Goal: Task Accomplishment & Management: Manage account settings

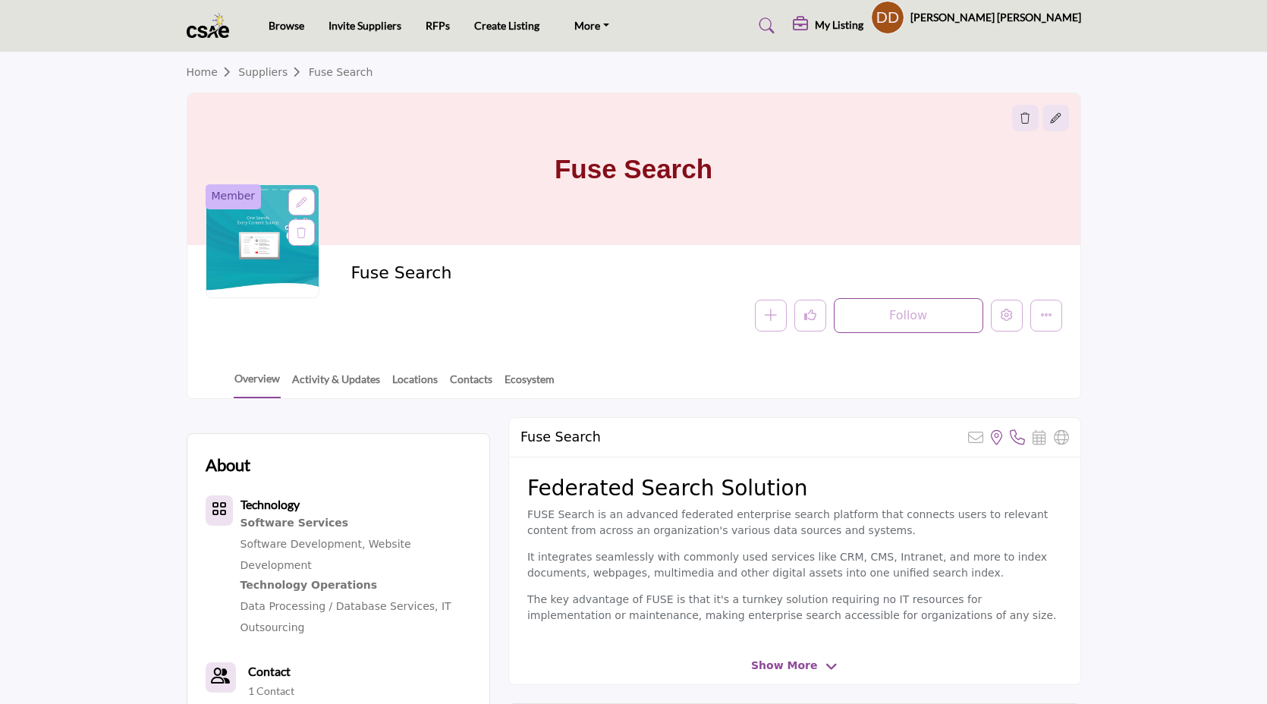
click at [0, 0] on div at bounding box center [0, 0] width 0 height 0
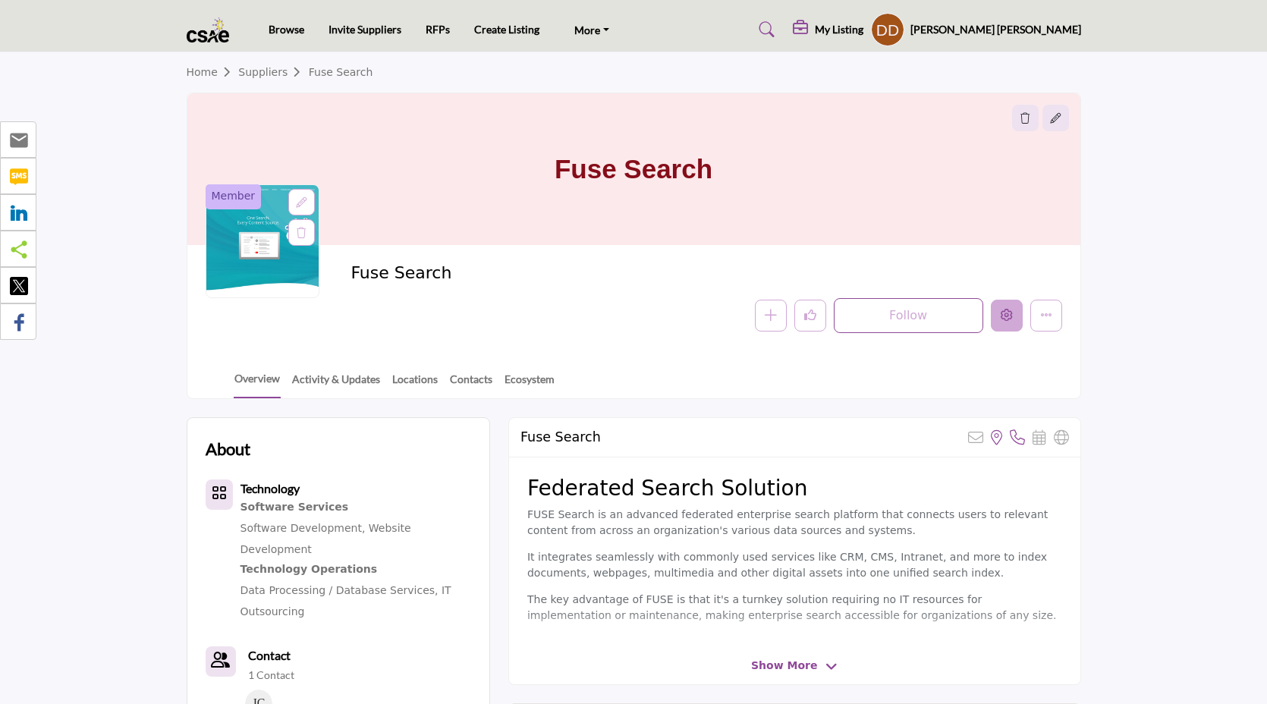
click at [1008, 316] on icon "Edit company" at bounding box center [1007, 315] width 12 height 12
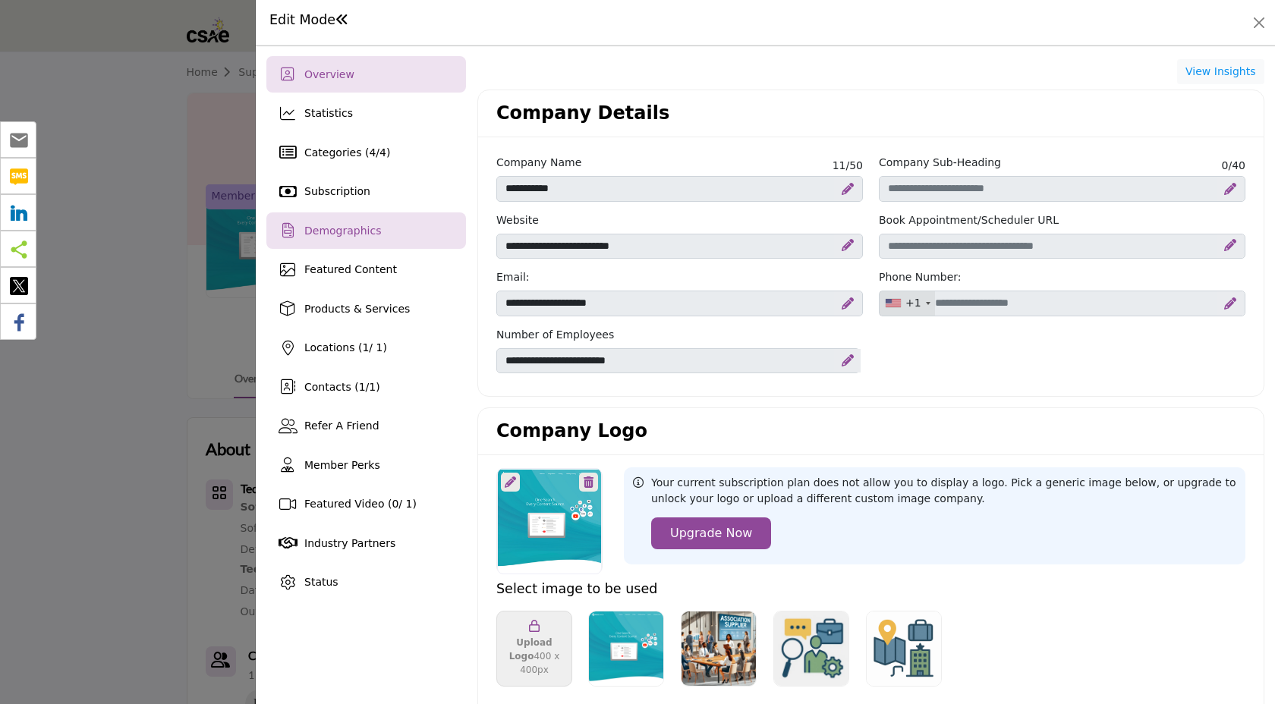
click at [396, 228] on div "Demographics" at bounding box center [366, 230] width 200 height 36
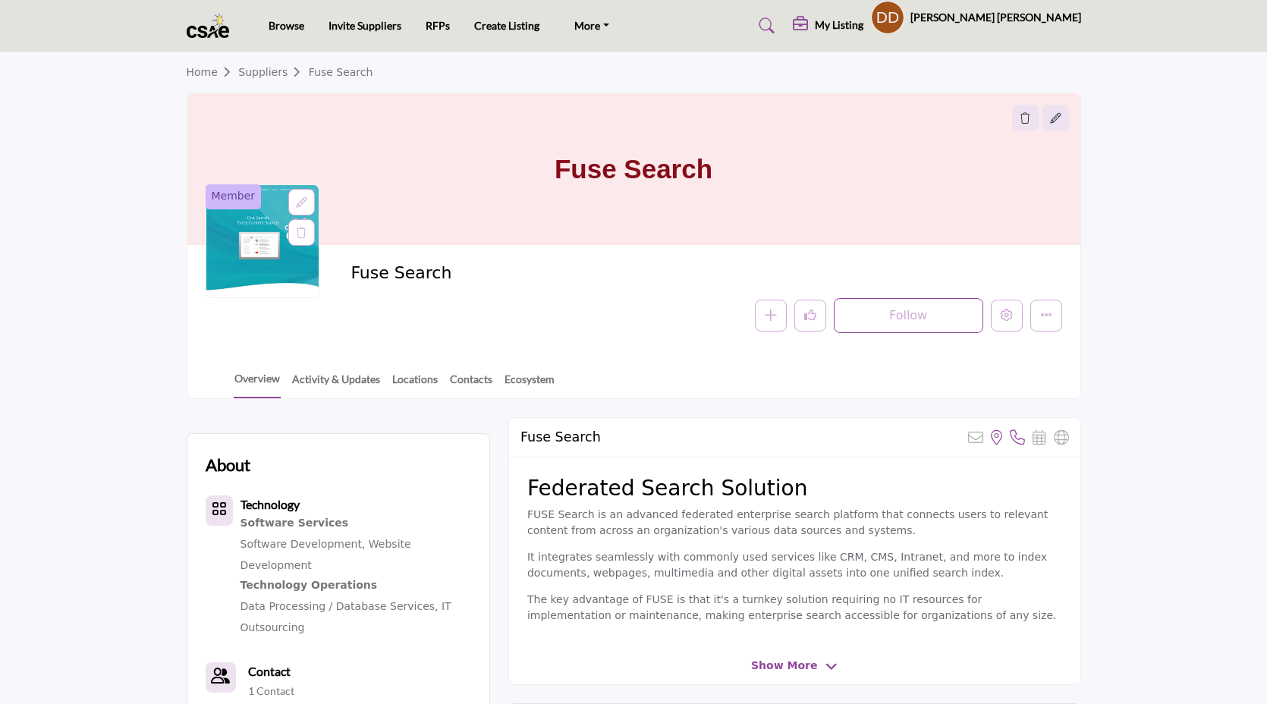
click at [0, 0] on div at bounding box center [0, 0] width 0 height 0
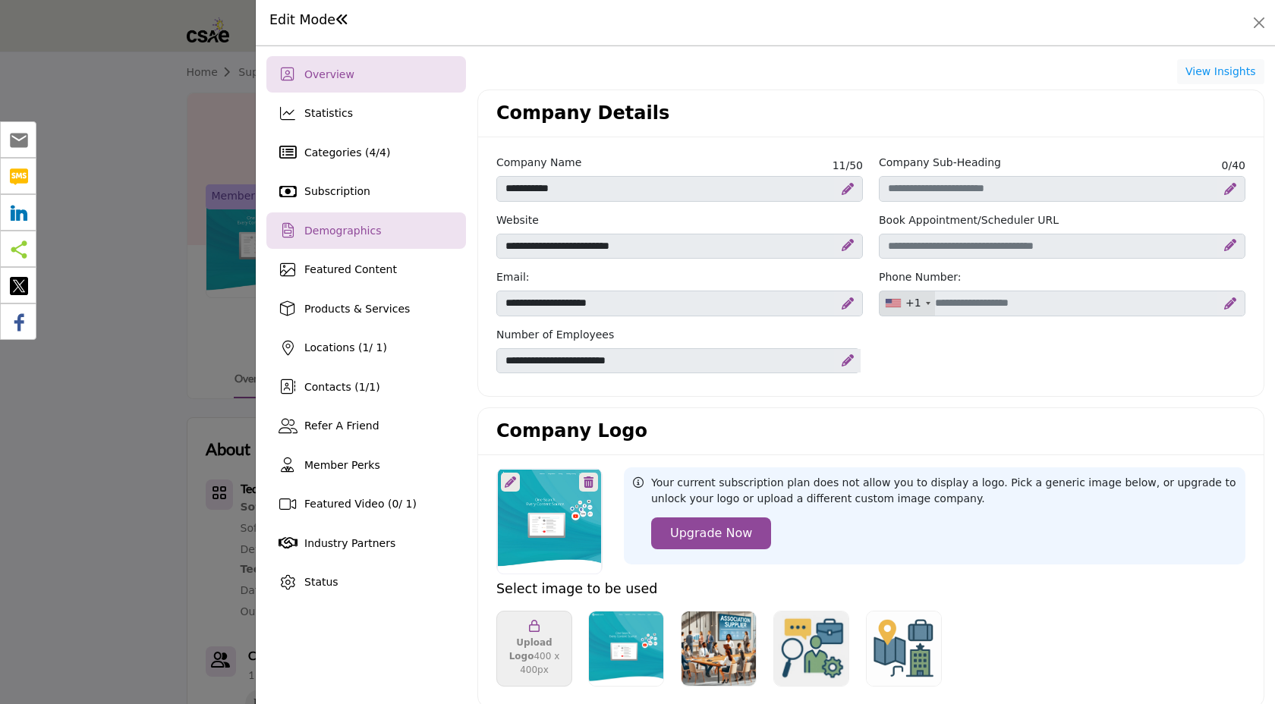
click at [354, 235] on span "Demographics" at bounding box center [342, 231] width 77 height 12
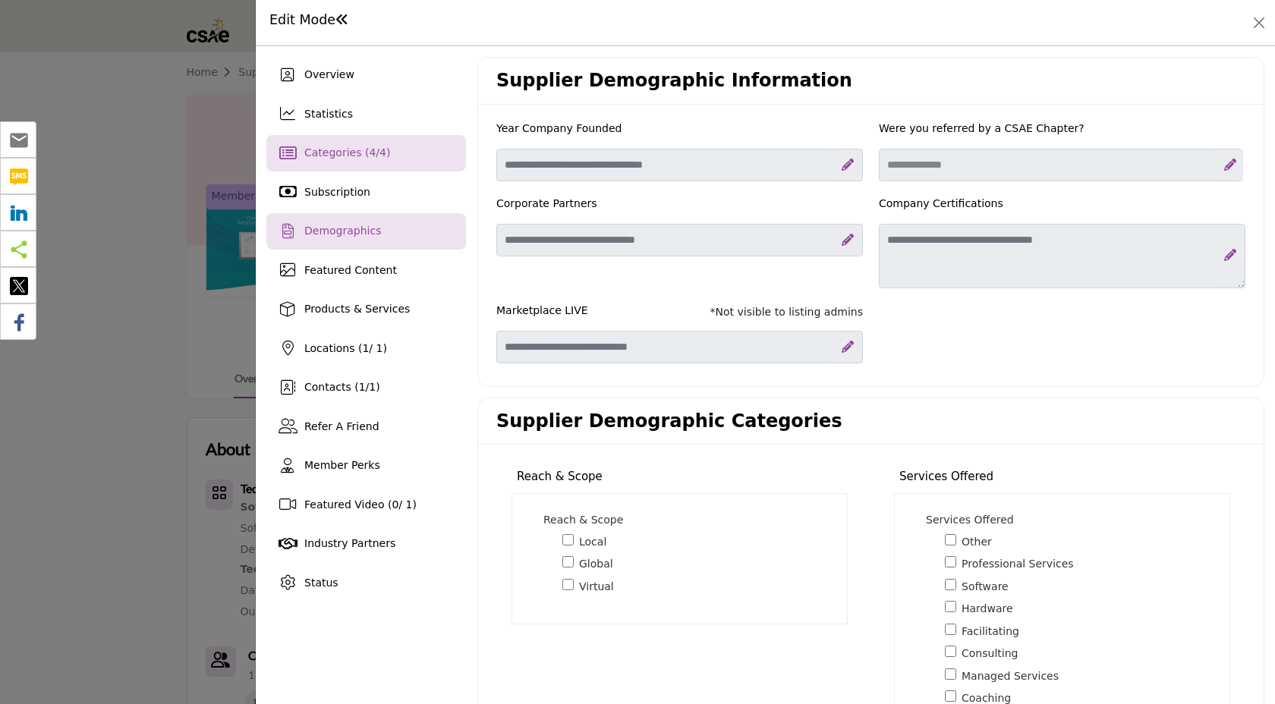
click at [366, 163] on div "Categories ( 4 / 4 )" at bounding box center [366, 153] width 200 height 36
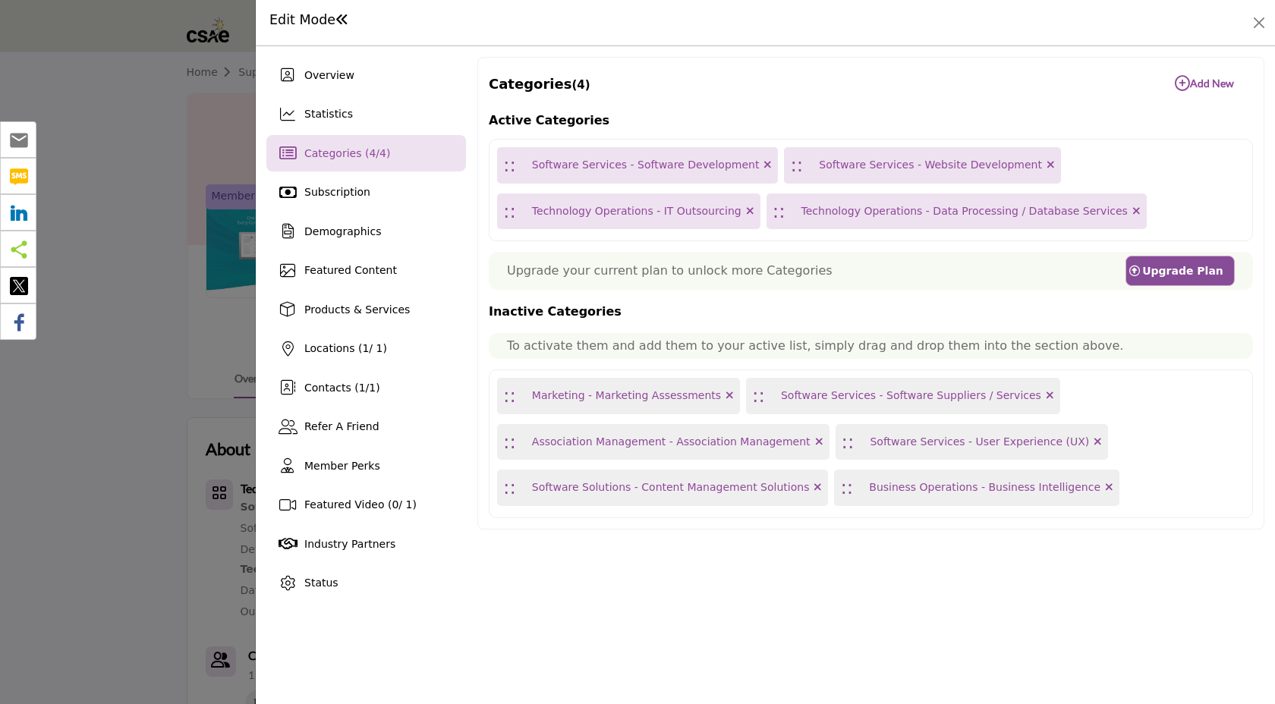
click at [1185, 86] on icon "button" at bounding box center [1181, 83] width 15 height 15
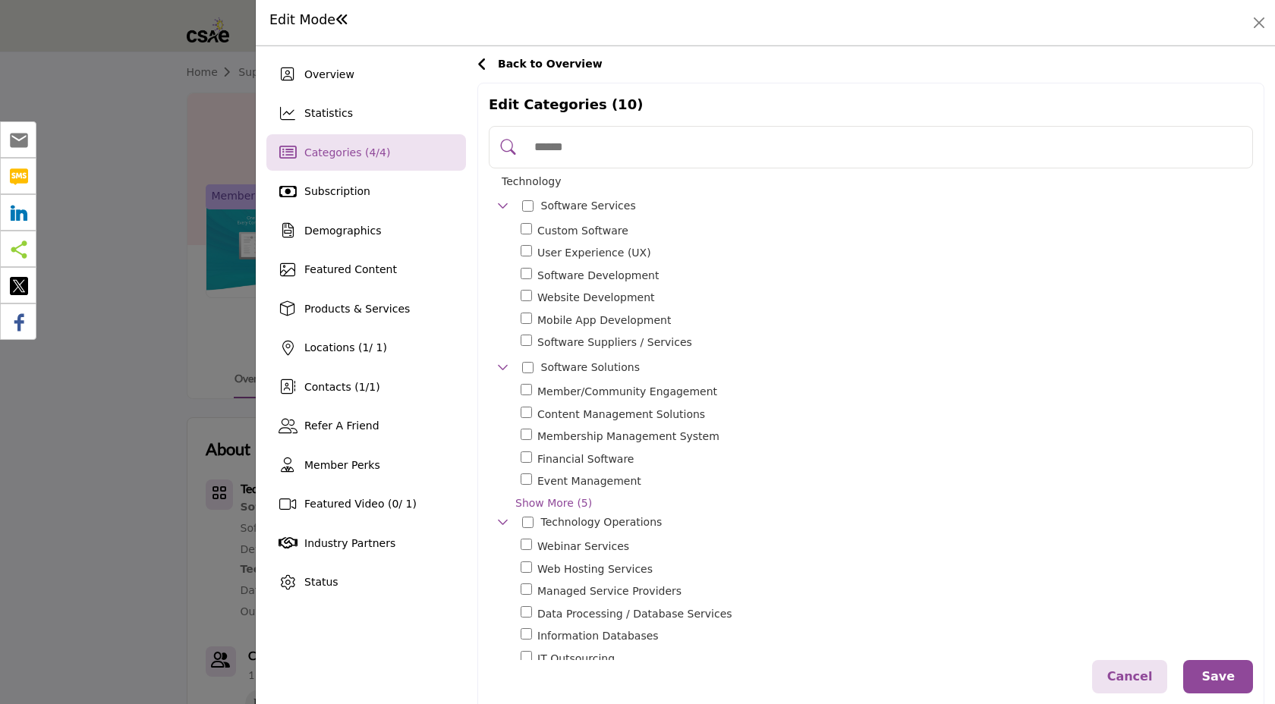
click at [608, 146] on input "Search Category" at bounding box center [886, 146] width 719 height 33
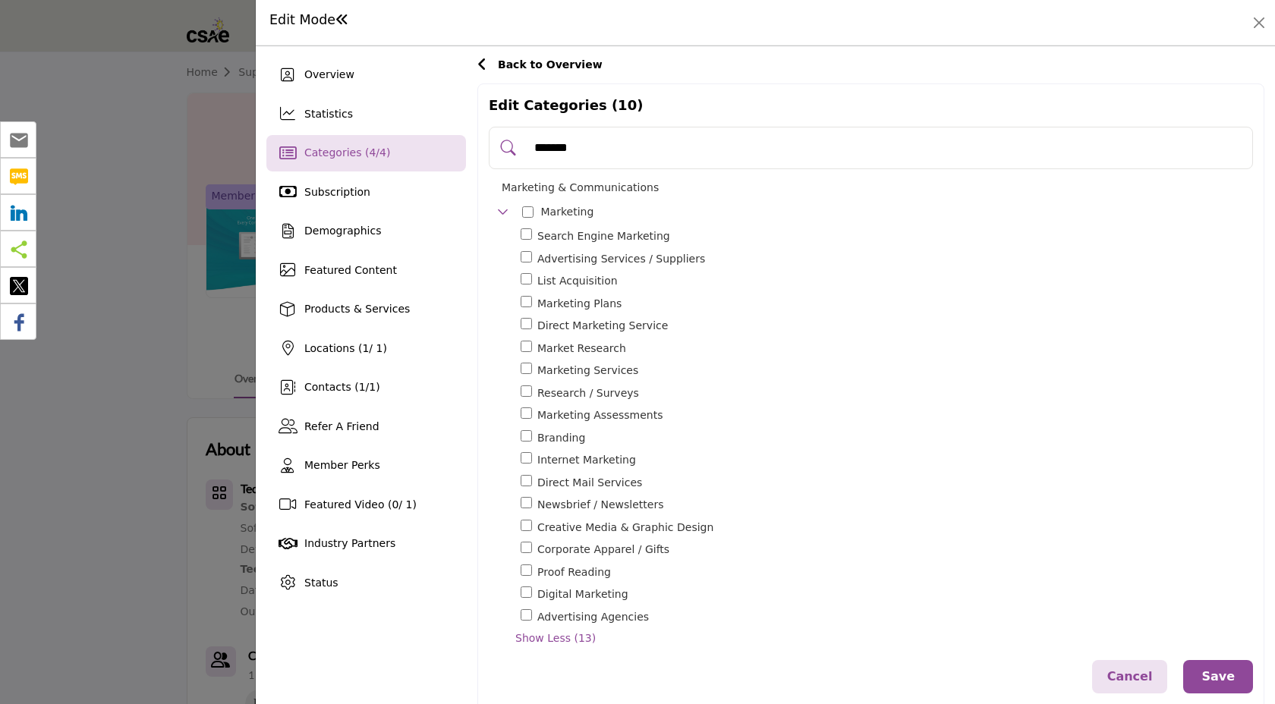
type input "*******"
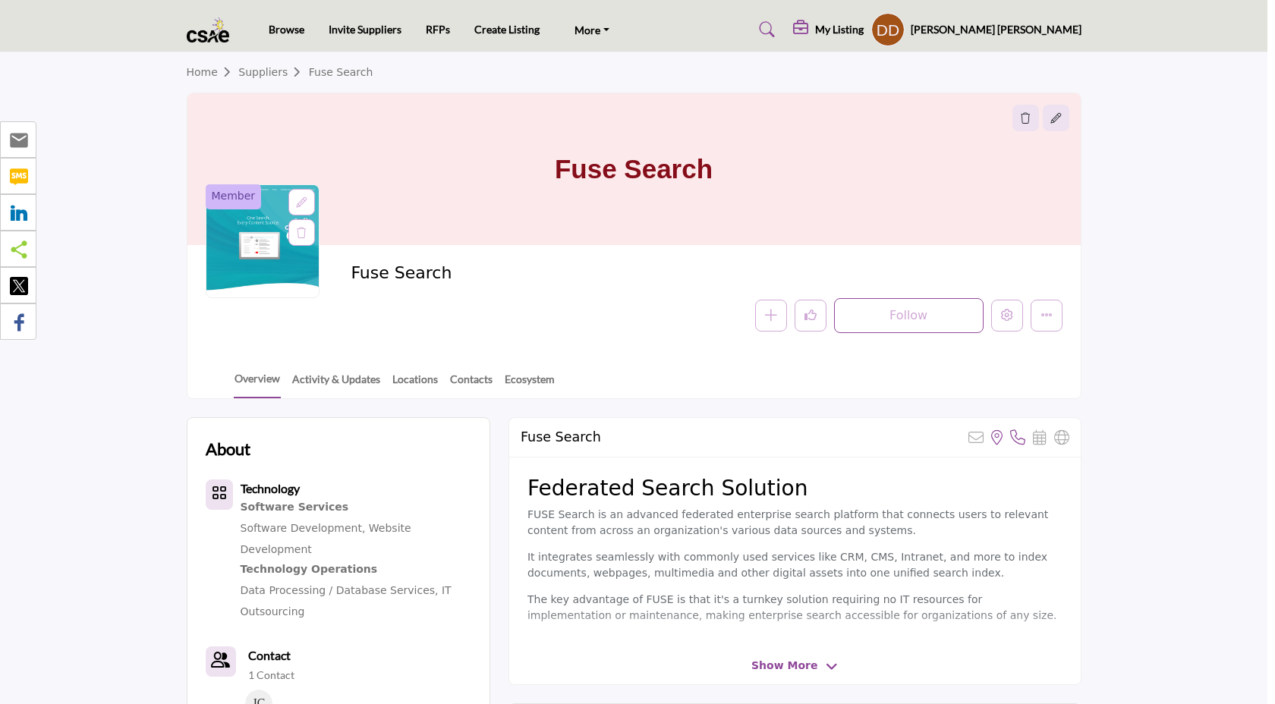
click at [93, 83] on div at bounding box center [637, 352] width 1275 height 704
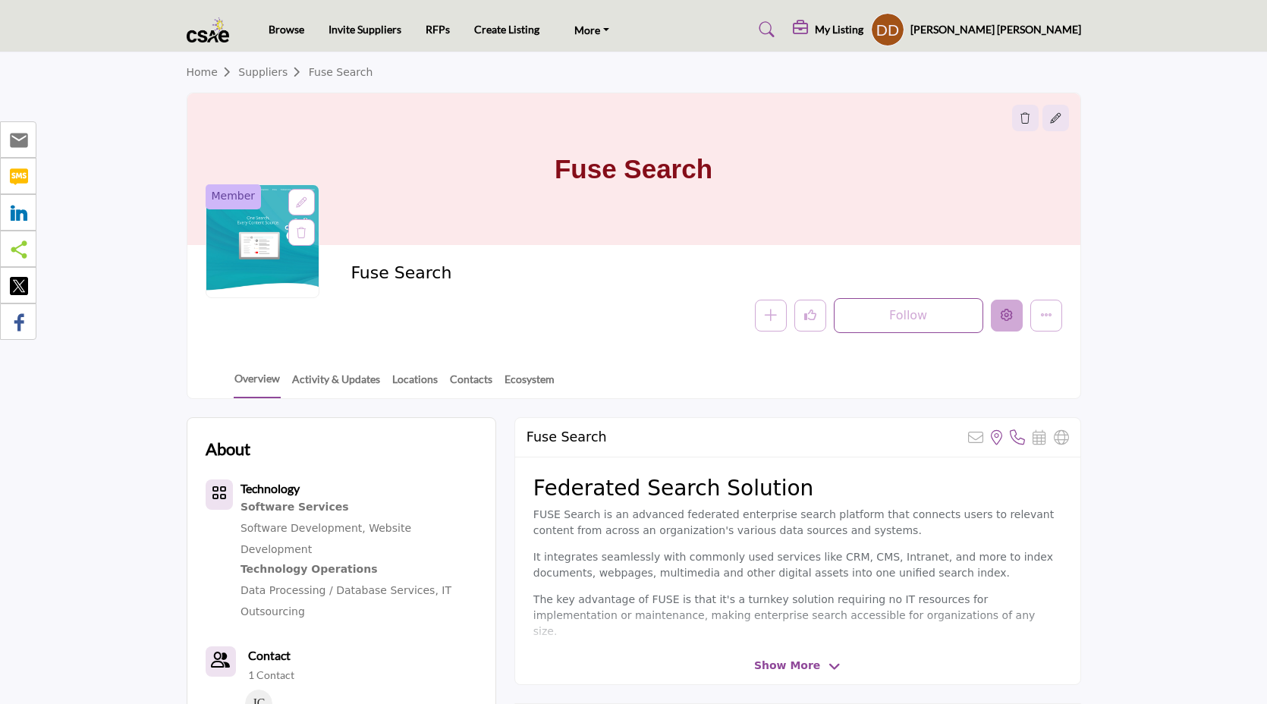
click at [1007, 331] on button "Edit company" at bounding box center [1007, 316] width 32 height 32
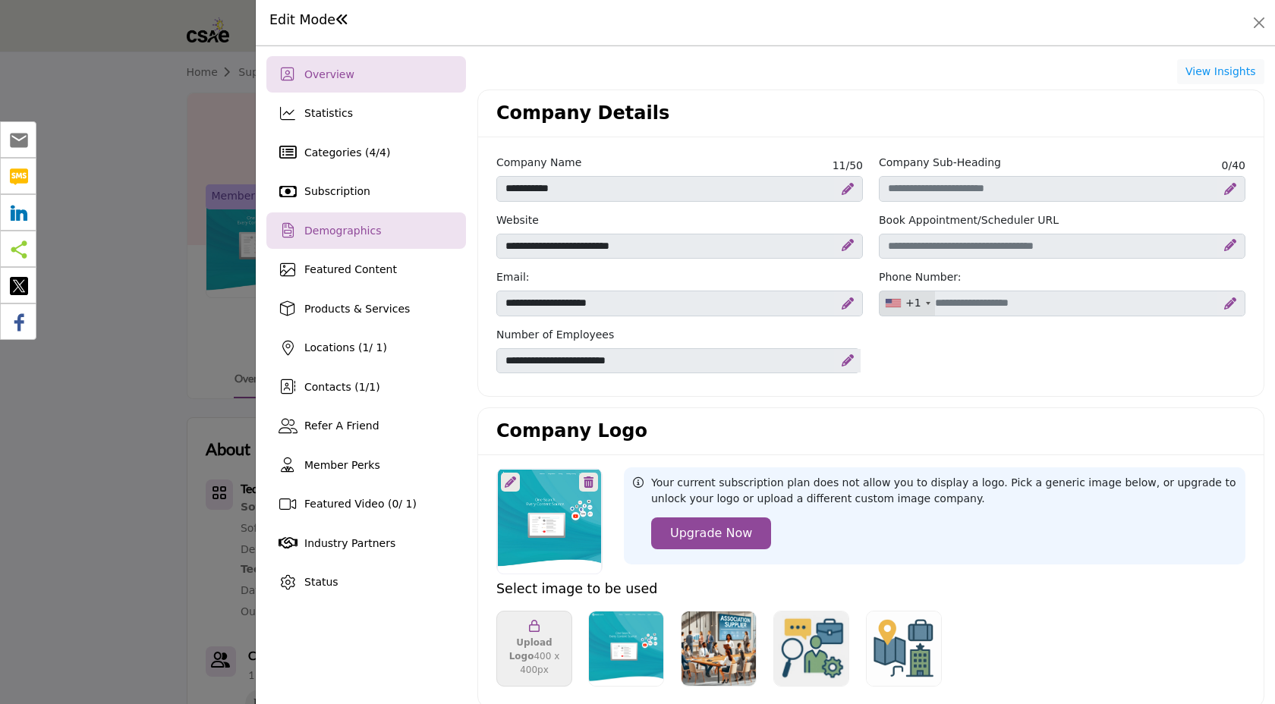
click at [381, 228] on div "Demographics" at bounding box center [366, 230] width 200 height 36
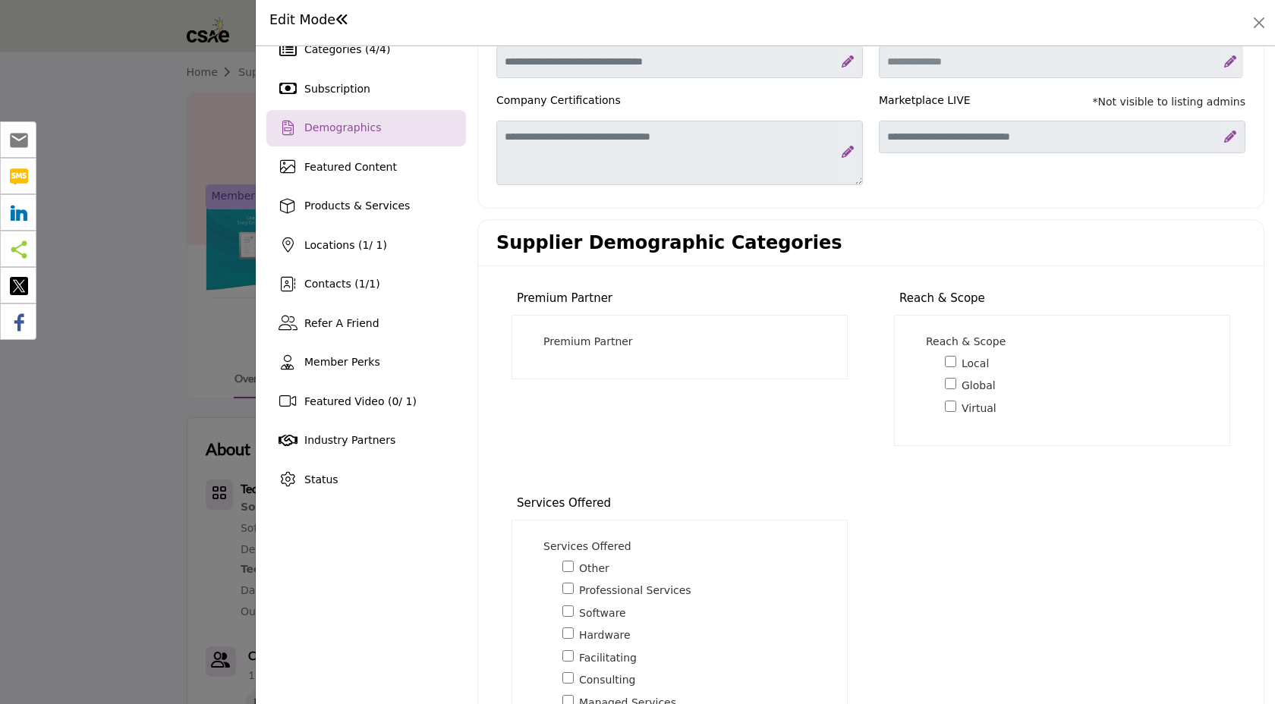
scroll to position [104, 0]
click at [667, 339] on div "Premium Partner *" at bounding box center [685, 341] width 285 height 16
click at [548, 338] on p "Premium Partner *" at bounding box center [588, 341] width 90 height 16
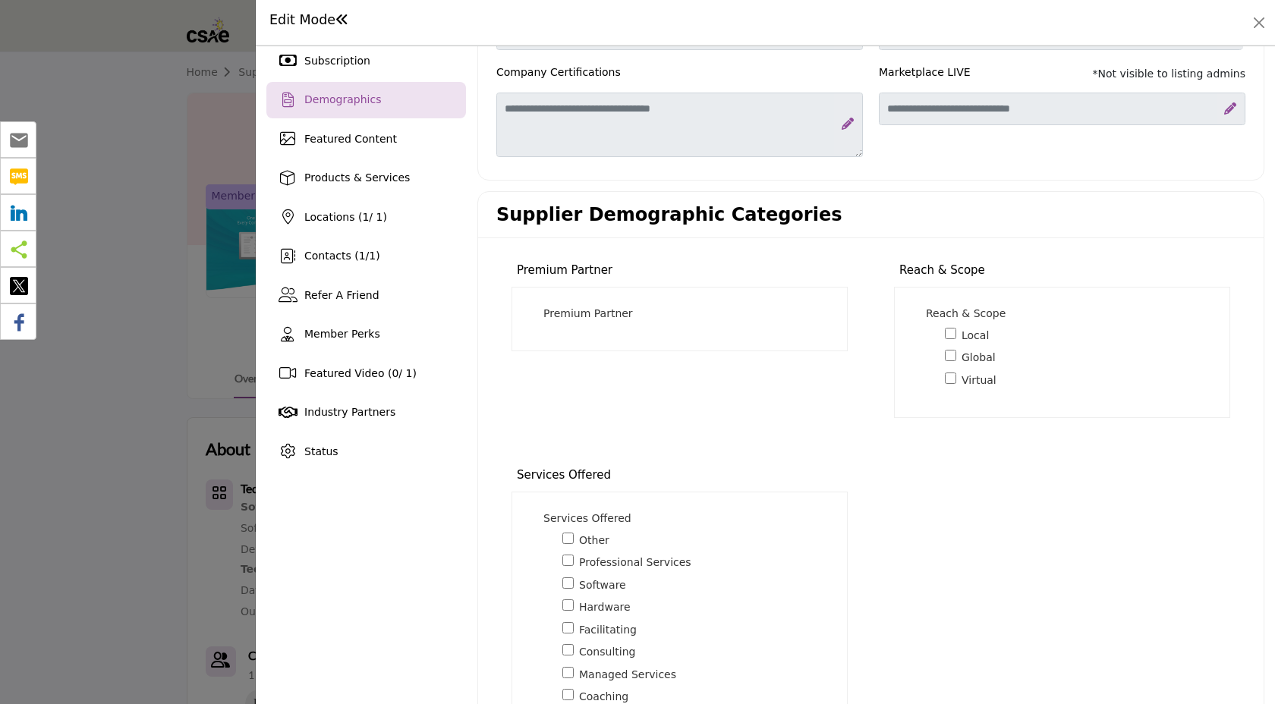
scroll to position [132, 0]
click at [628, 320] on div "Premium Partner *" at bounding box center [685, 313] width 285 height 16
click at [602, 313] on p "Premium Partner *" at bounding box center [588, 313] width 90 height 16
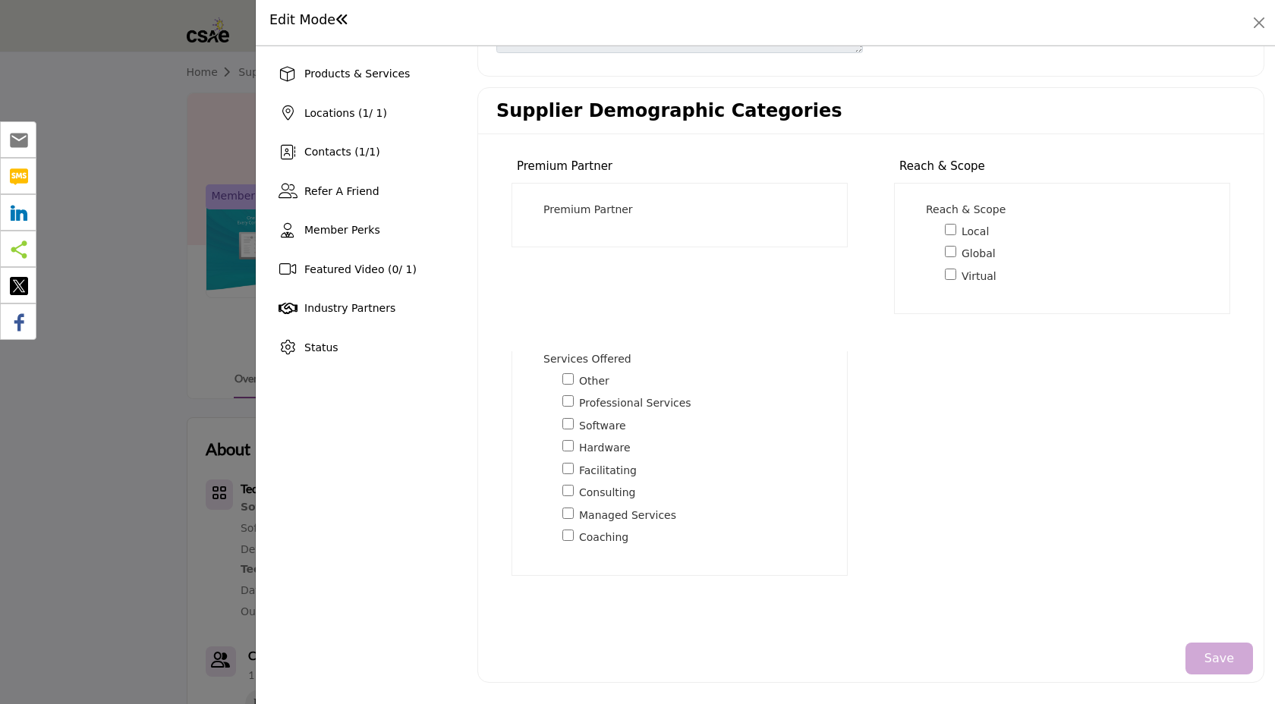
scroll to position [0, 0]
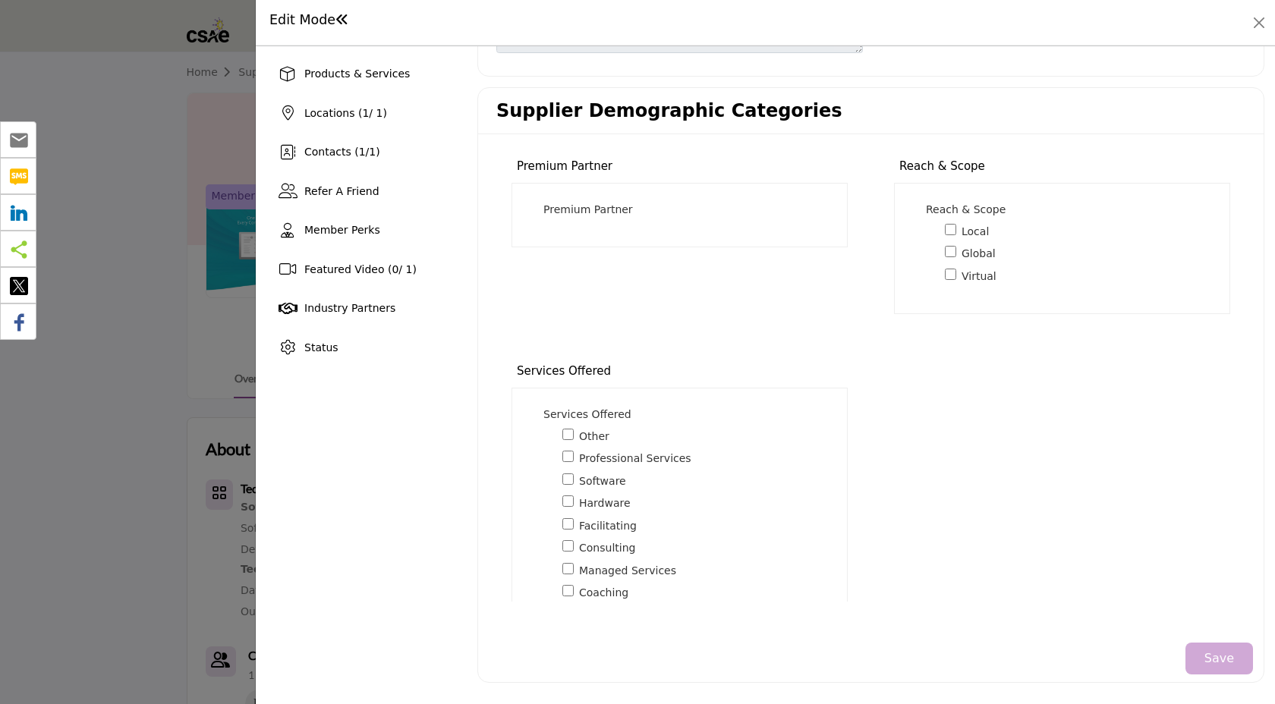
click at [587, 214] on p "Premium Partner *" at bounding box center [588, 210] width 90 height 16
click at [625, 204] on p "Premium Partner *" at bounding box center [588, 210] width 90 height 16
click at [592, 173] on div "Premium Partner" at bounding box center [565, 166] width 96 height 17
click at [561, 152] on div "Premium Partner Premium Partner *" at bounding box center [679, 209] width 366 height 127
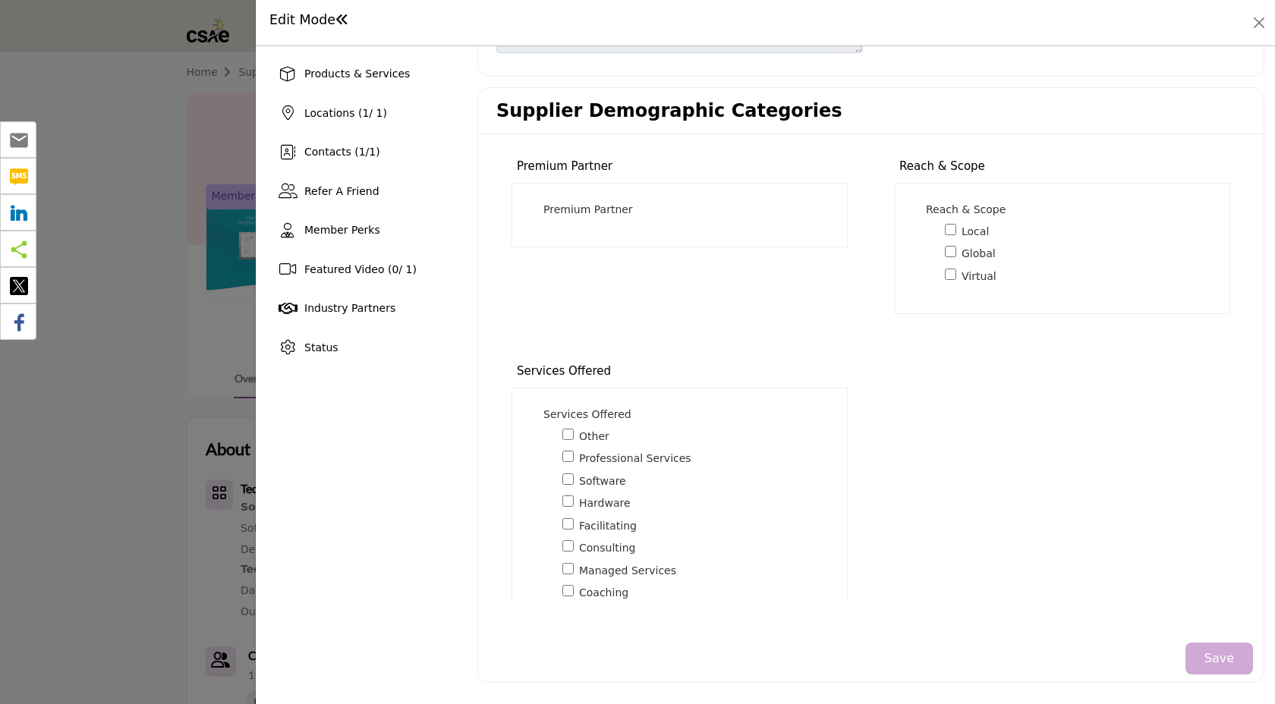
click at [561, 165] on div "Premium Partner" at bounding box center [565, 166] width 96 height 17
click at [561, 196] on div "Premium Partner * Corporate Partner" at bounding box center [679, 215] width 336 height 64
click at [561, 199] on div "Premium Partner * Corporate Partner" at bounding box center [679, 215] width 336 height 64
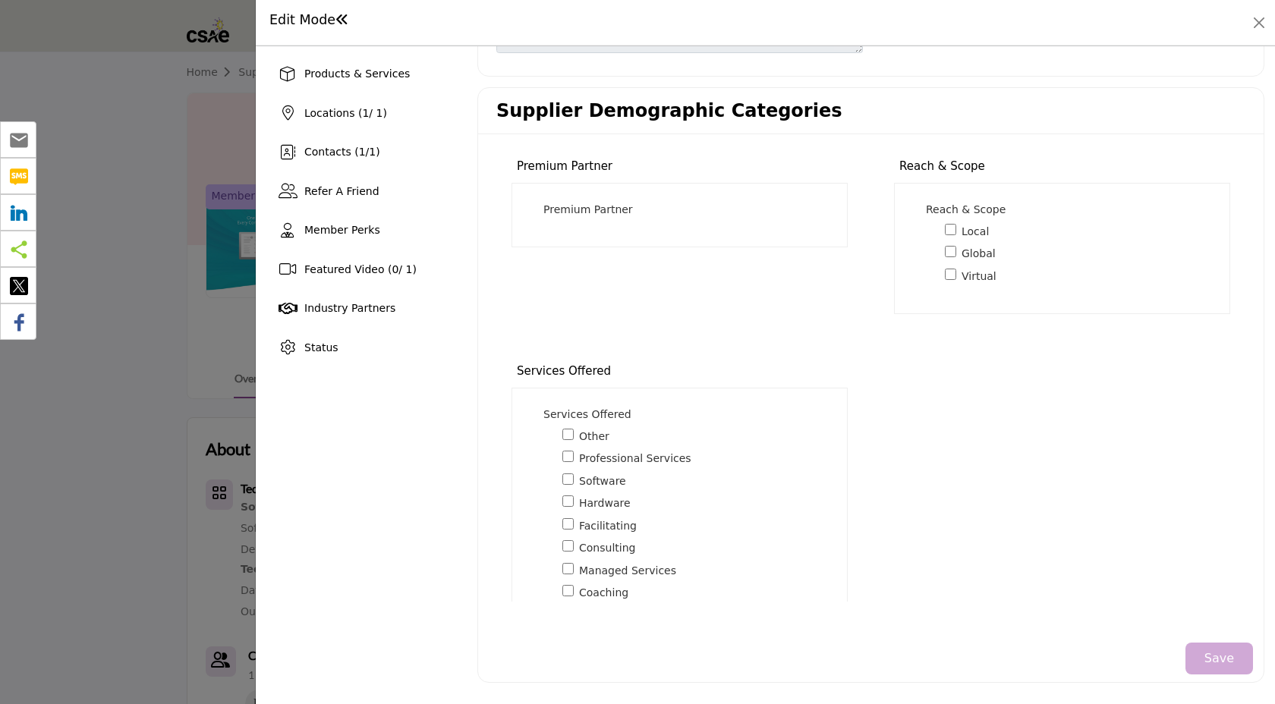
click at [676, 240] on div "Premium Partner * Corporate Partner" at bounding box center [679, 215] width 336 height 64
click at [647, 230] on div "Premium Partner * Corporate Partner" at bounding box center [679, 215] width 336 height 64
click at [611, 206] on p "Premium Partner *" at bounding box center [588, 210] width 90 height 16
click at [611, 208] on p "Premium Partner *" at bounding box center [588, 210] width 90 height 16
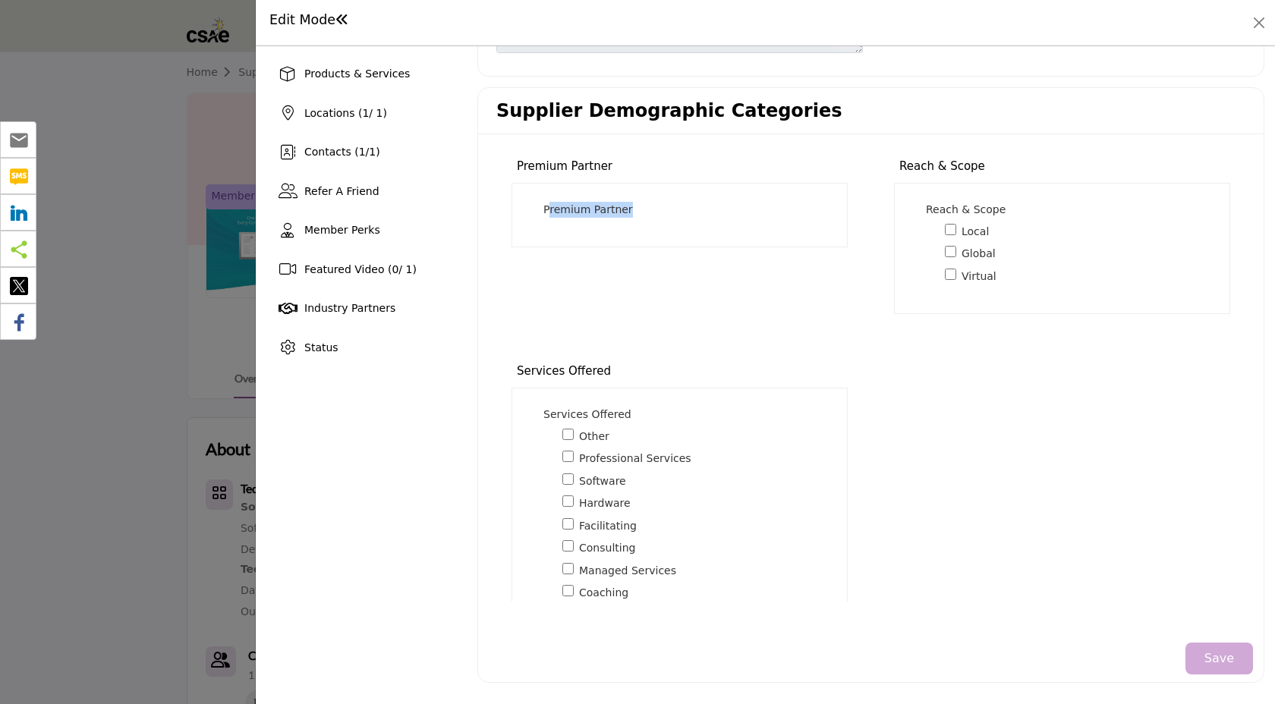
click at [611, 208] on p "Premium Partner *" at bounding box center [588, 210] width 90 height 16
click at [649, 212] on div "Premium Partner *" at bounding box center [685, 210] width 285 height 16
click at [608, 213] on p "Premium Partner *" at bounding box center [588, 210] width 90 height 16
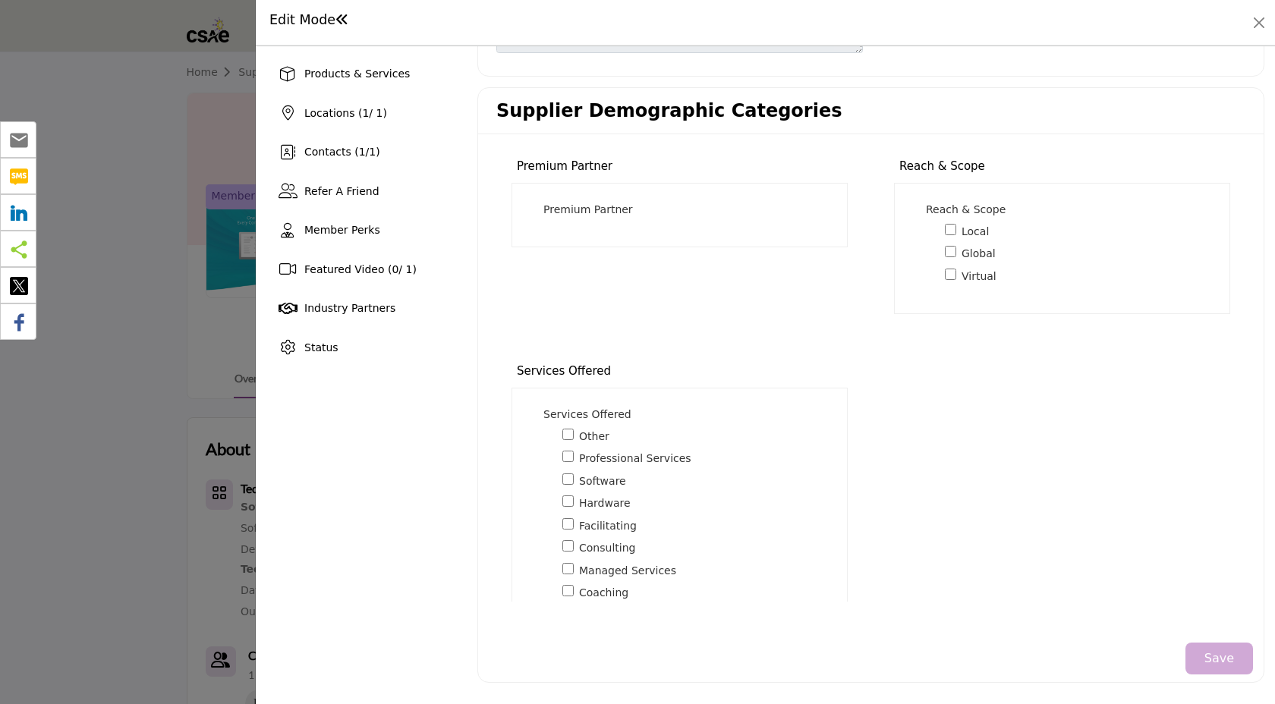
click at [664, 224] on div "Premium Partner * Corporate Partner 0" at bounding box center [679, 215] width 298 height 27
click at [606, 231] on div "Premium Partner * Corporate Partner" at bounding box center [679, 215] width 336 height 64
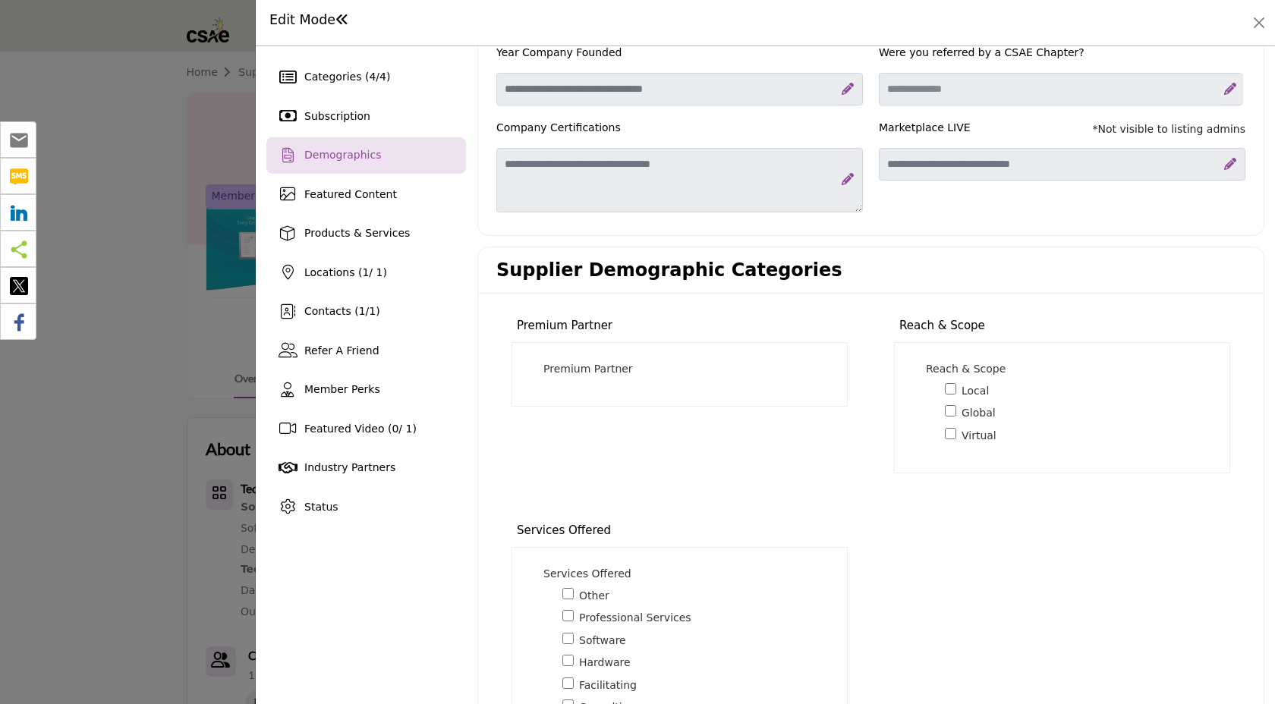
scroll to position [77, 0]
click at [580, 360] on p "Premium Partner *" at bounding box center [588, 368] width 90 height 16
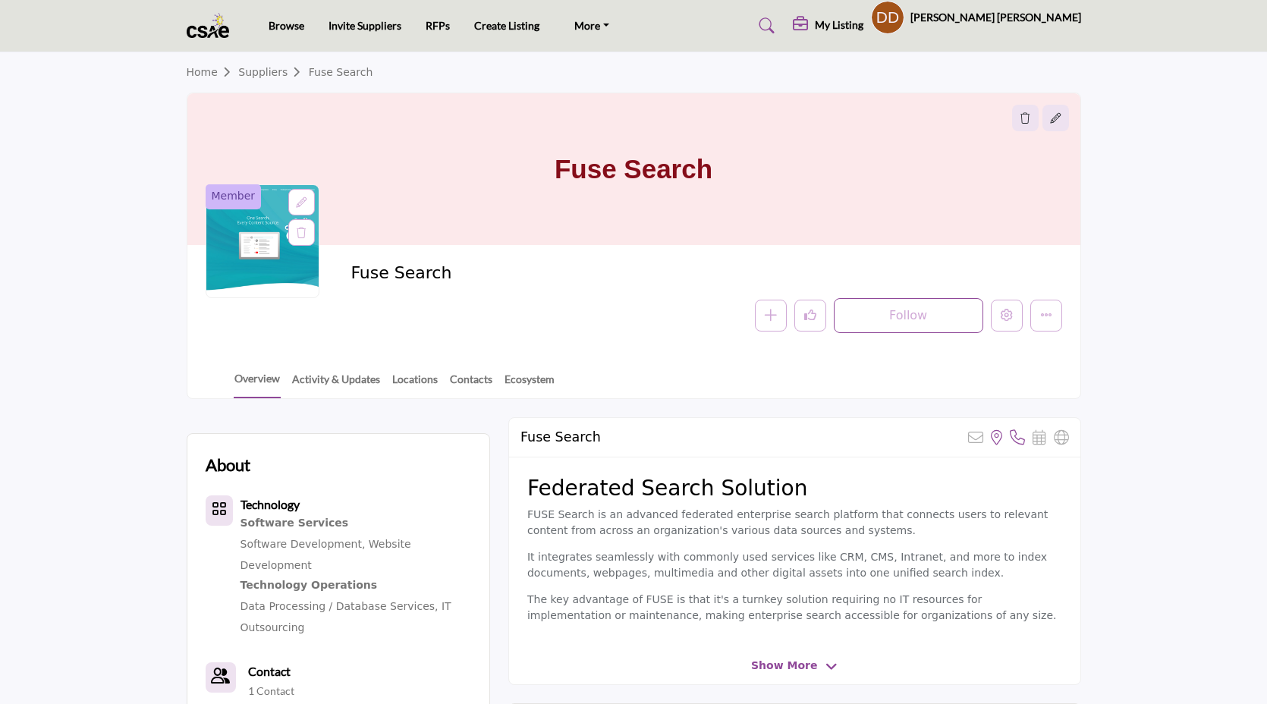
click at [0, 0] on div at bounding box center [0, 0] width 0 height 0
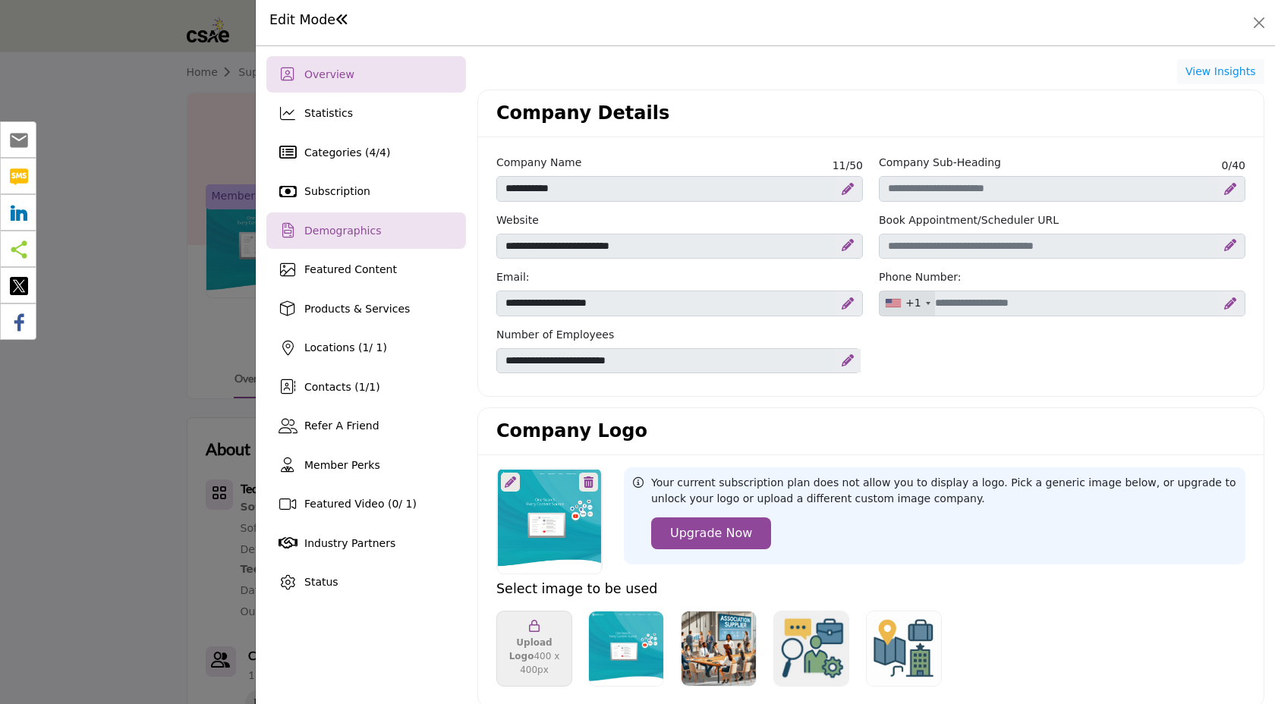
click at [313, 233] on span "Demographics" at bounding box center [342, 231] width 77 height 12
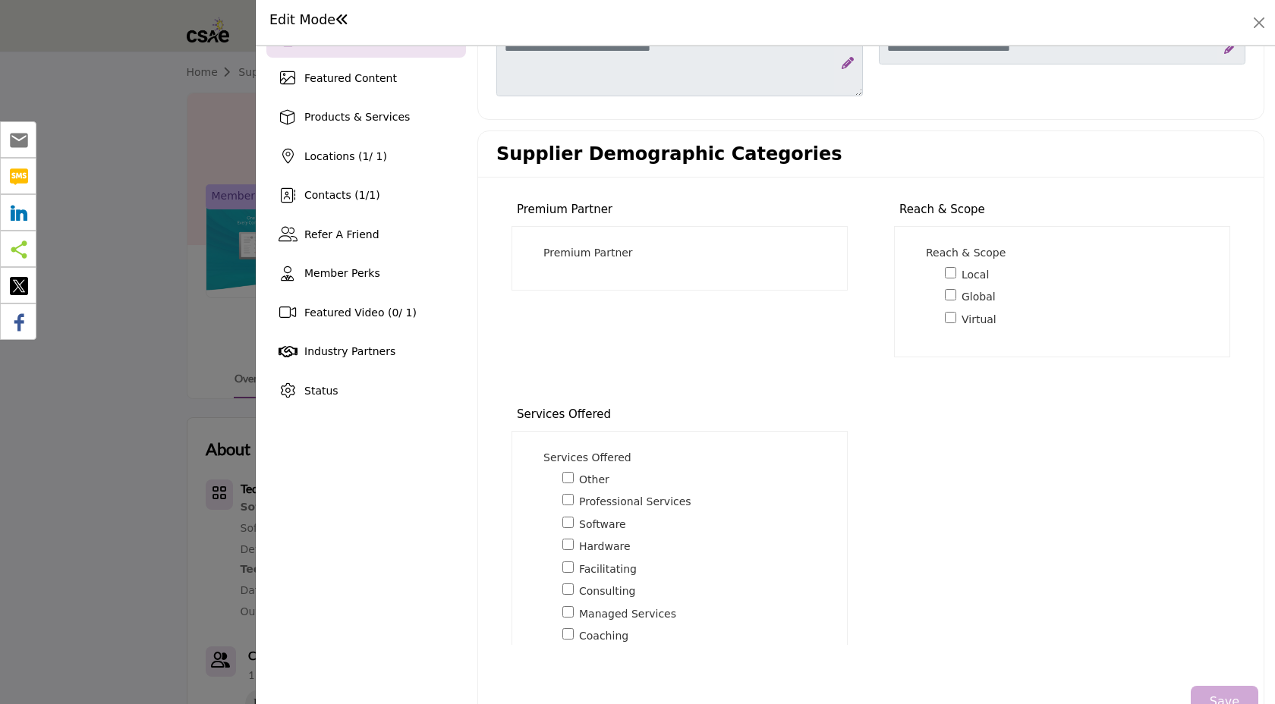
scroll to position [235, 0]
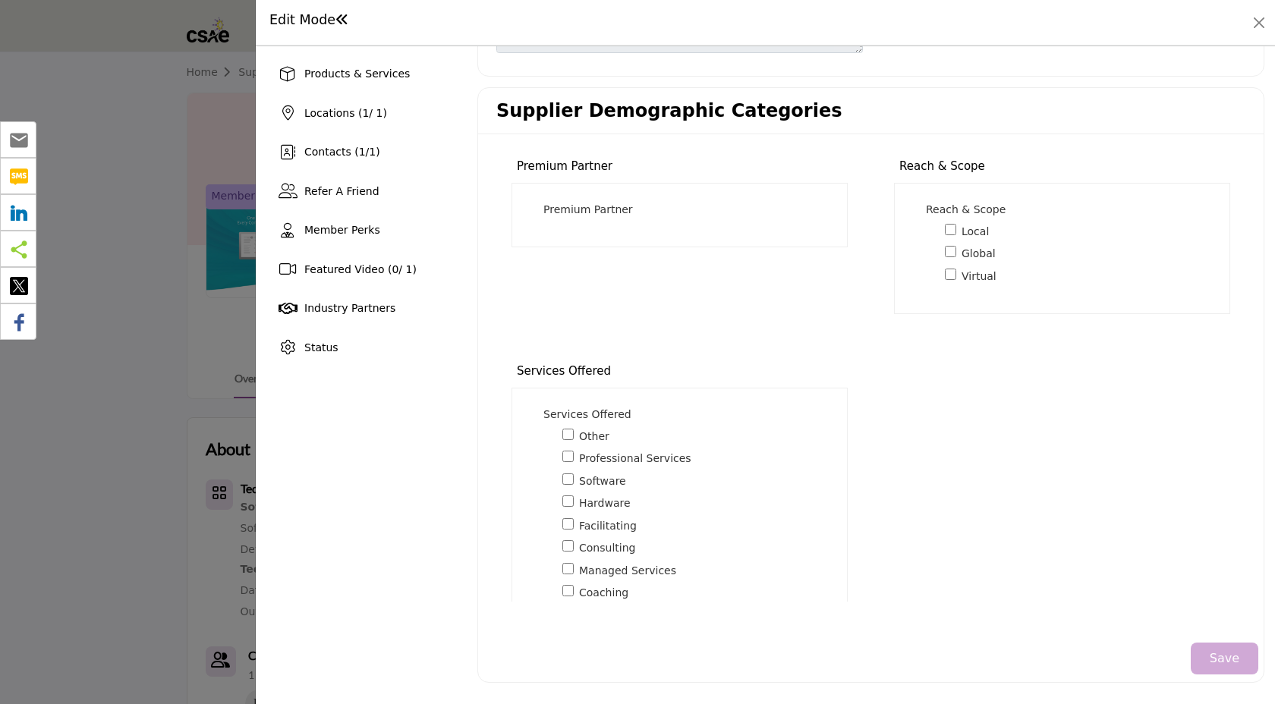
click at [652, 207] on div "Premium Partner *" at bounding box center [685, 210] width 285 height 16
click at [549, 198] on div "Premium Partner * Corporate Partner" at bounding box center [679, 215] width 336 height 64
click at [549, 199] on div "Premium Partner * Corporate Partner" at bounding box center [679, 215] width 336 height 64
click at [549, 203] on p "Premium Partner *" at bounding box center [588, 210] width 90 height 16
click at [549, 196] on div "Premium Partner * Corporate Partner" at bounding box center [679, 215] width 336 height 64
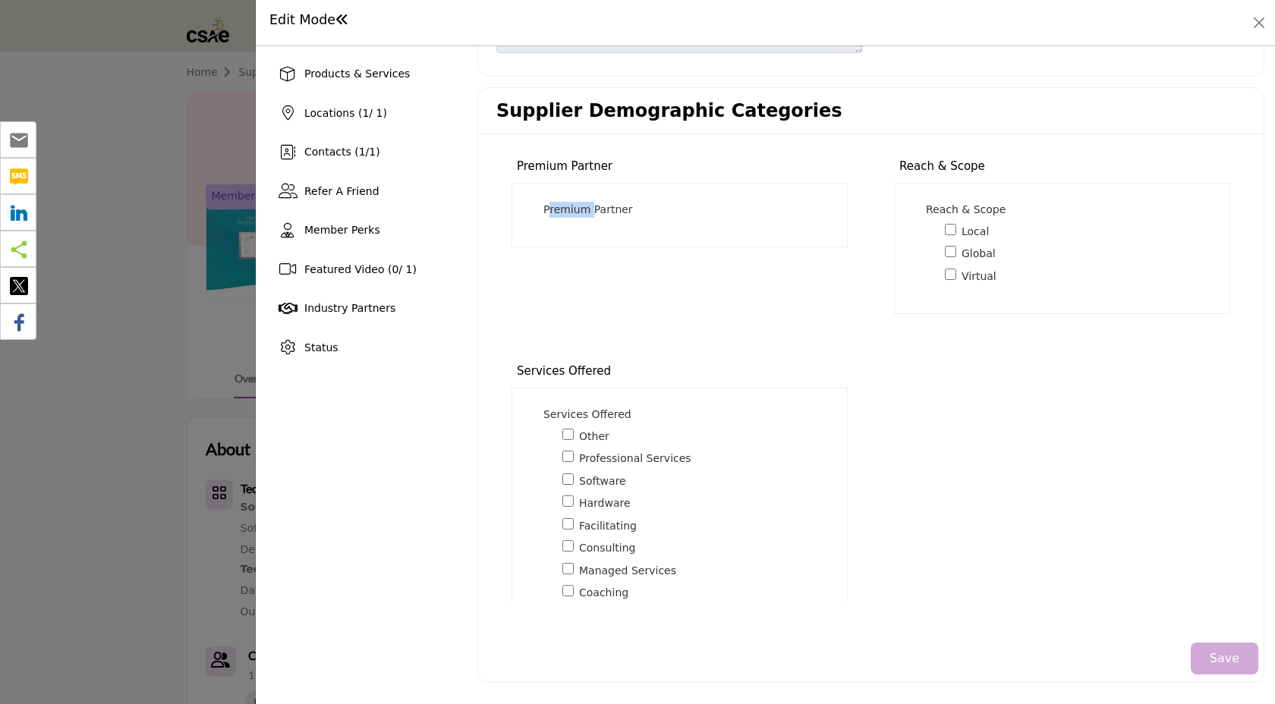
click at [549, 196] on div "Premium Partner * Corporate Partner" at bounding box center [679, 215] width 336 height 64
click at [608, 224] on div "Premium Partner * Corporate Partner 0" at bounding box center [679, 215] width 298 height 27
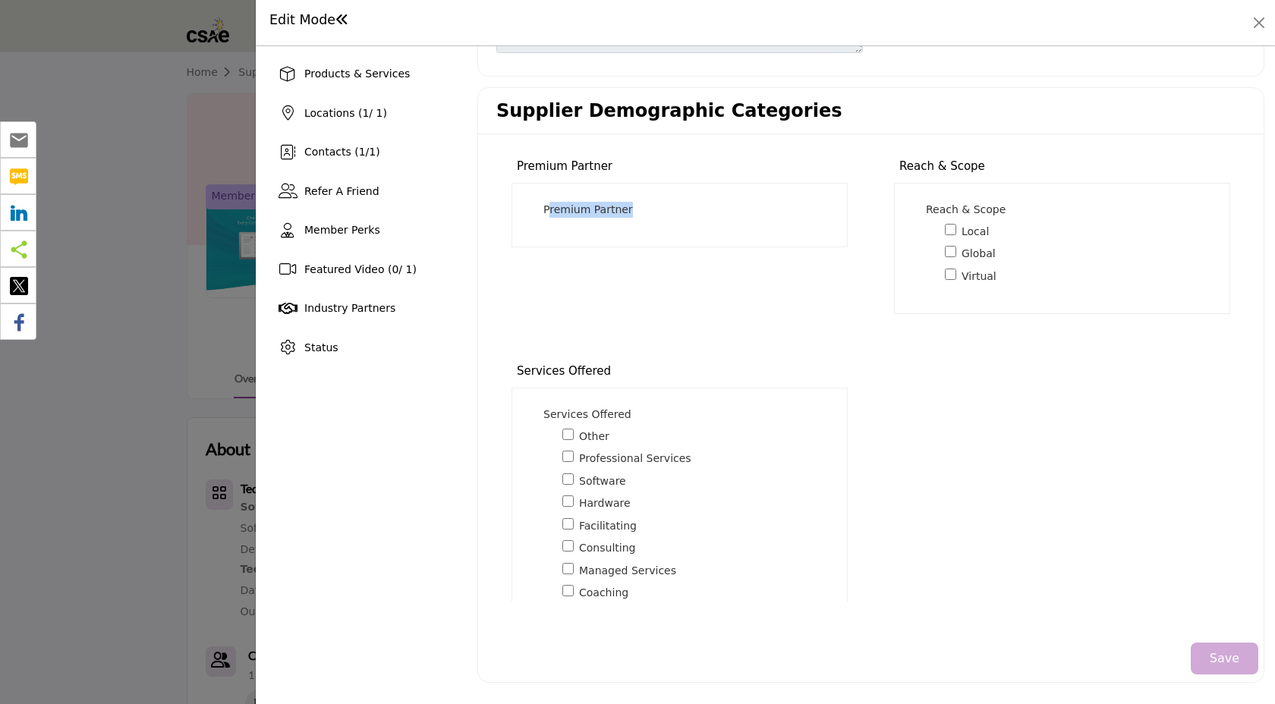
click at [576, 209] on p "Premium Partner *" at bounding box center [588, 210] width 90 height 16
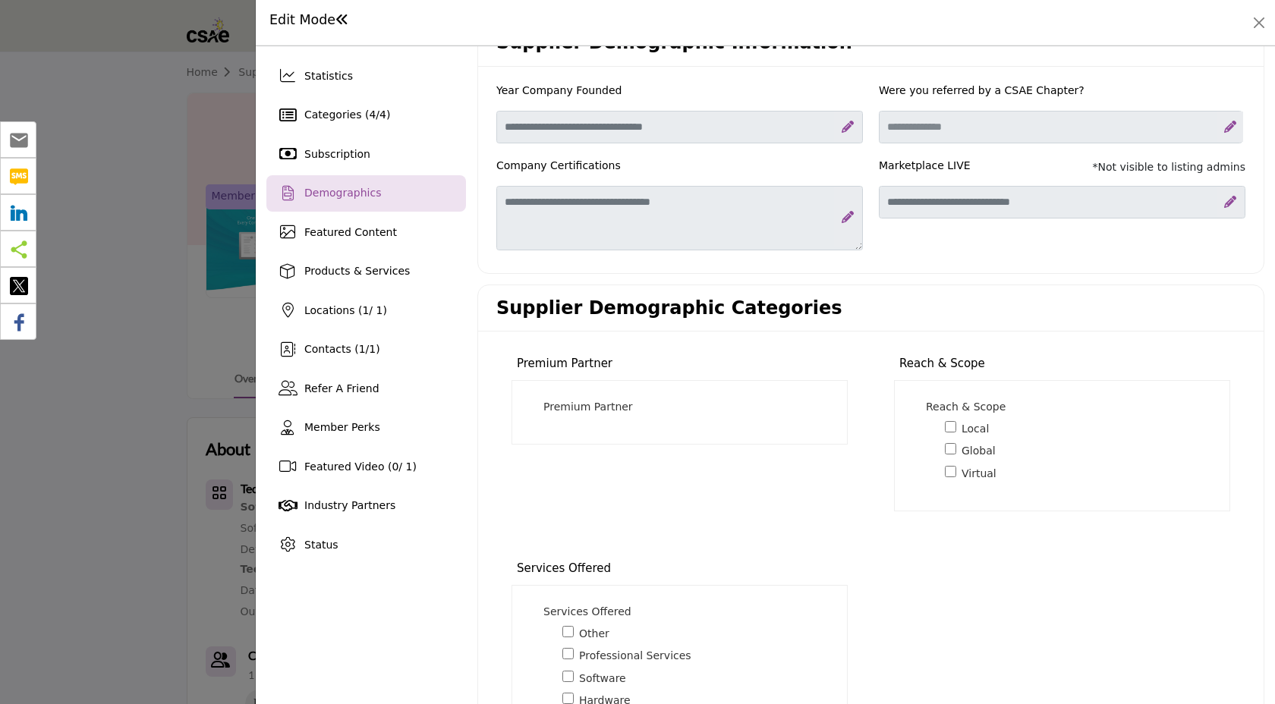
scroll to position [0, 0]
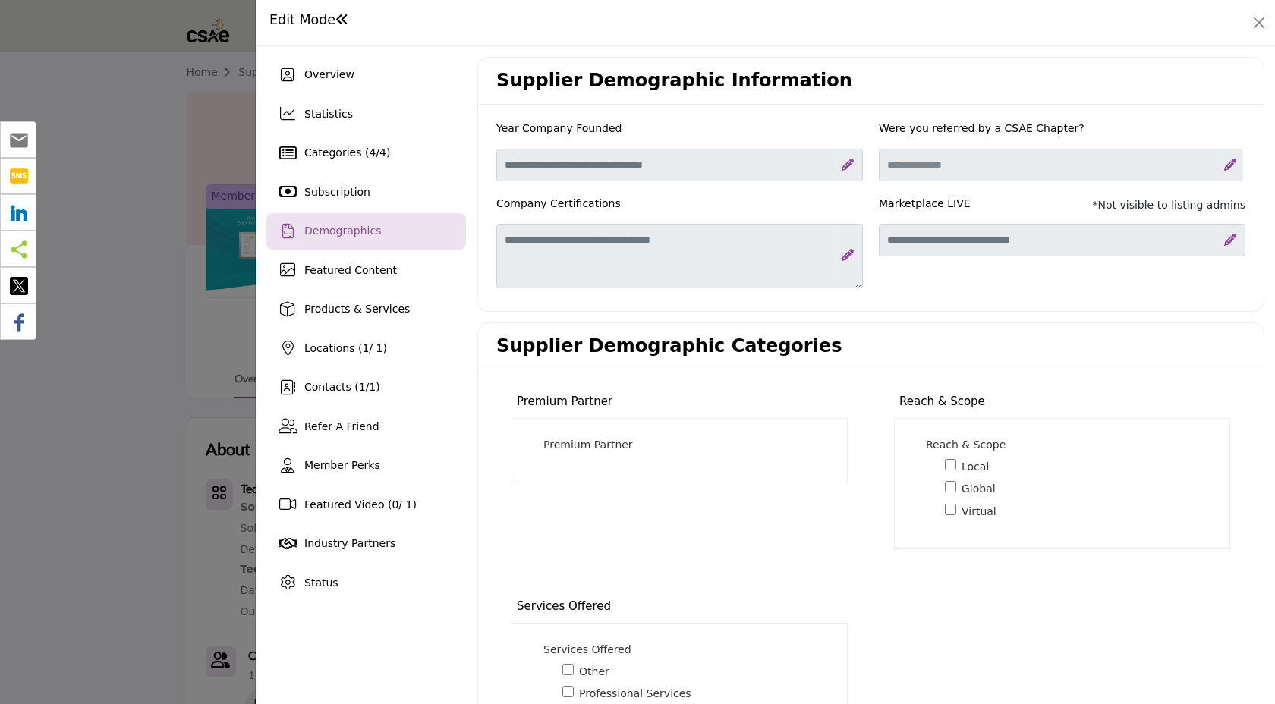
click at [583, 449] on p "Premium Partner *" at bounding box center [588, 445] width 90 height 16
click at [369, 149] on span "4" at bounding box center [372, 152] width 7 height 12
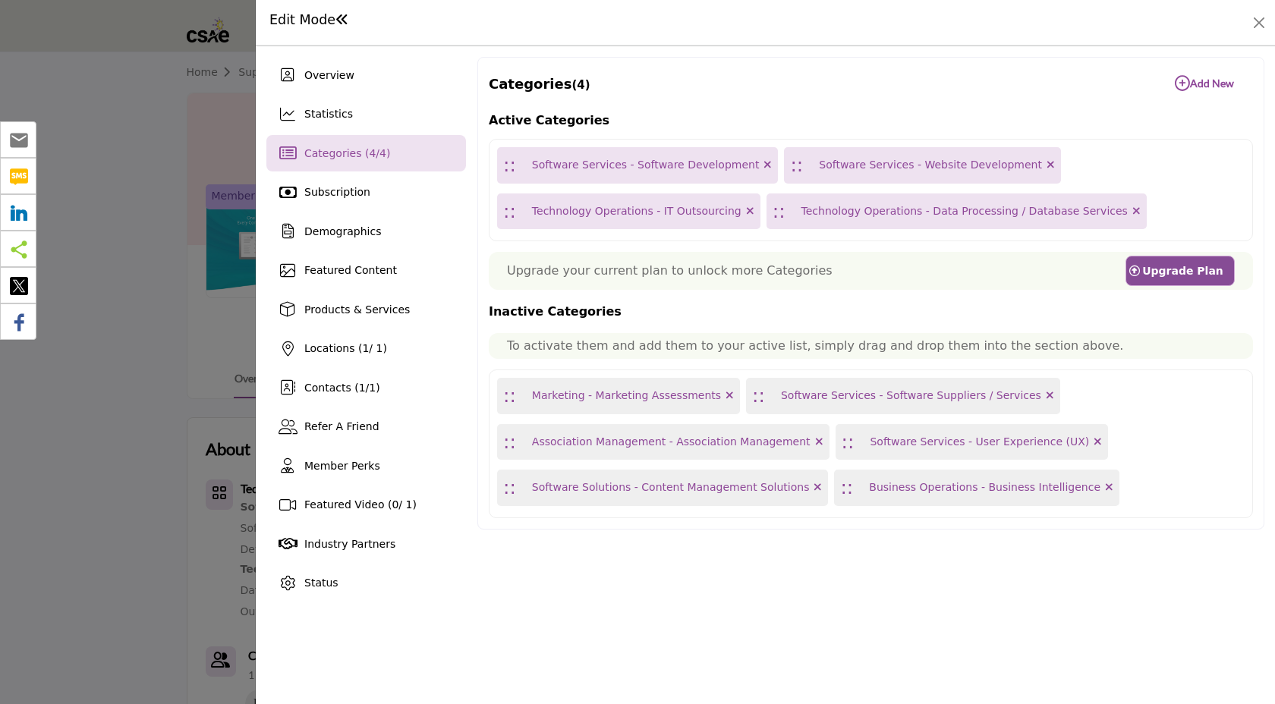
click at [1215, 87] on b "Add New Add New" at bounding box center [1203, 83] width 59 height 15
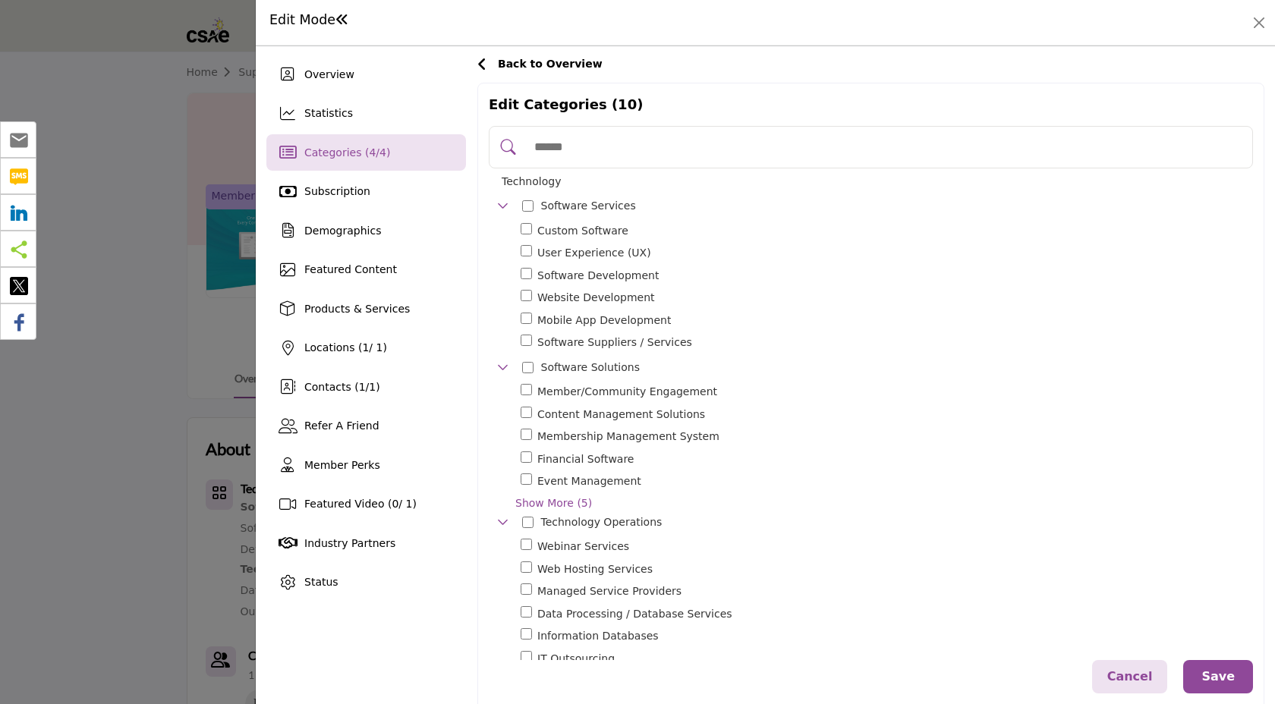
click at [631, 142] on input "Search Category" at bounding box center [886, 146] width 719 height 33
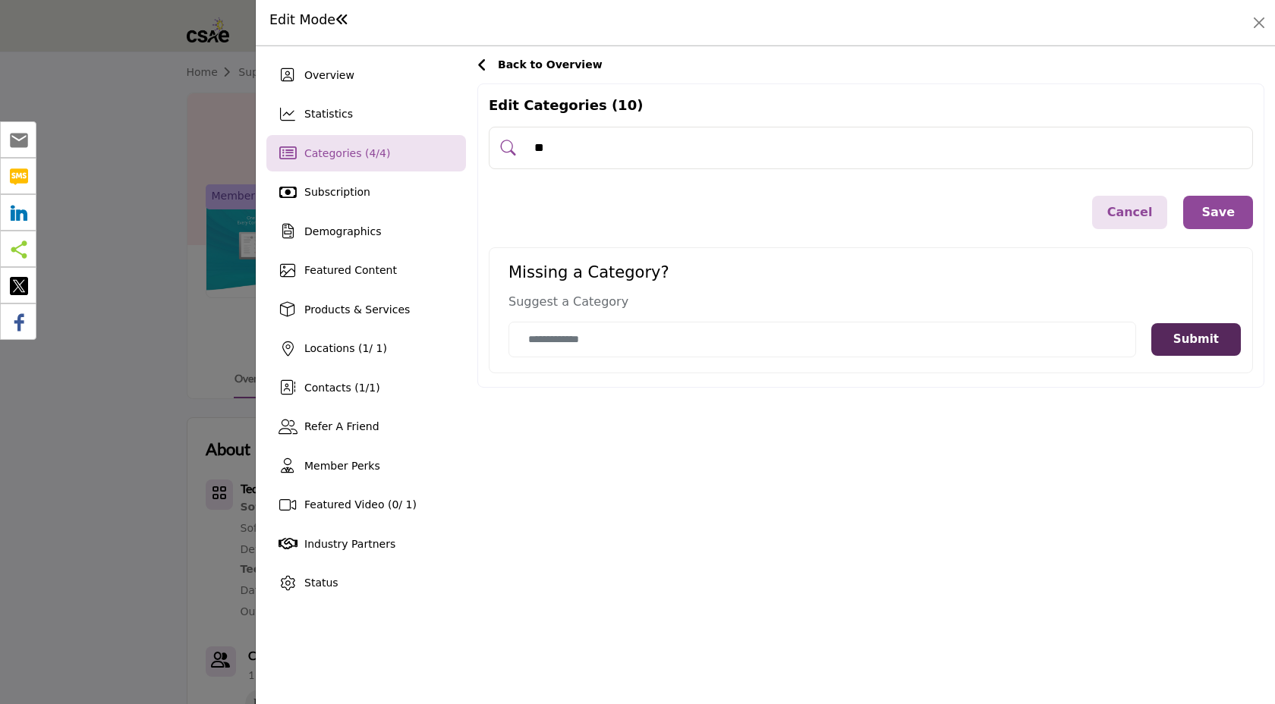
type input "*"
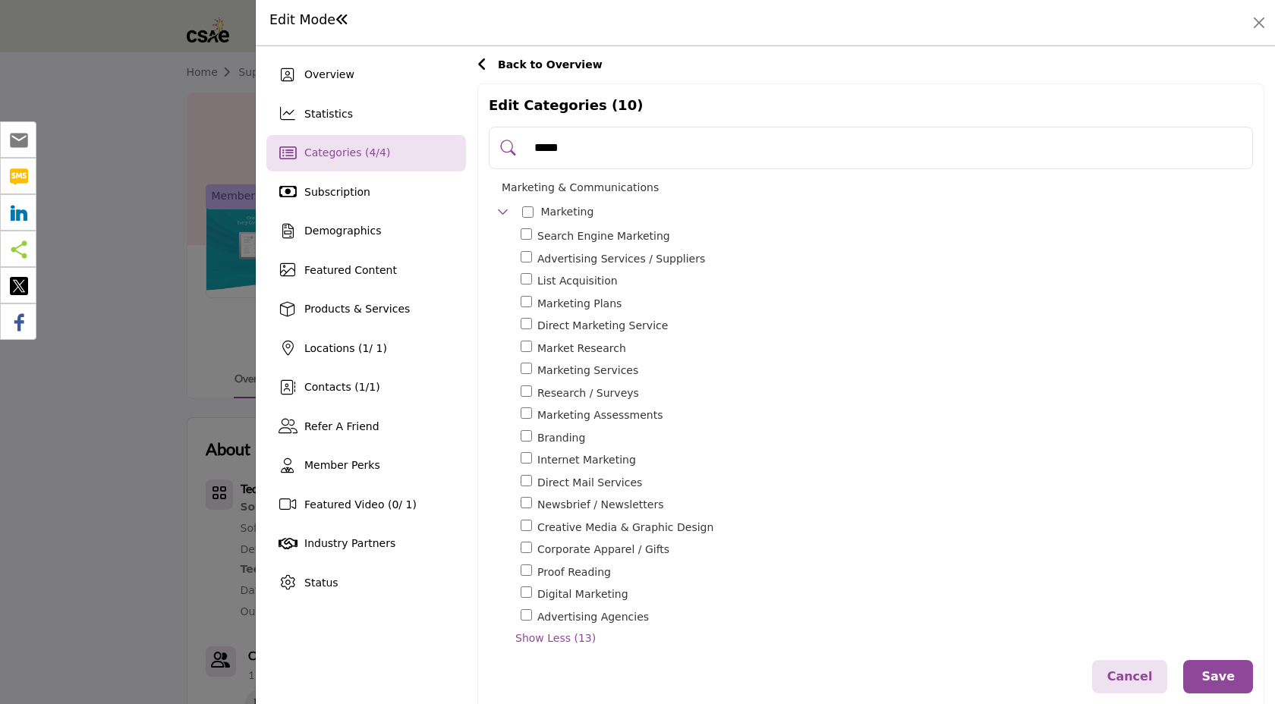
type input "*****"
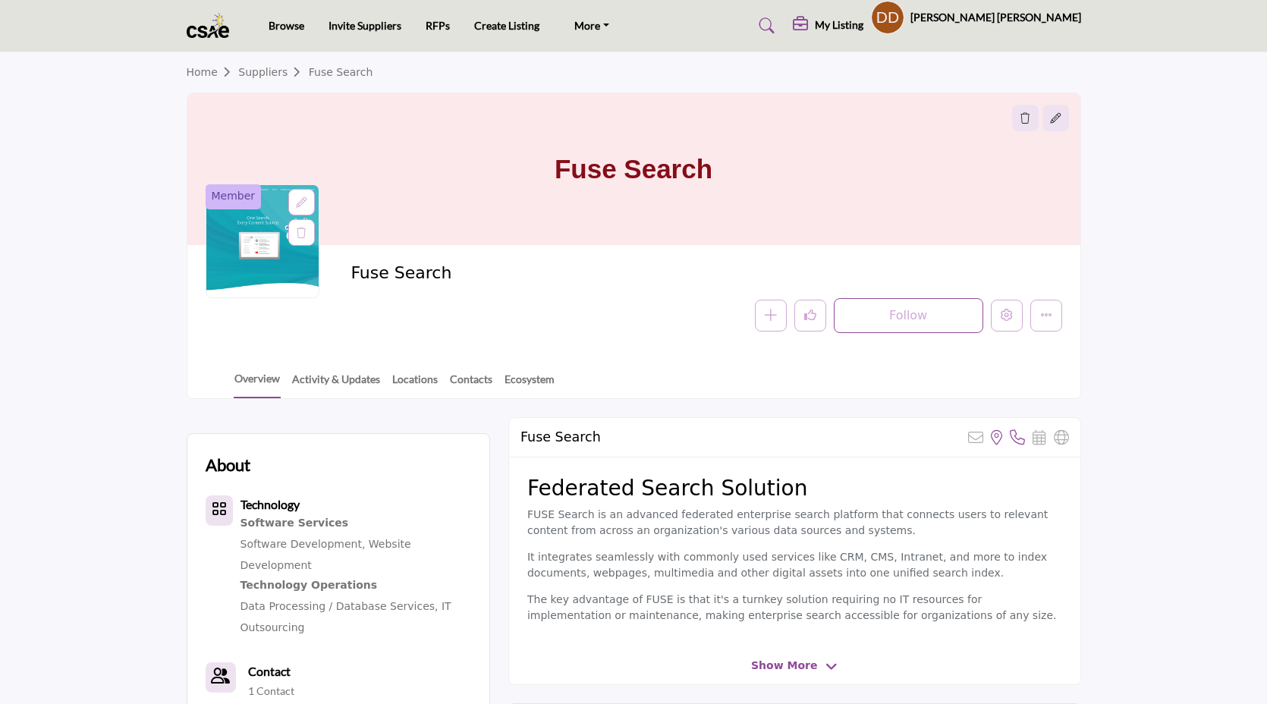
click at [0, 0] on div at bounding box center [0, 0] width 0 height 0
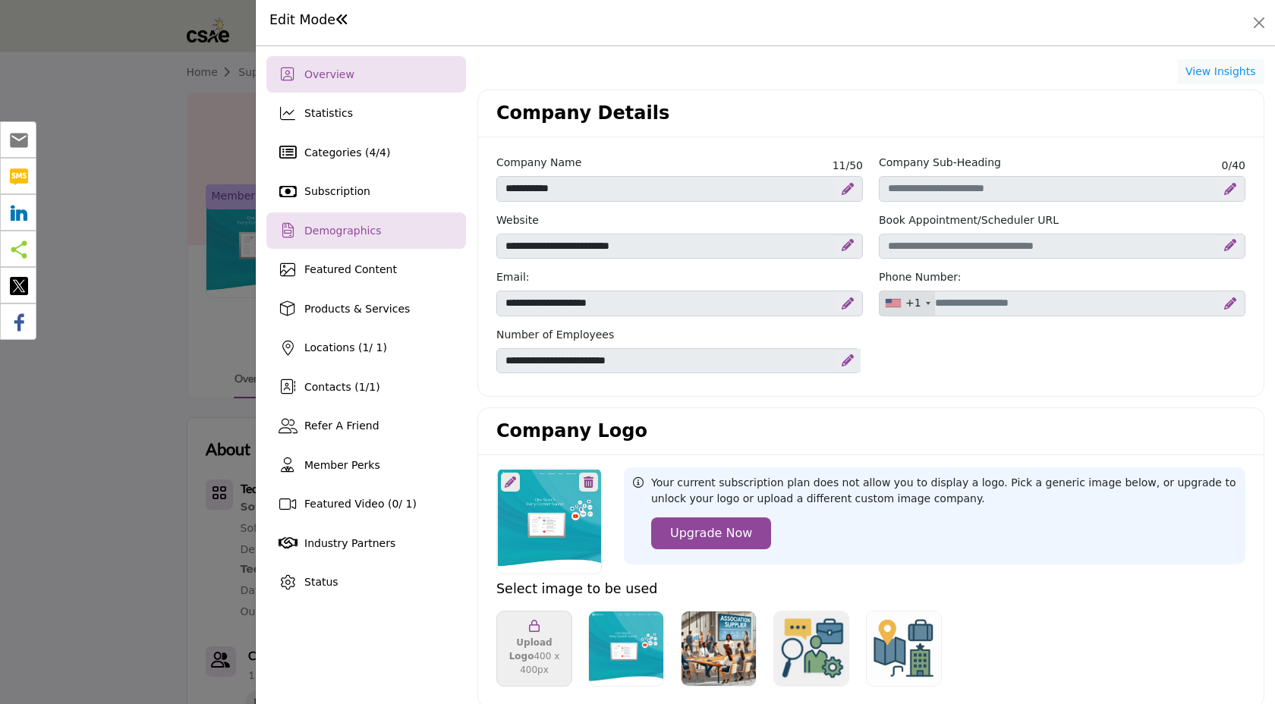
click at [352, 240] on div "Demographics" at bounding box center [366, 230] width 200 height 36
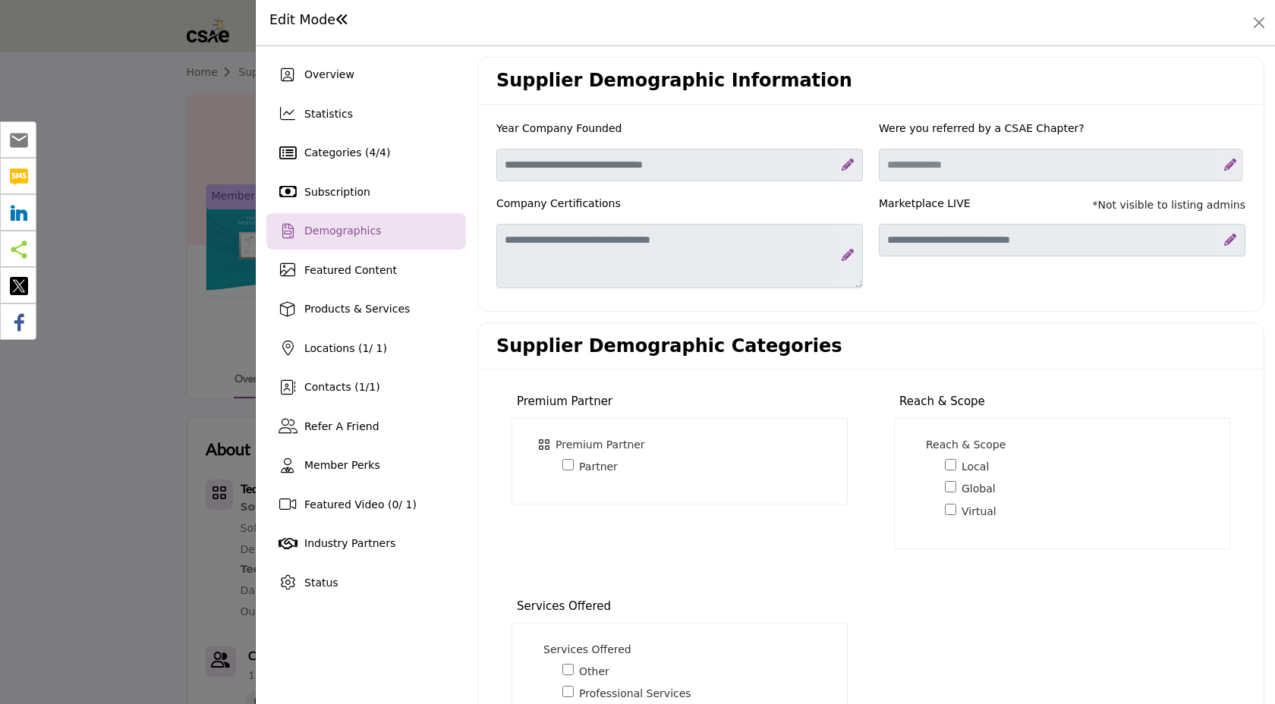
scroll to position [235, 0]
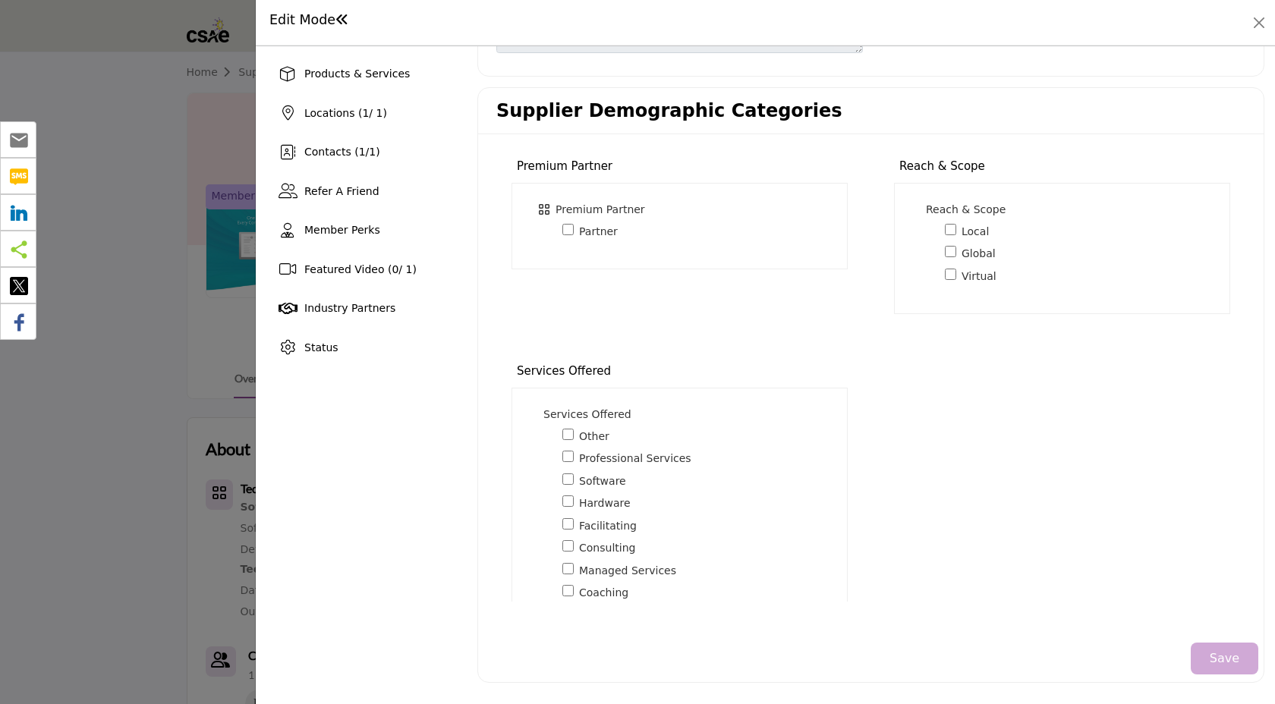
click at [971, 454] on div "Premium Partner Premium Partner *" at bounding box center [871, 379] width 765 height 466
click at [1209, 671] on button "Save" at bounding box center [1224, 659] width 68 height 32
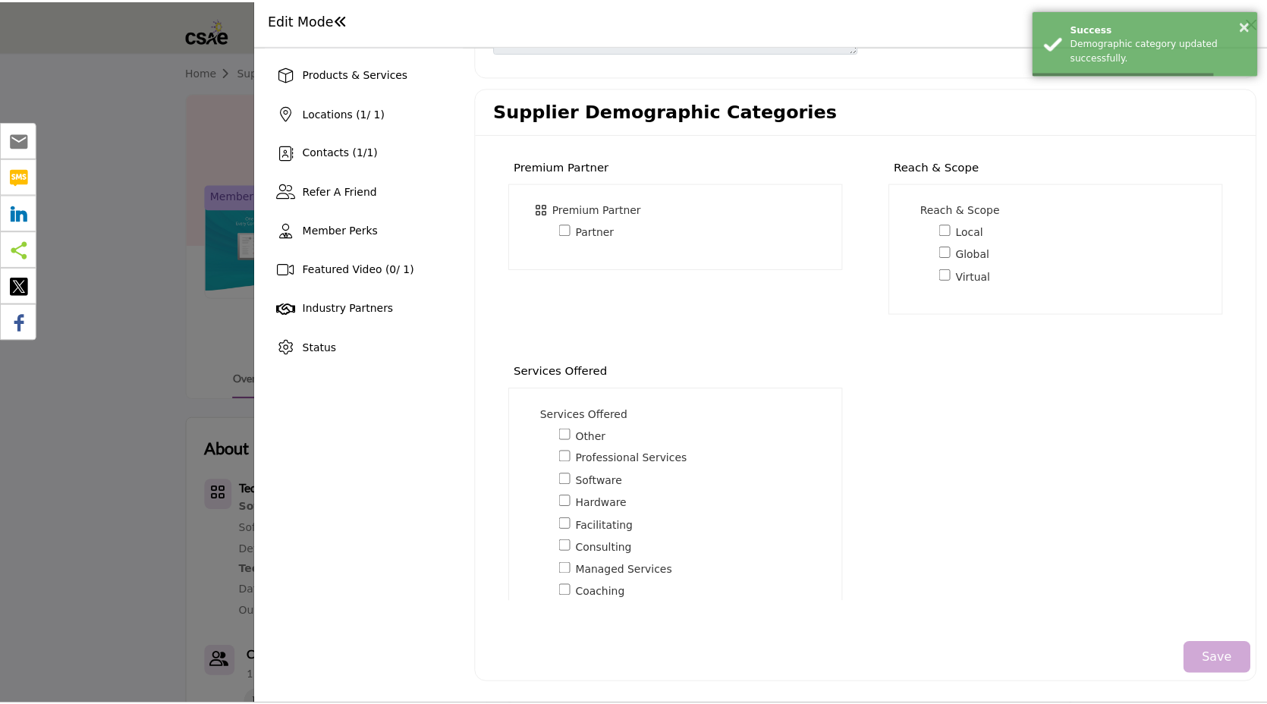
scroll to position [0, 0]
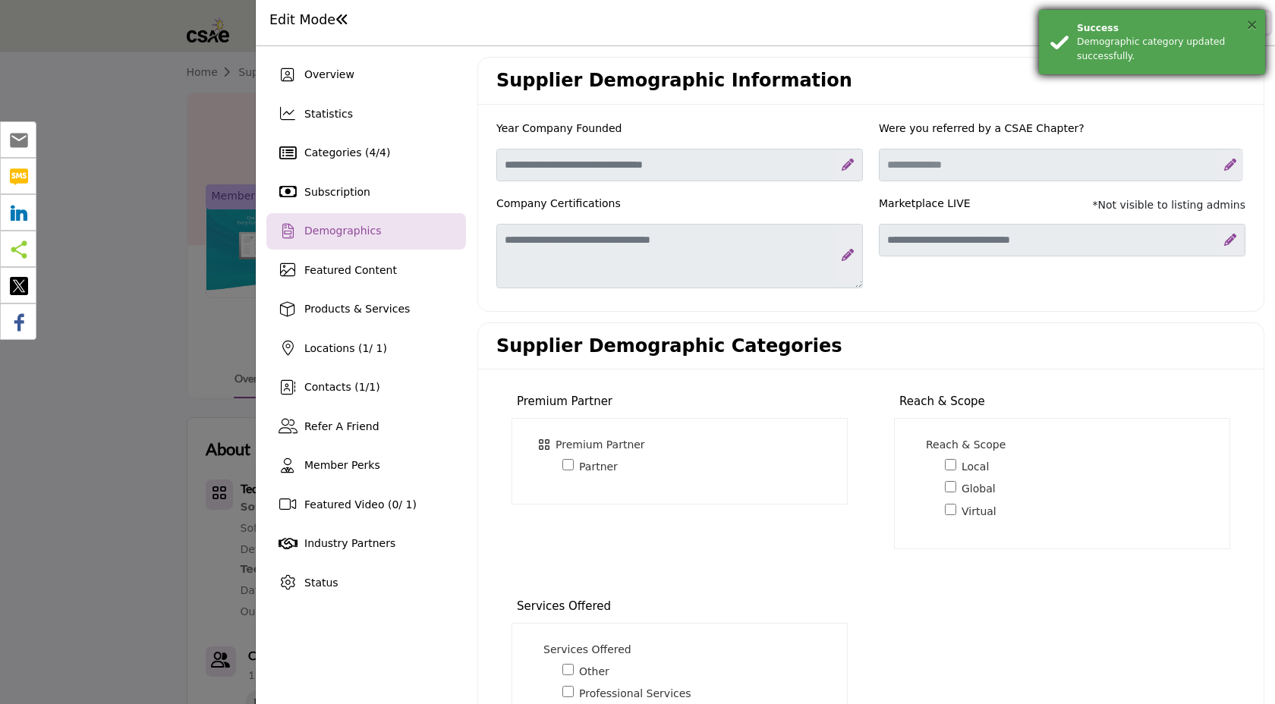
click at [1251, 25] on button "×" at bounding box center [1251, 24] width 13 height 15
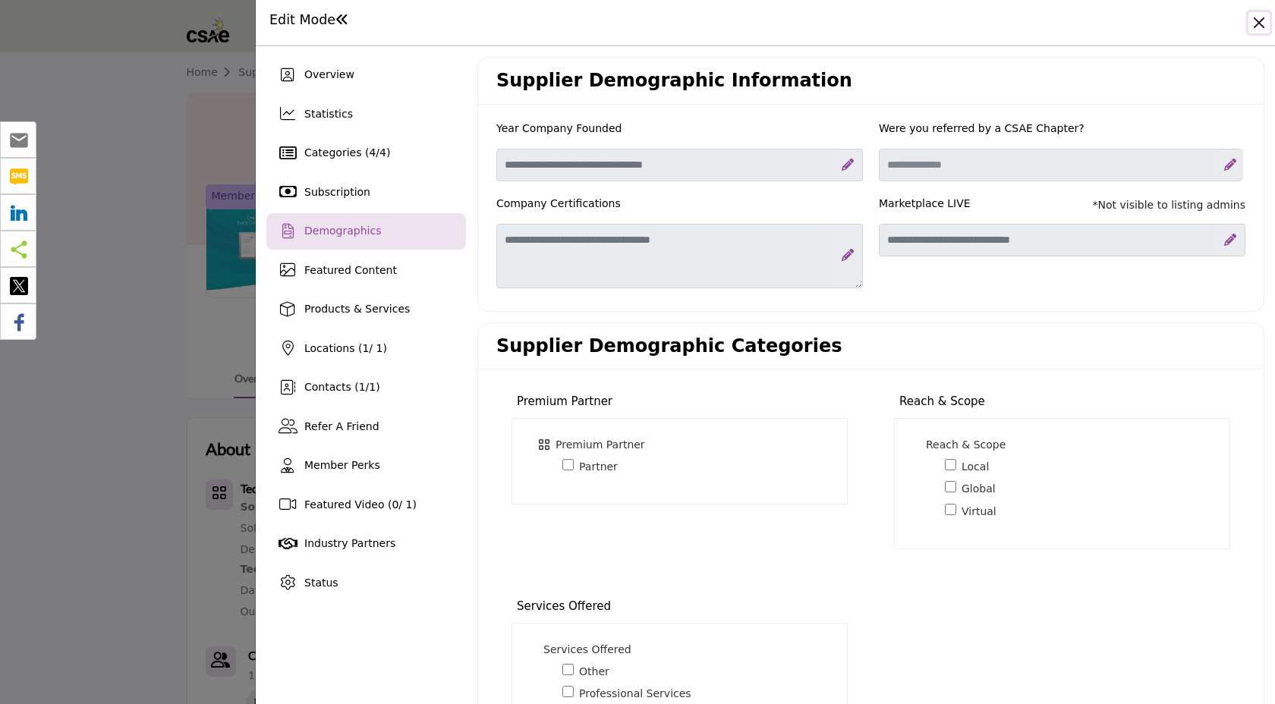
click at [1262, 27] on button "Close" at bounding box center [1258, 22] width 21 height 21
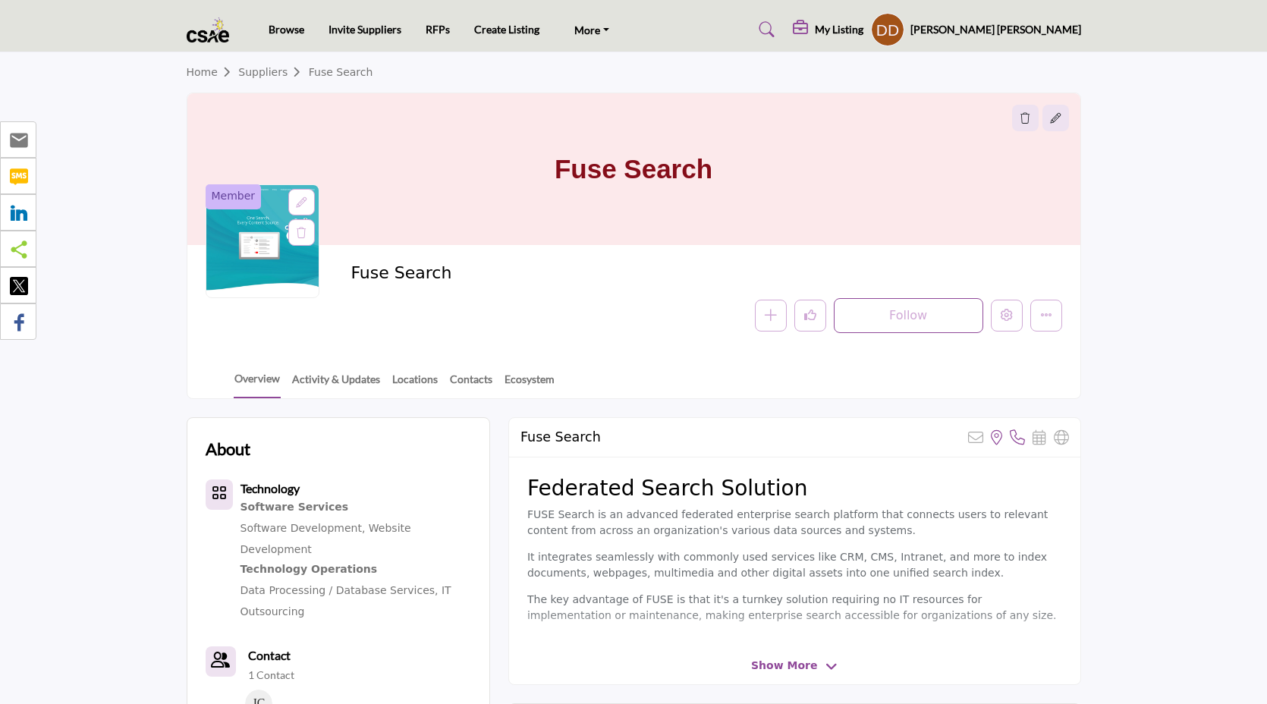
click at [262, 77] on link "Suppliers" at bounding box center [273, 72] width 70 height 12
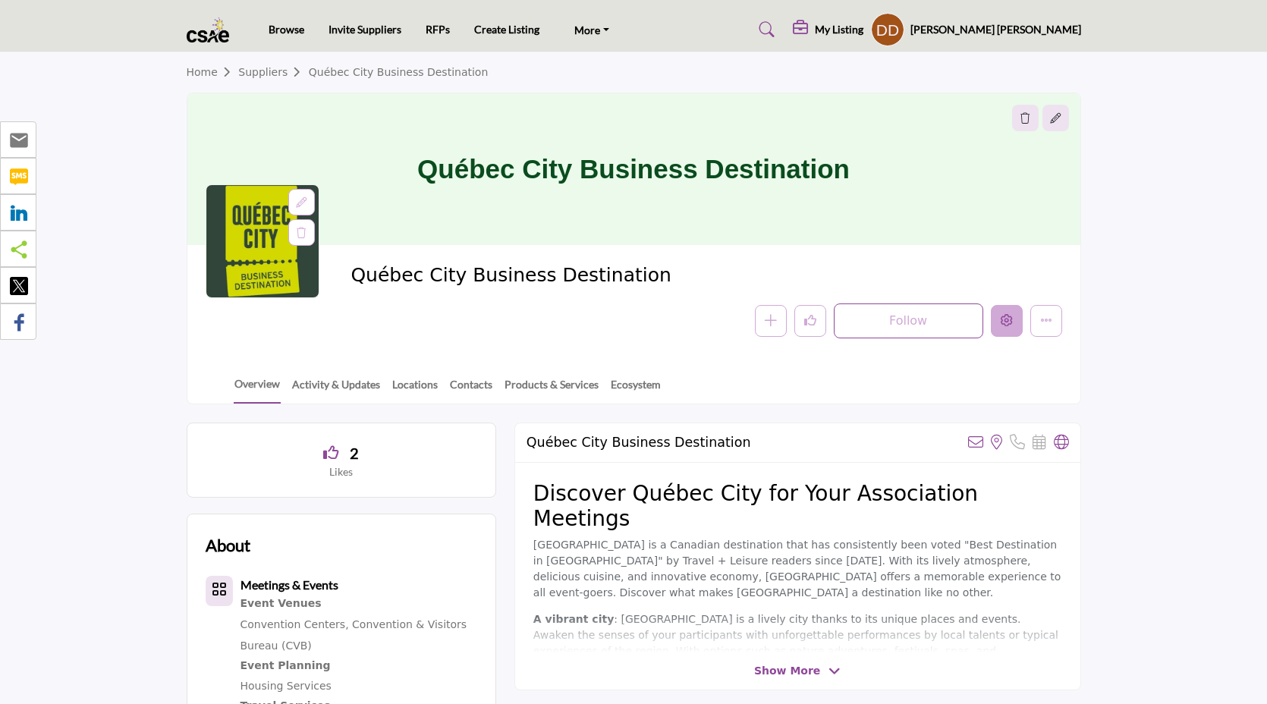
click at [1001, 328] on button "Edit company" at bounding box center [1007, 321] width 32 height 32
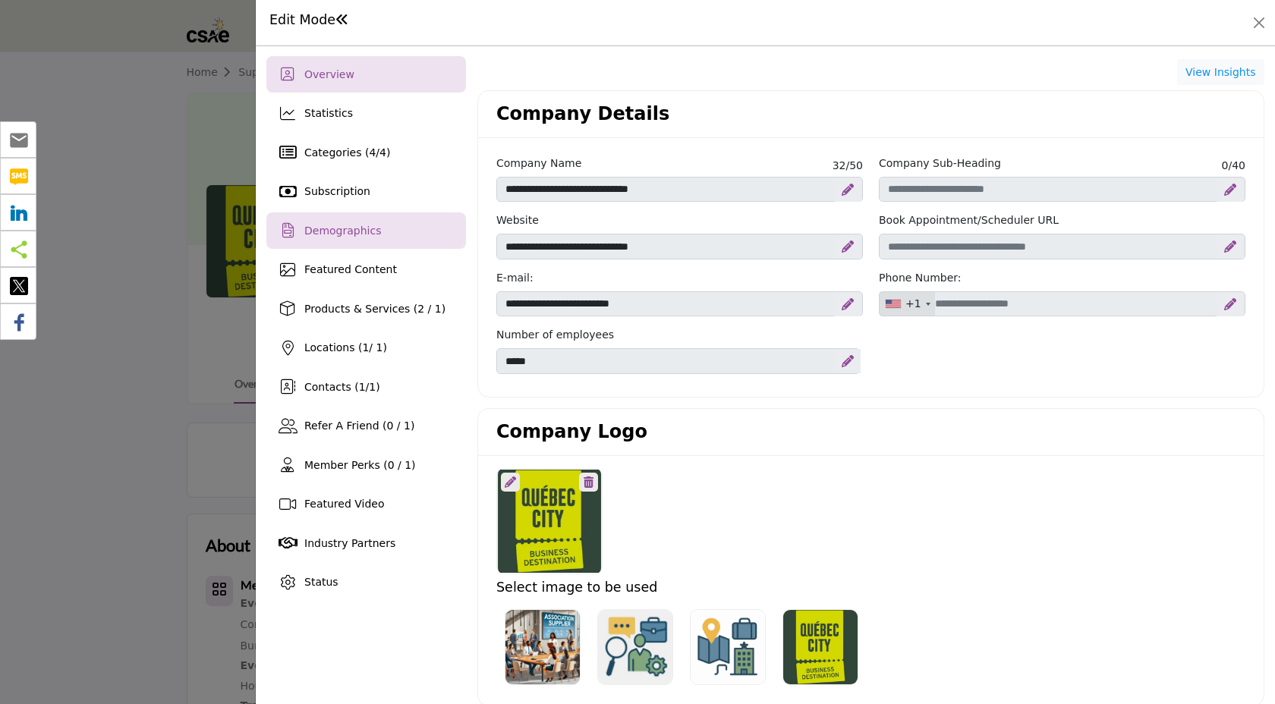
click at [398, 240] on div "Demographics" at bounding box center [366, 230] width 200 height 36
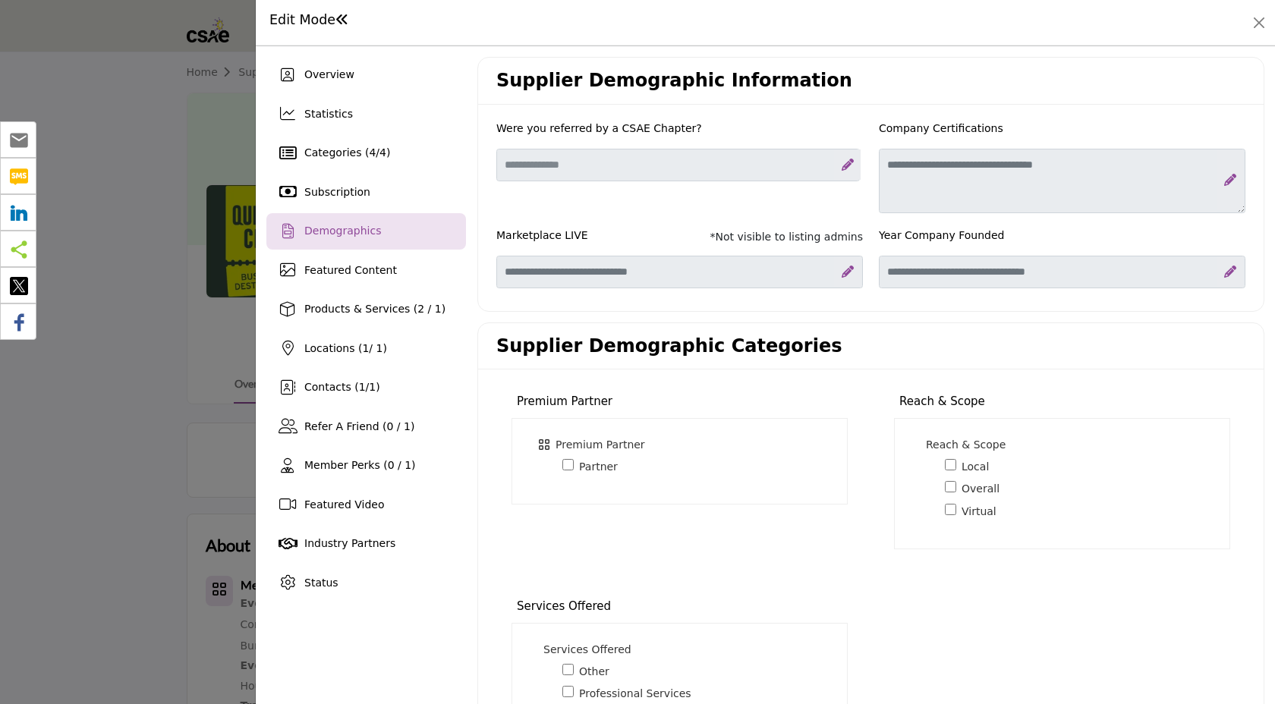
scroll to position [237, 0]
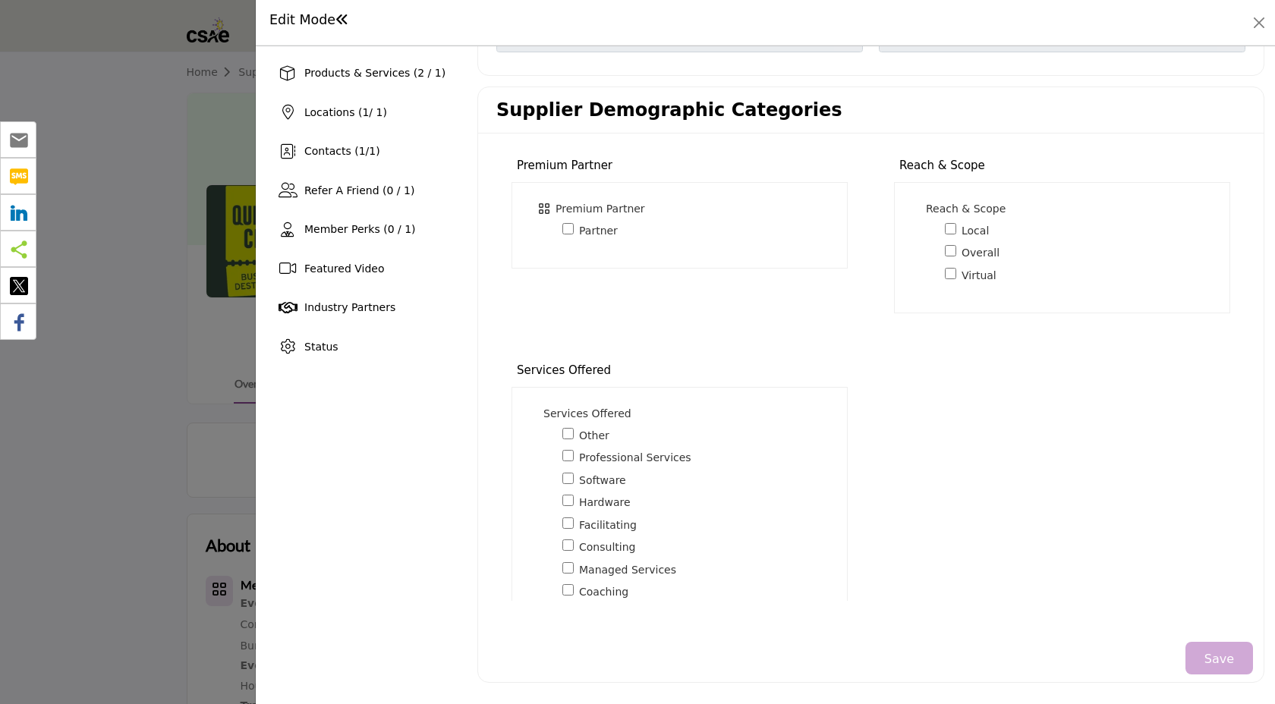
click at [1199, 678] on div "Save" at bounding box center [865, 658] width 775 height 48
click at [1199, 666] on button "Save" at bounding box center [1219, 658] width 68 height 33
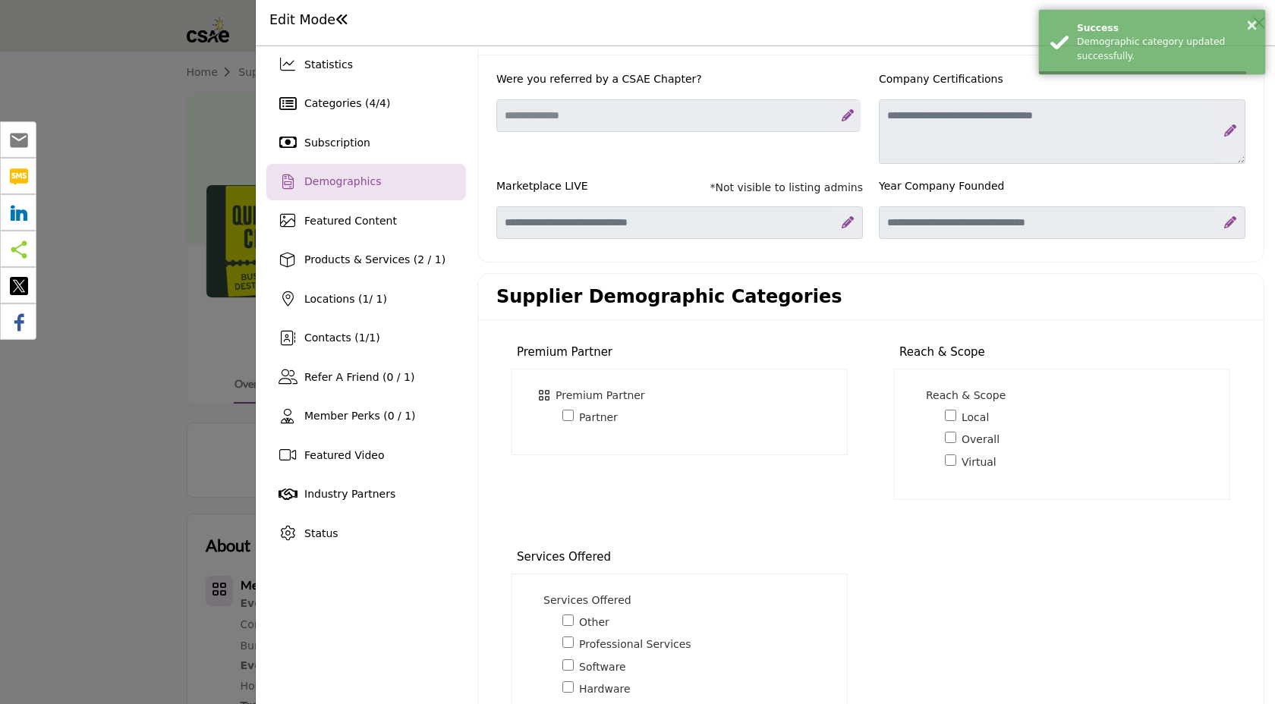
scroll to position [0, 0]
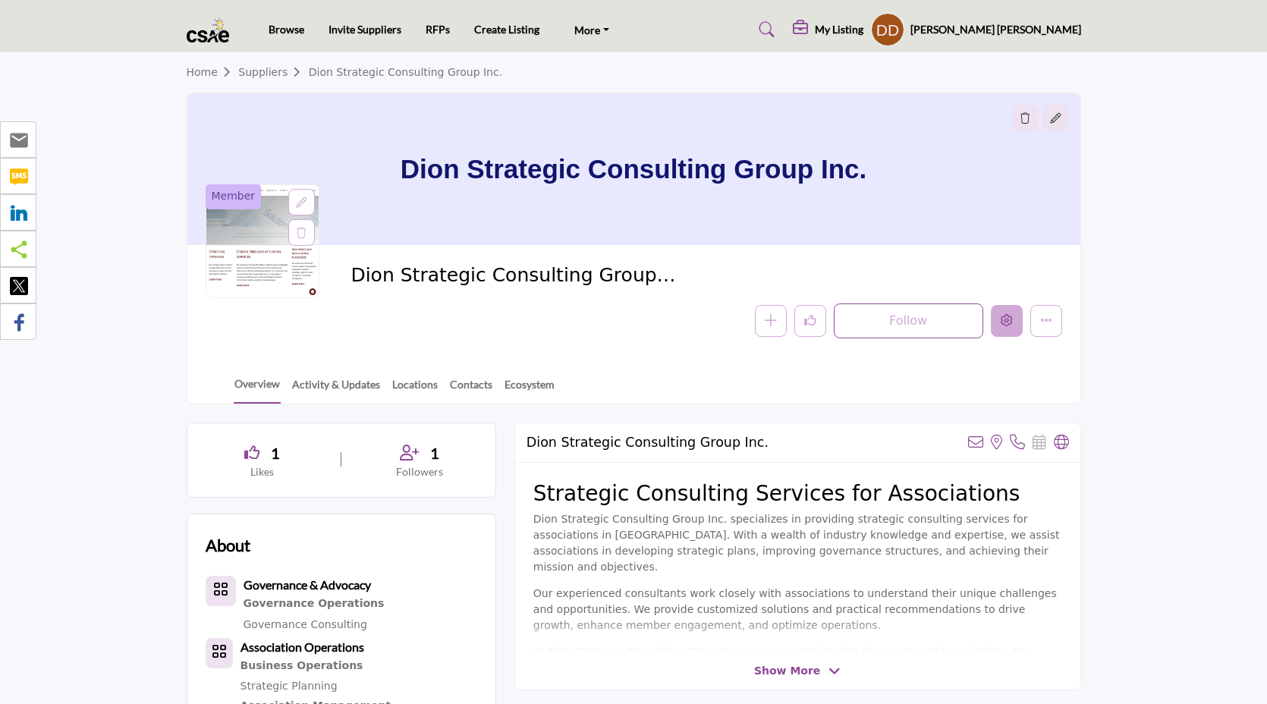
click at [1002, 322] on icon "Edit company" at bounding box center [1007, 320] width 12 height 12
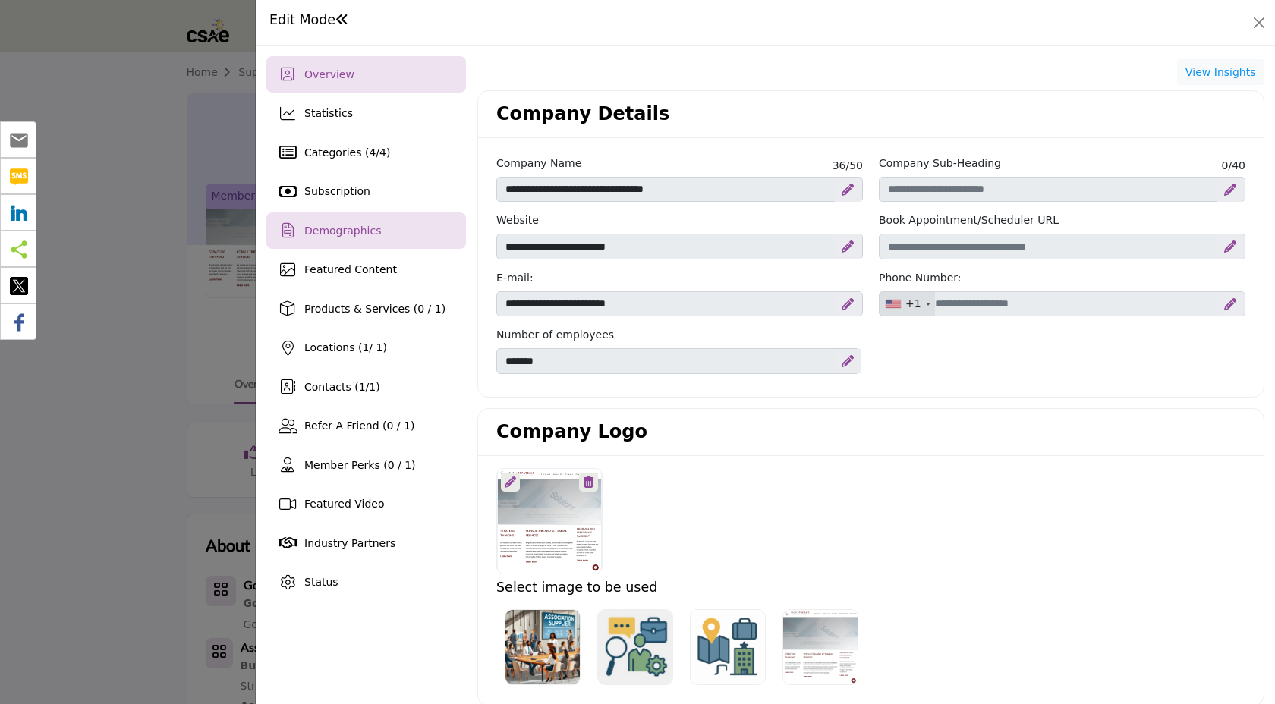
click at [347, 228] on font "Demographics" at bounding box center [342, 231] width 77 height 12
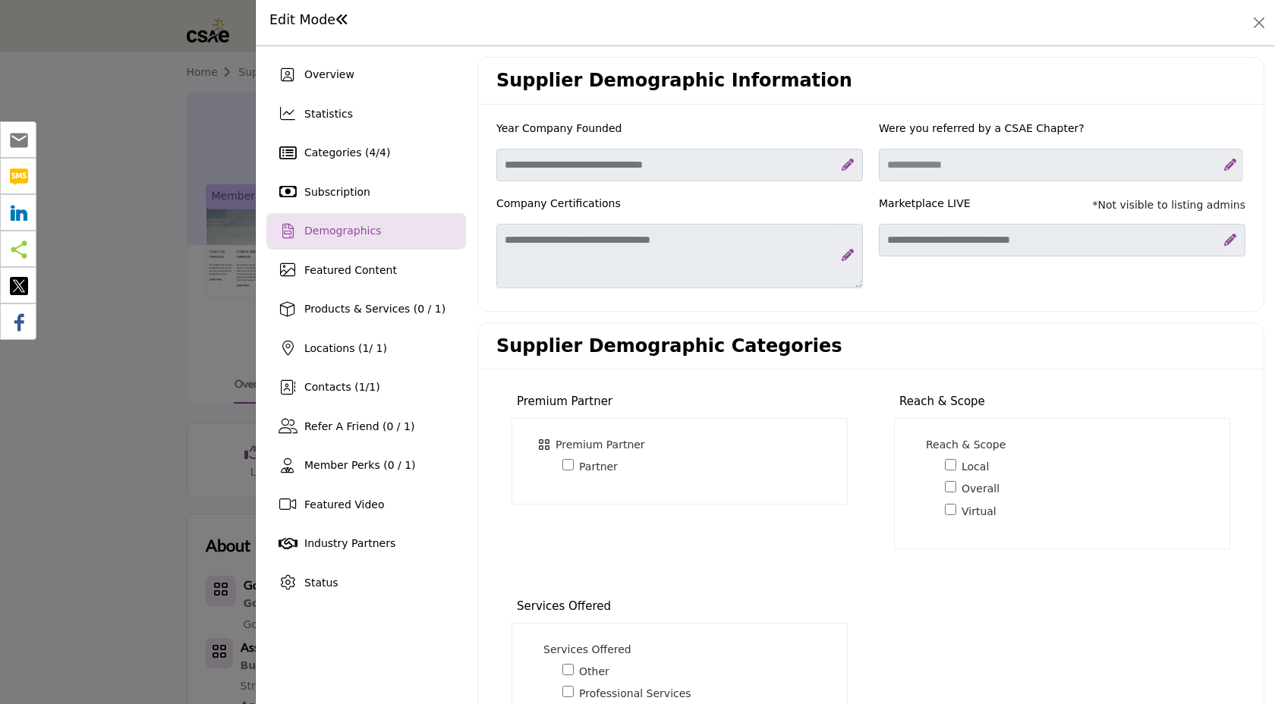
click at [573, 464] on div "Partner 3" at bounding box center [698, 466] width 272 height 17
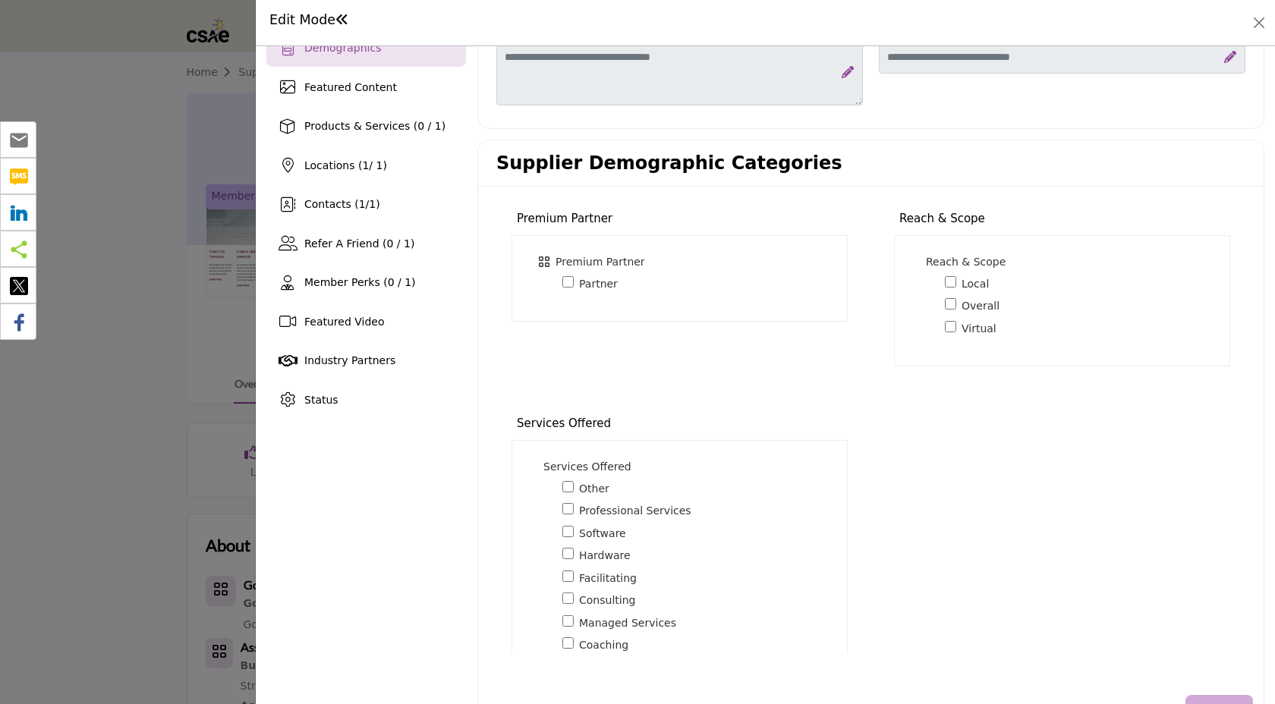
scroll to position [237, 0]
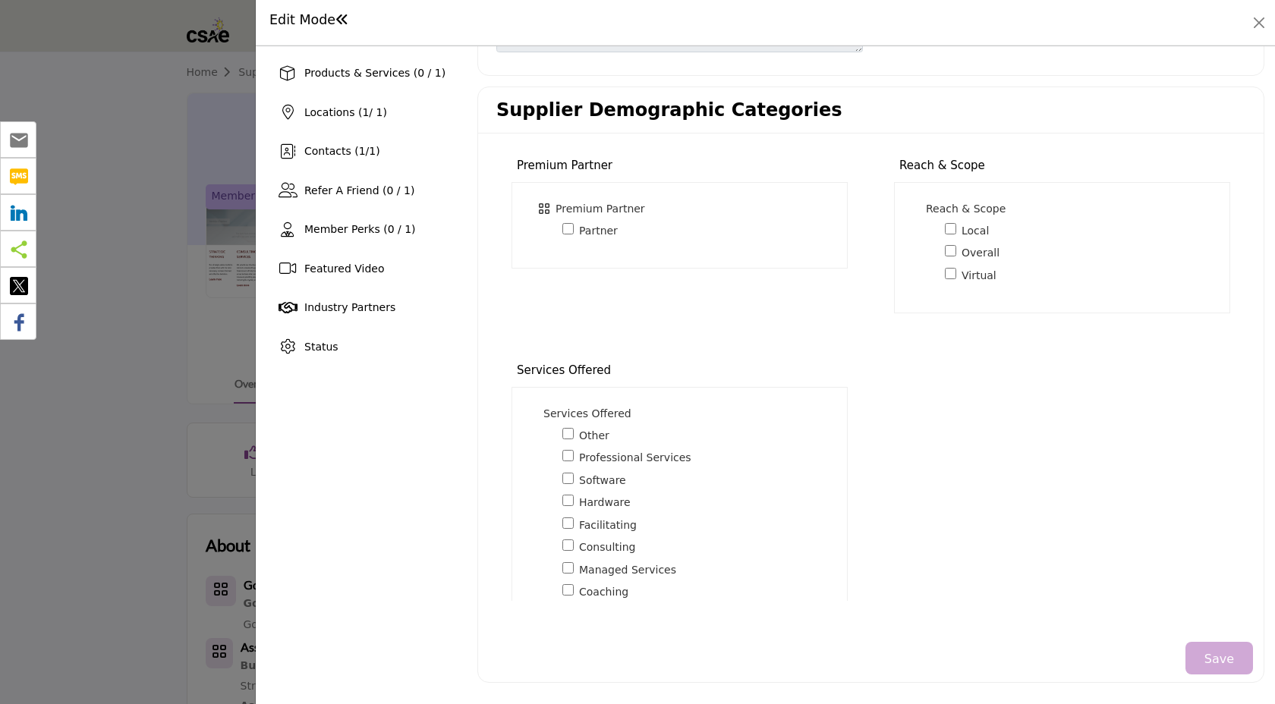
click at [1215, 655] on font "Save" at bounding box center [1219, 658] width 30 height 14
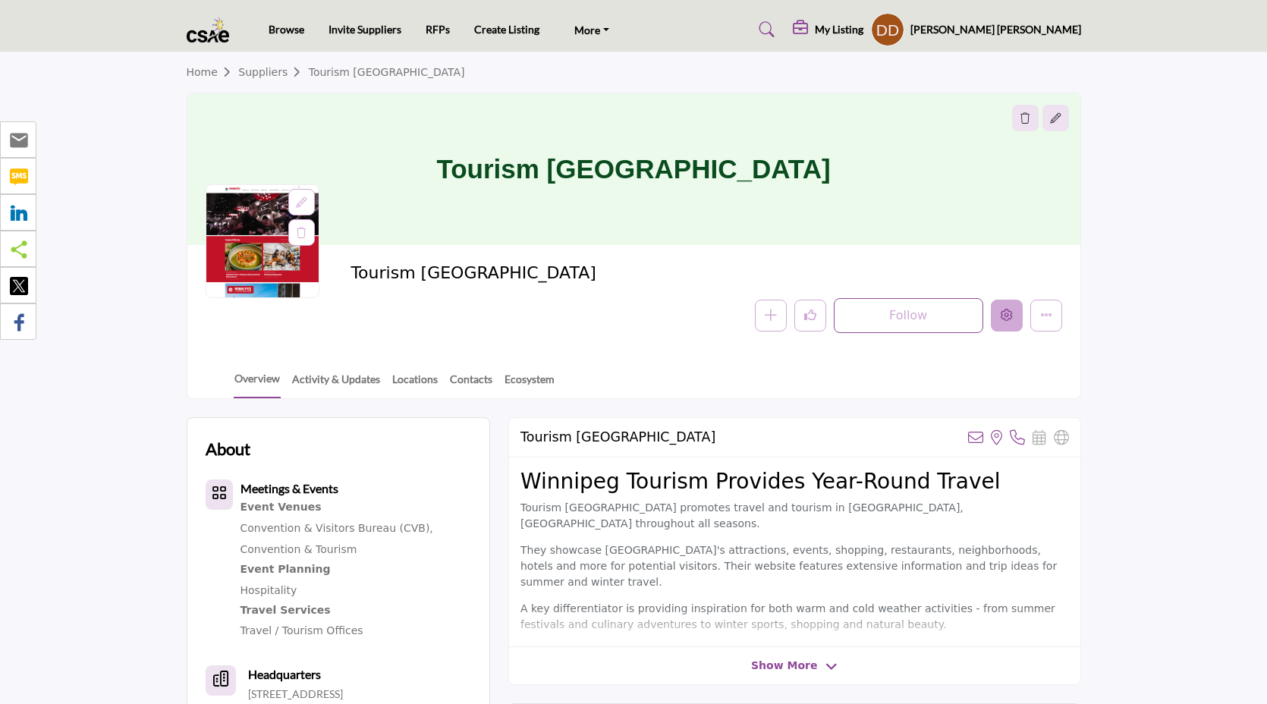
click at [1001, 321] on icon "Edit company" at bounding box center [1007, 315] width 12 height 12
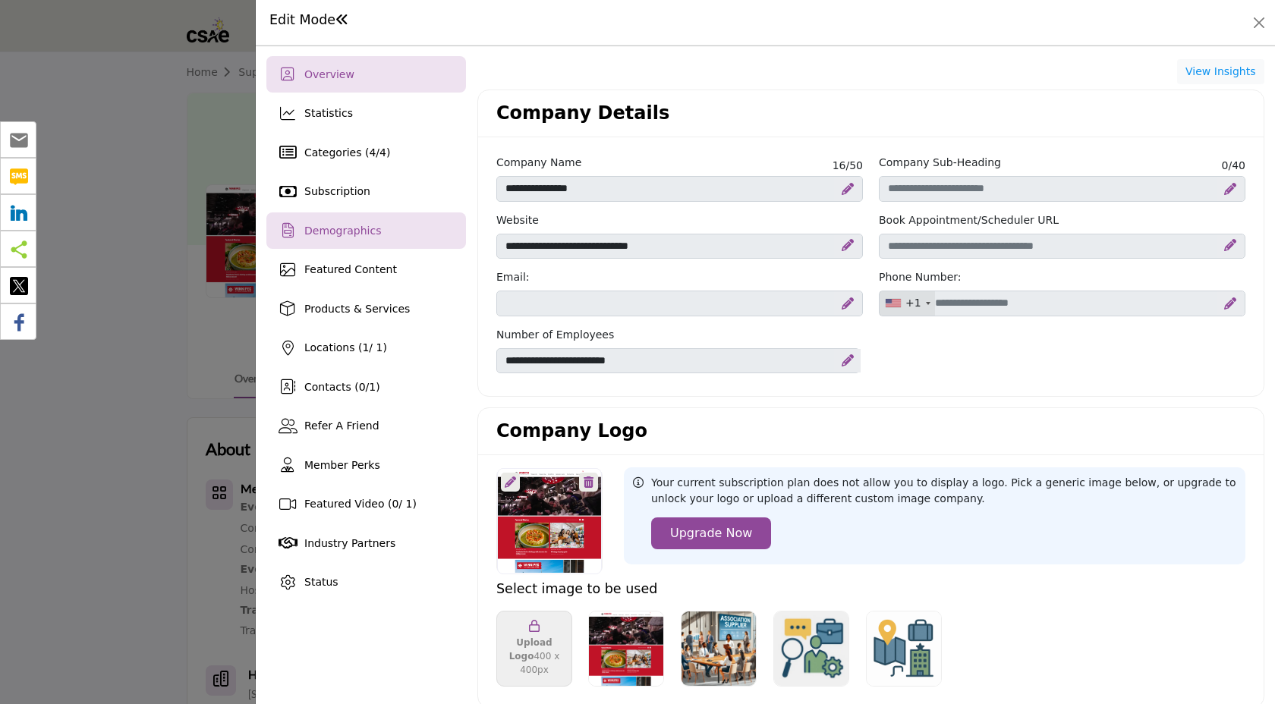
click at [356, 235] on span "Demographics" at bounding box center [342, 231] width 77 height 12
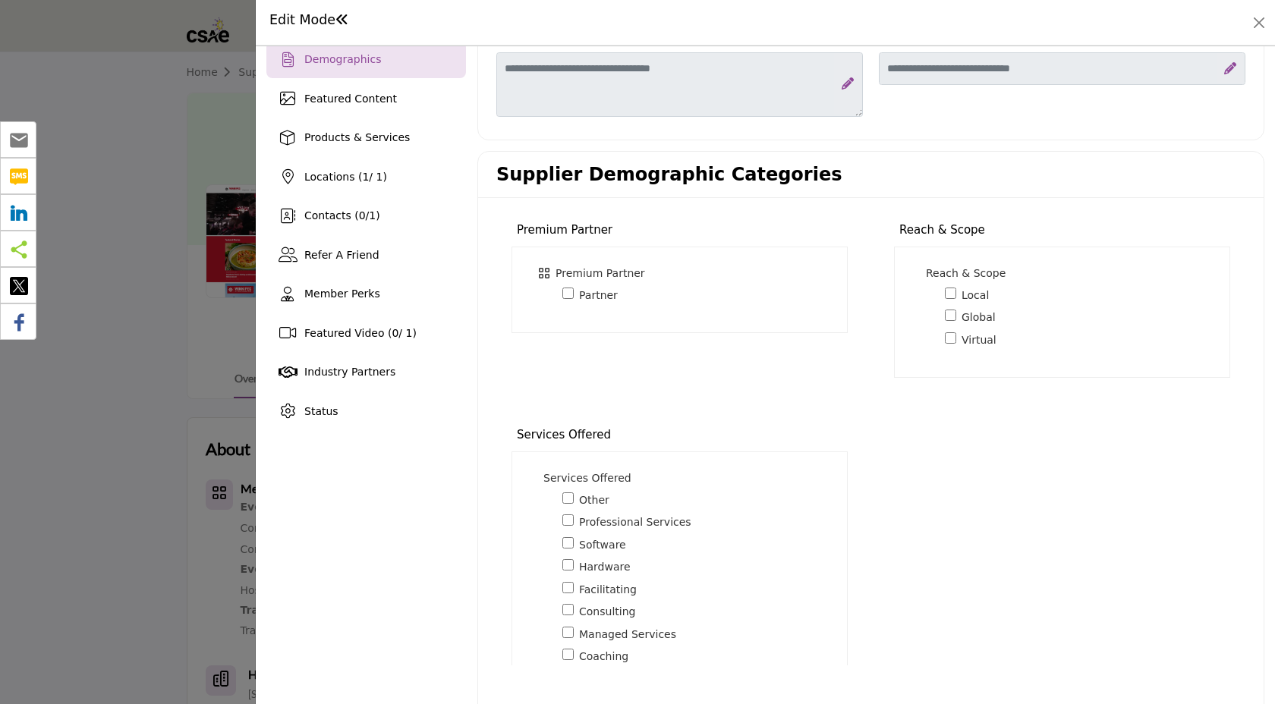
scroll to position [235, 0]
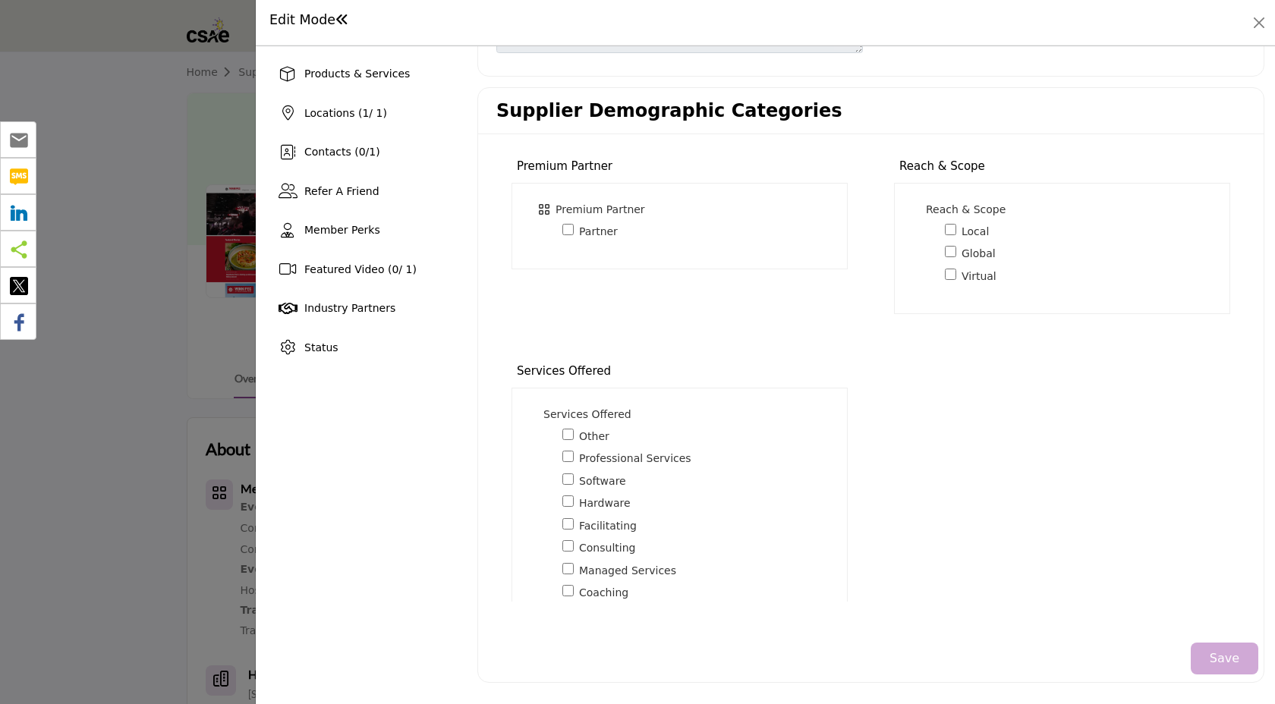
click at [1206, 653] on button "Save" at bounding box center [1224, 659] width 68 height 32
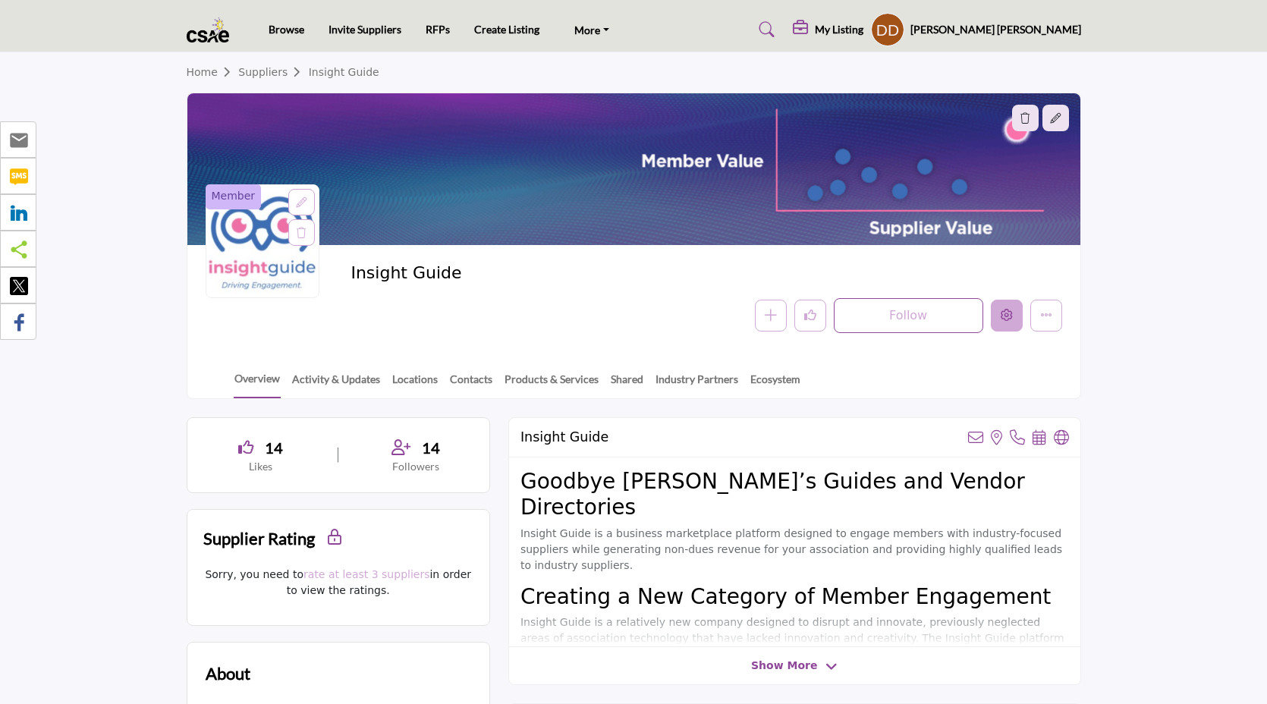
click at [1011, 325] on button "Edit company" at bounding box center [1007, 316] width 32 height 32
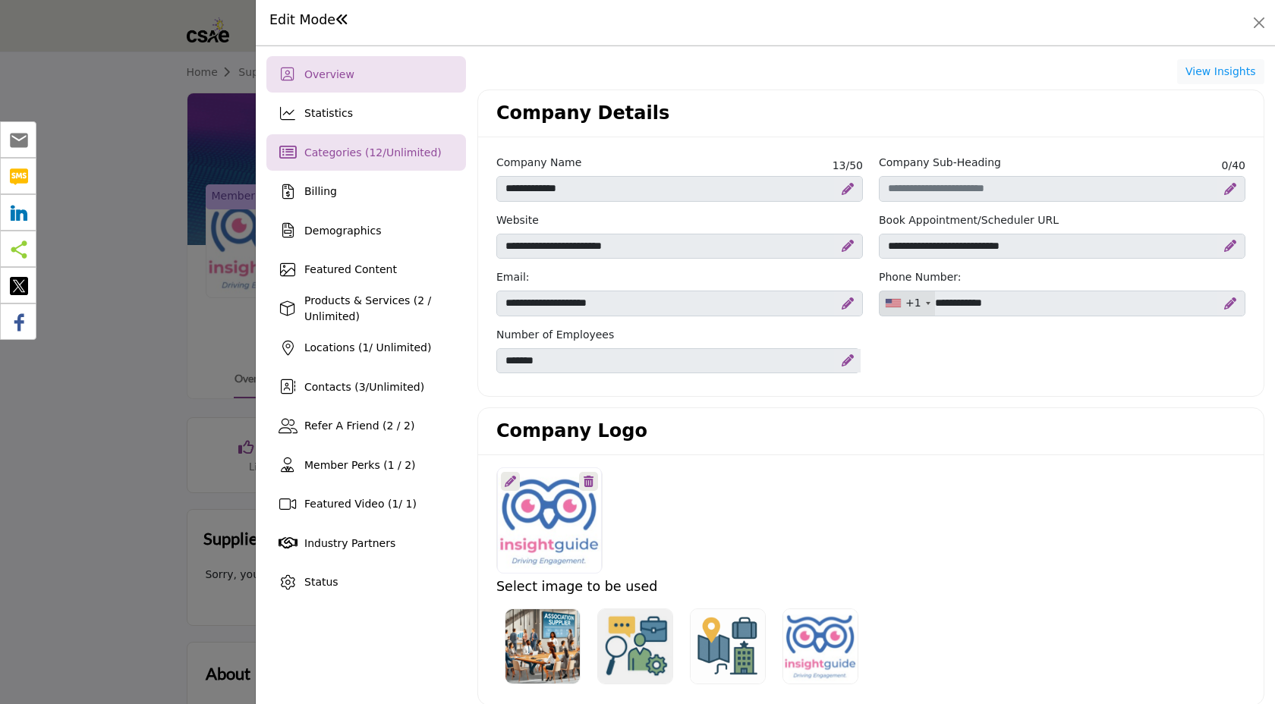
click at [320, 158] on span "Categories ( 12 / Unlimited )" at bounding box center [372, 152] width 137 height 12
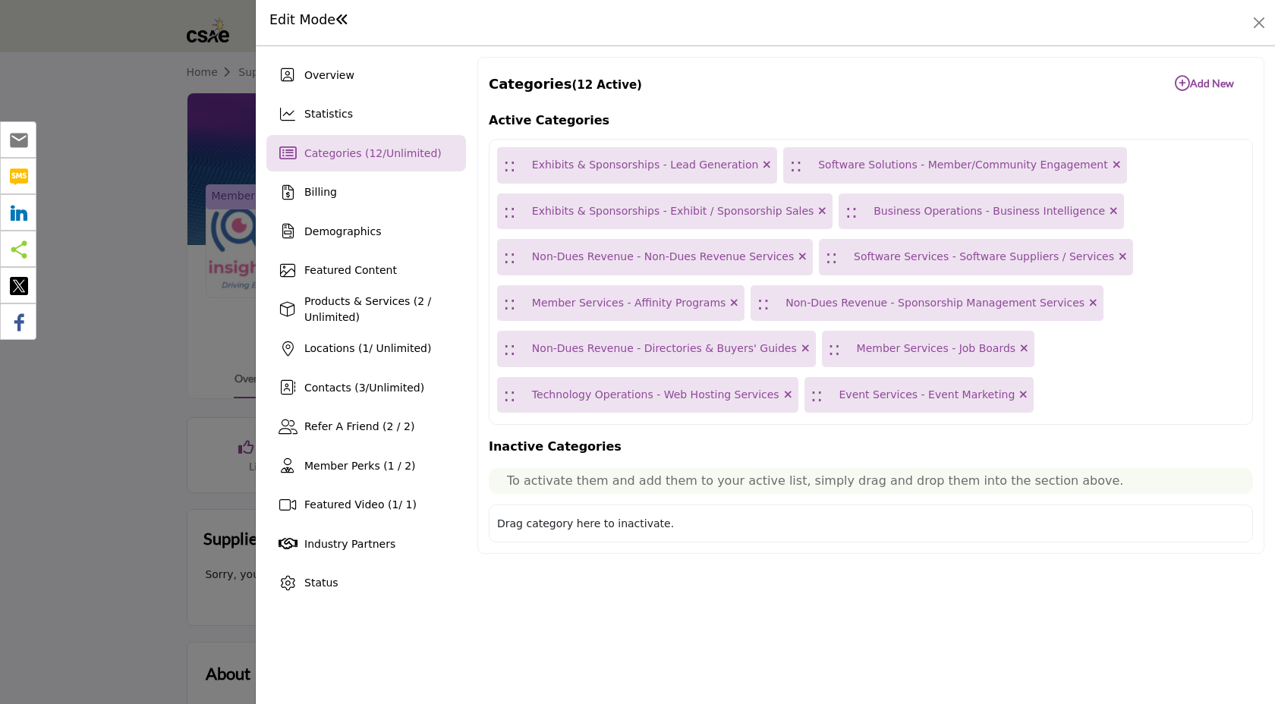
click at [1178, 81] on icon "button" at bounding box center [1181, 83] width 15 height 15
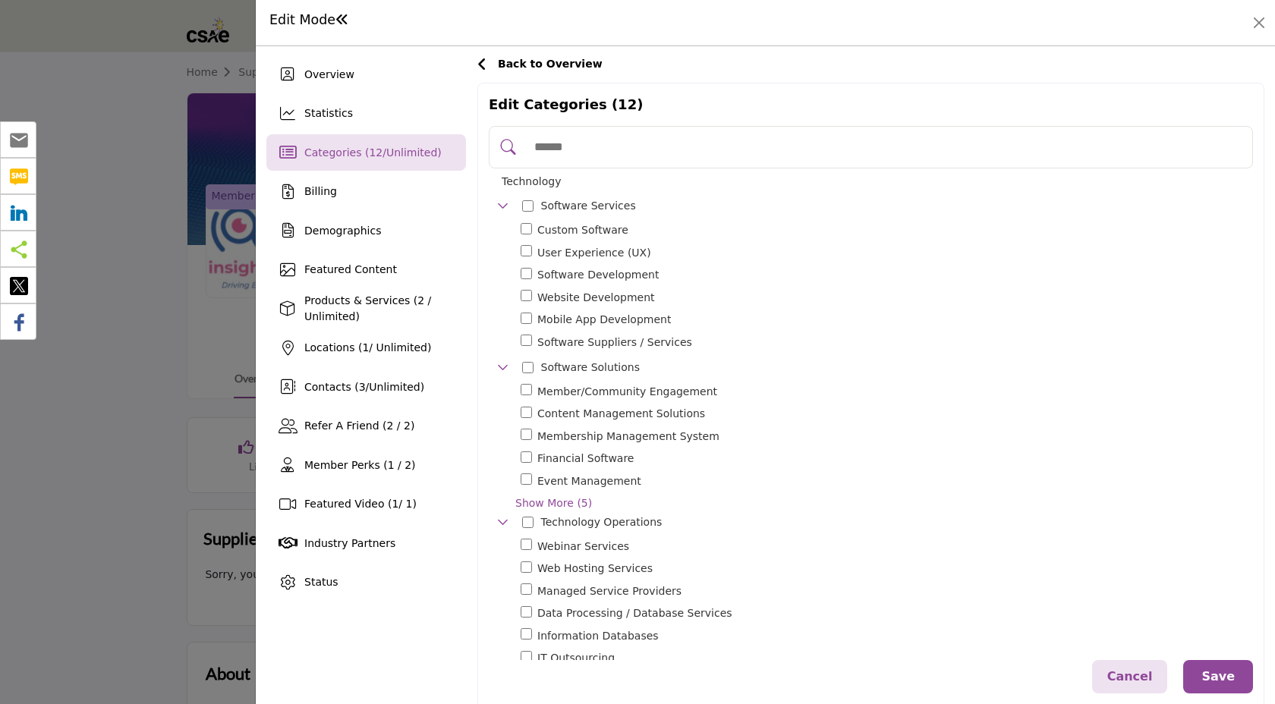
click at [654, 153] on input "Search Category" at bounding box center [886, 146] width 719 height 33
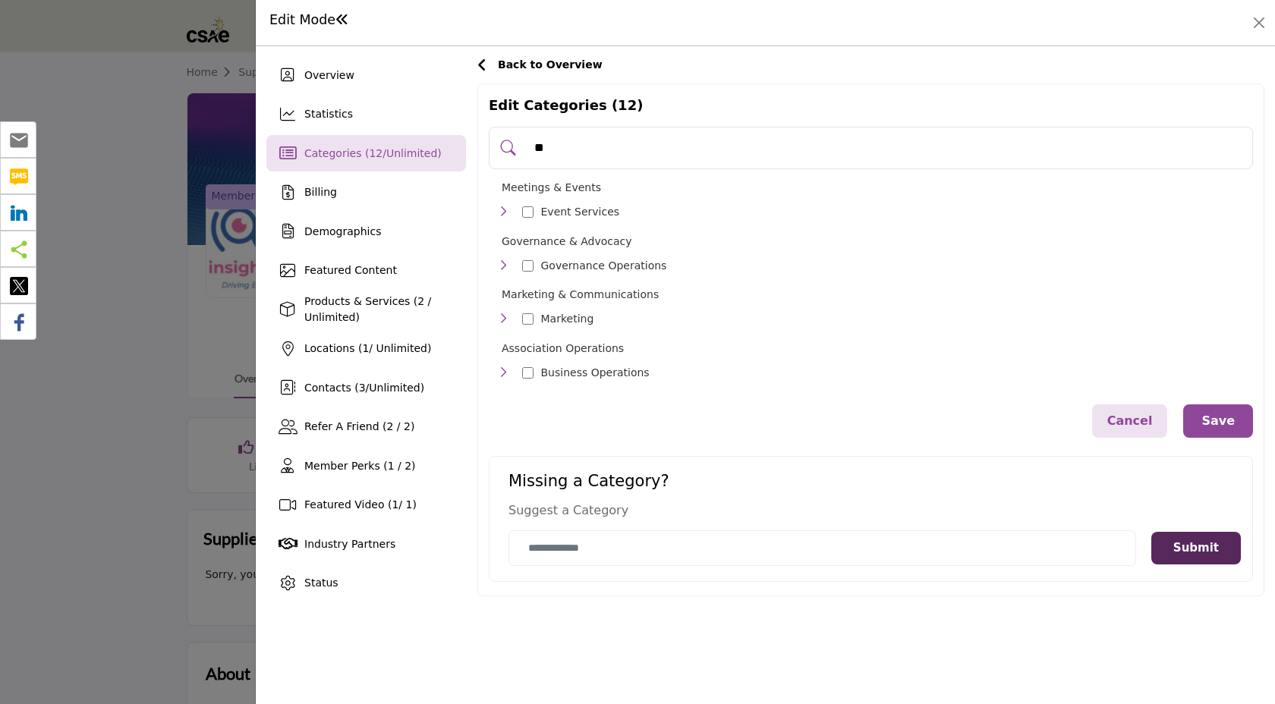
type input "*"
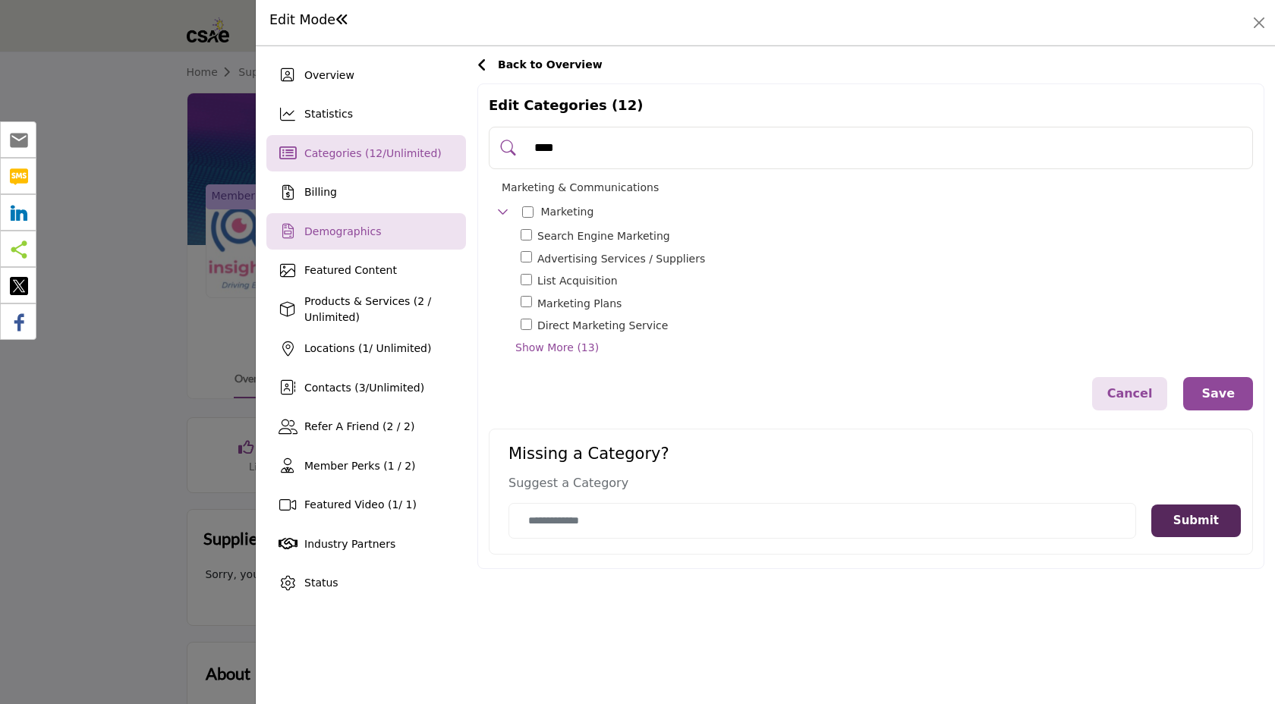
type input "****"
click at [313, 237] on div "Demographics" at bounding box center [342, 232] width 77 height 16
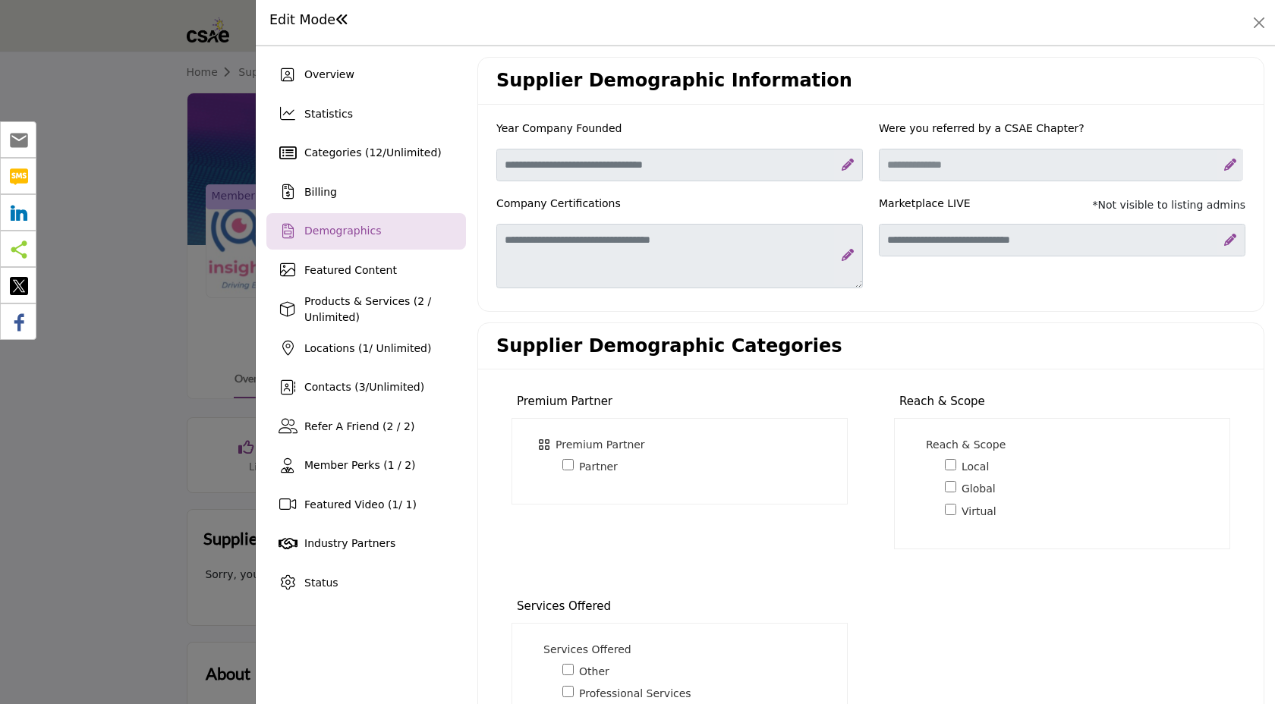
scroll to position [235, 0]
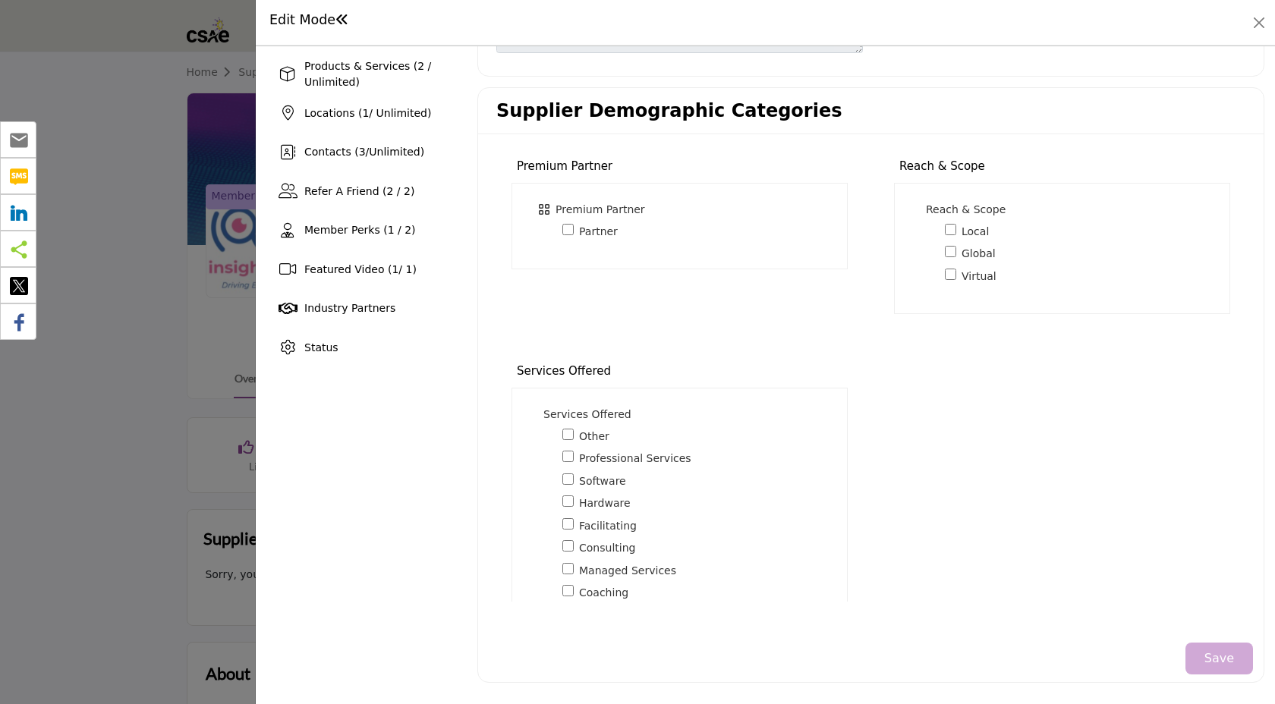
click at [1192, 657] on button "Save" at bounding box center [1219, 659] width 68 height 32
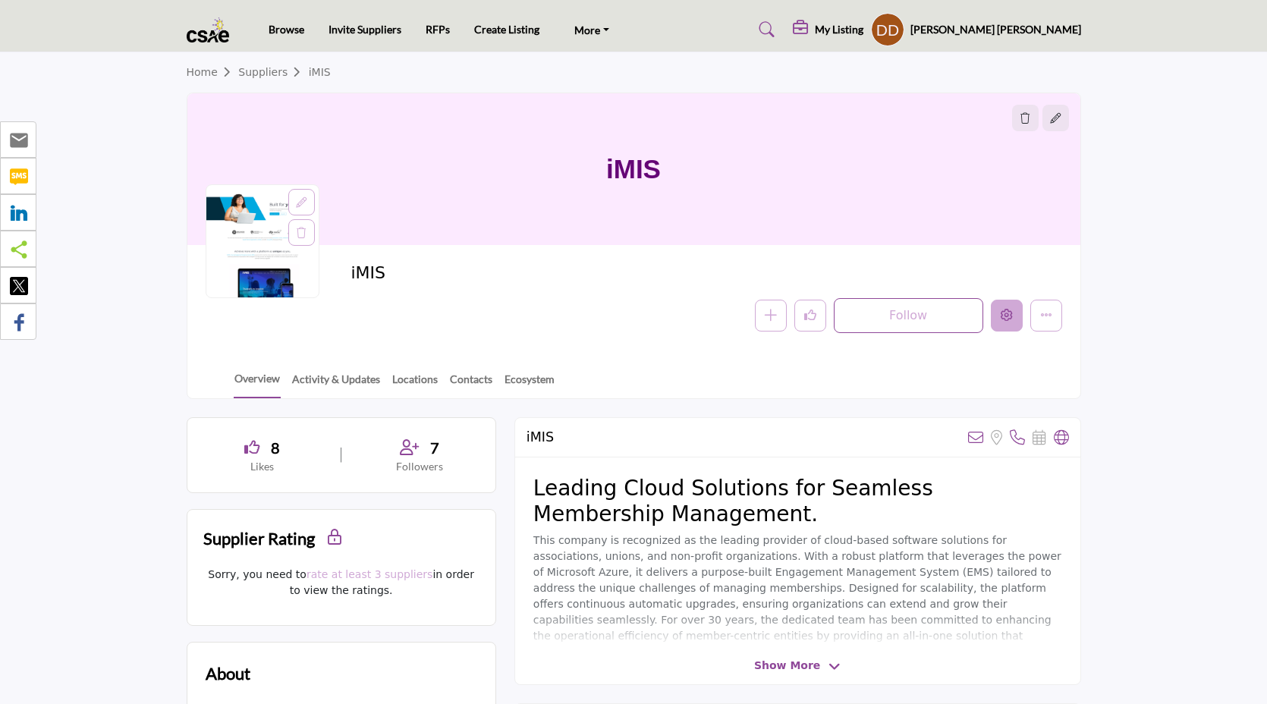
click at [1004, 326] on button "Edit company" at bounding box center [1007, 316] width 32 height 32
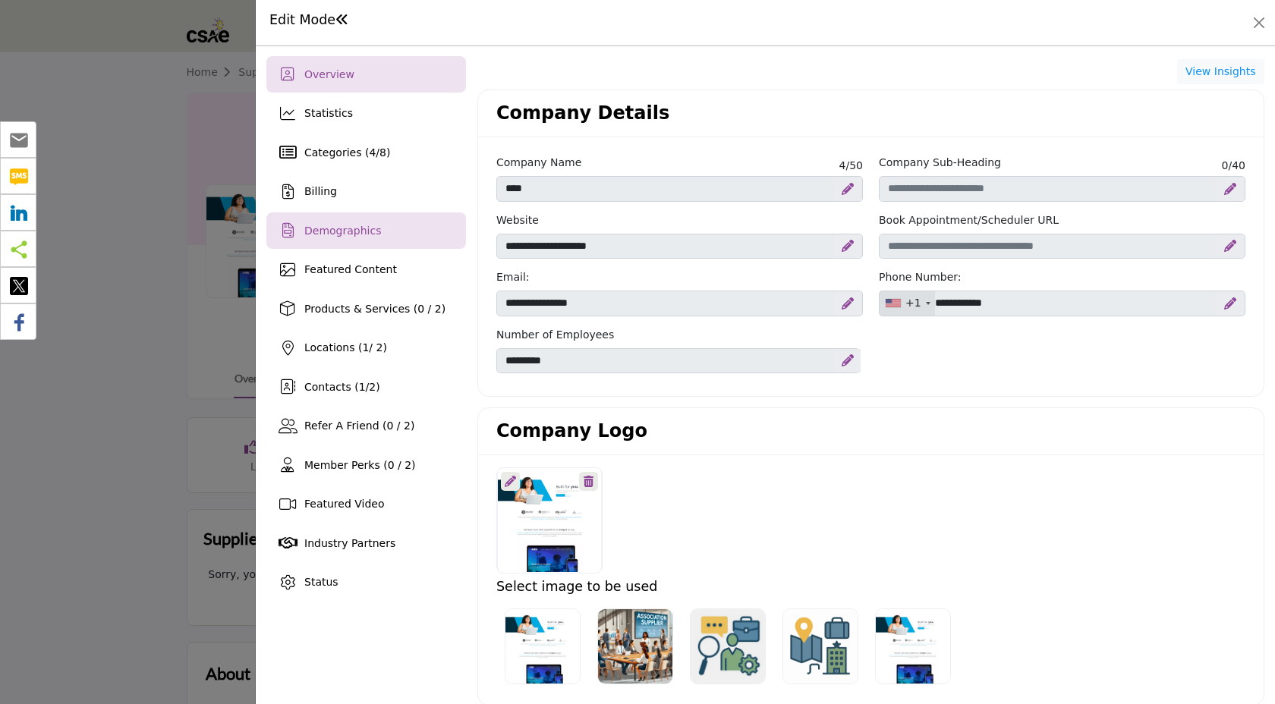
click at [385, 229] on div "Demographics" at bounding box center [366, 230] width 200 height 36
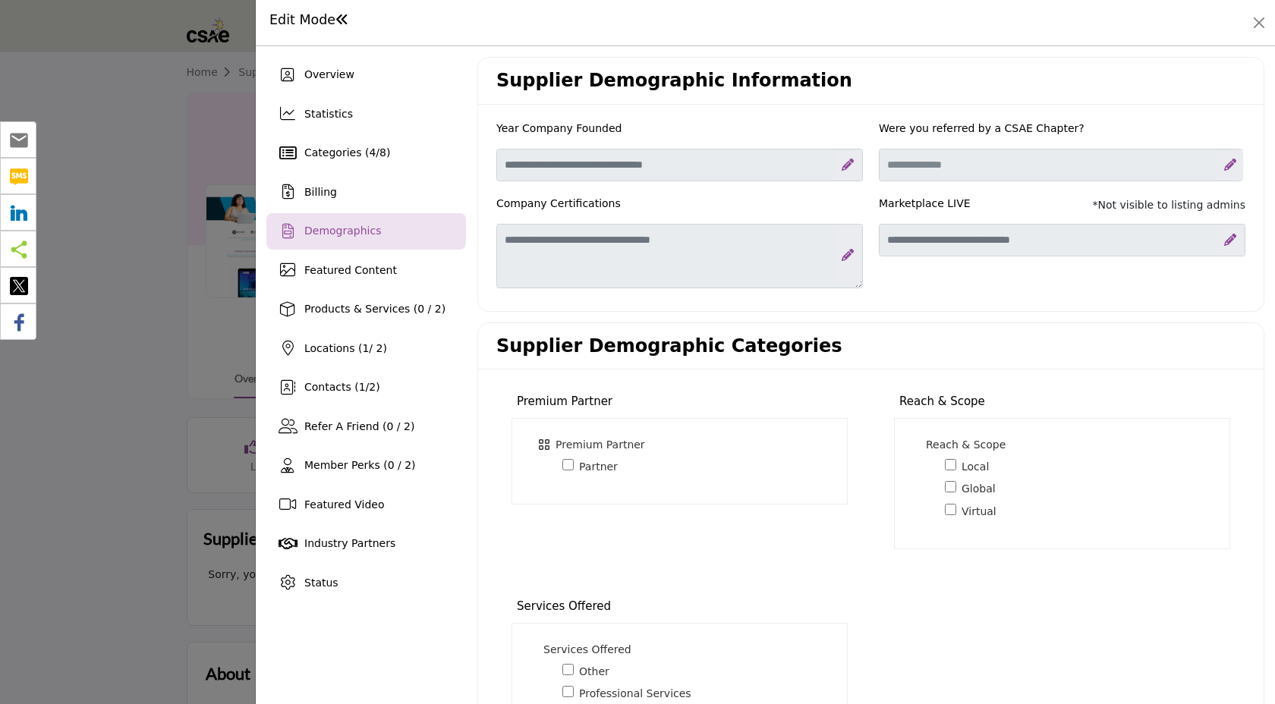
scroll to position [235, 0]
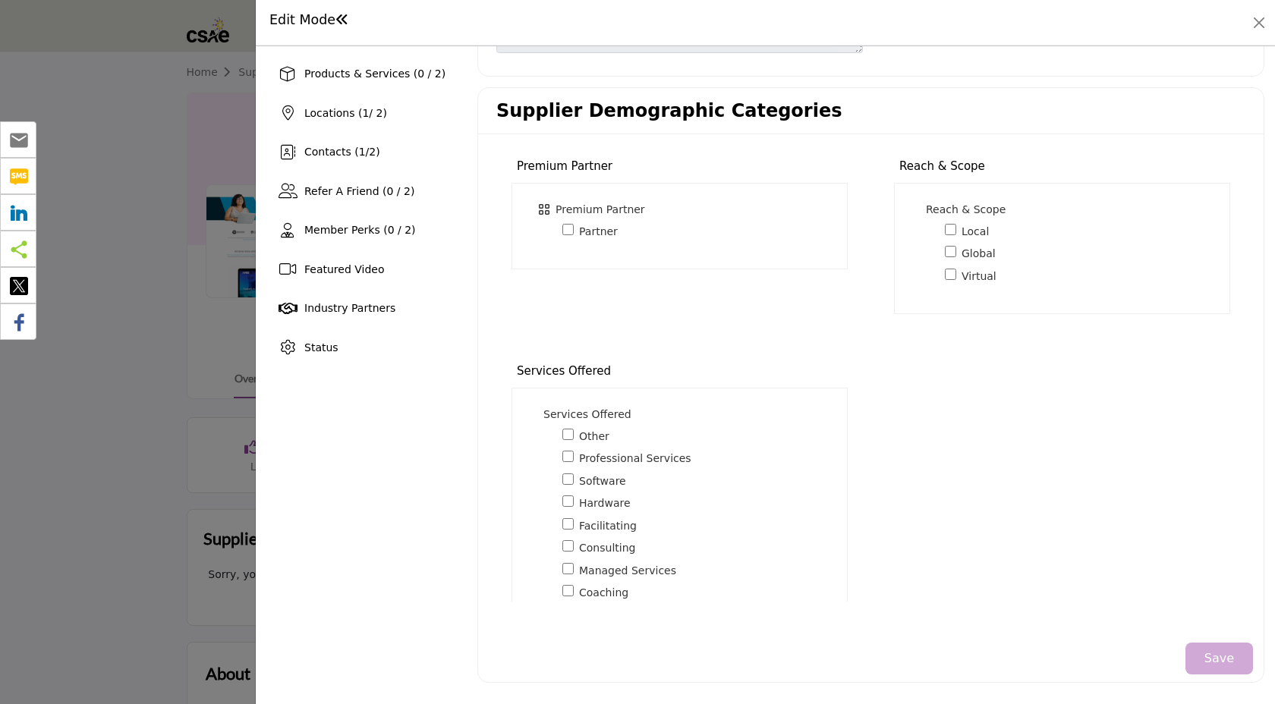
click at [1215, 666] on button "Save" at bounding box center [1219, 659] width 68 height 32
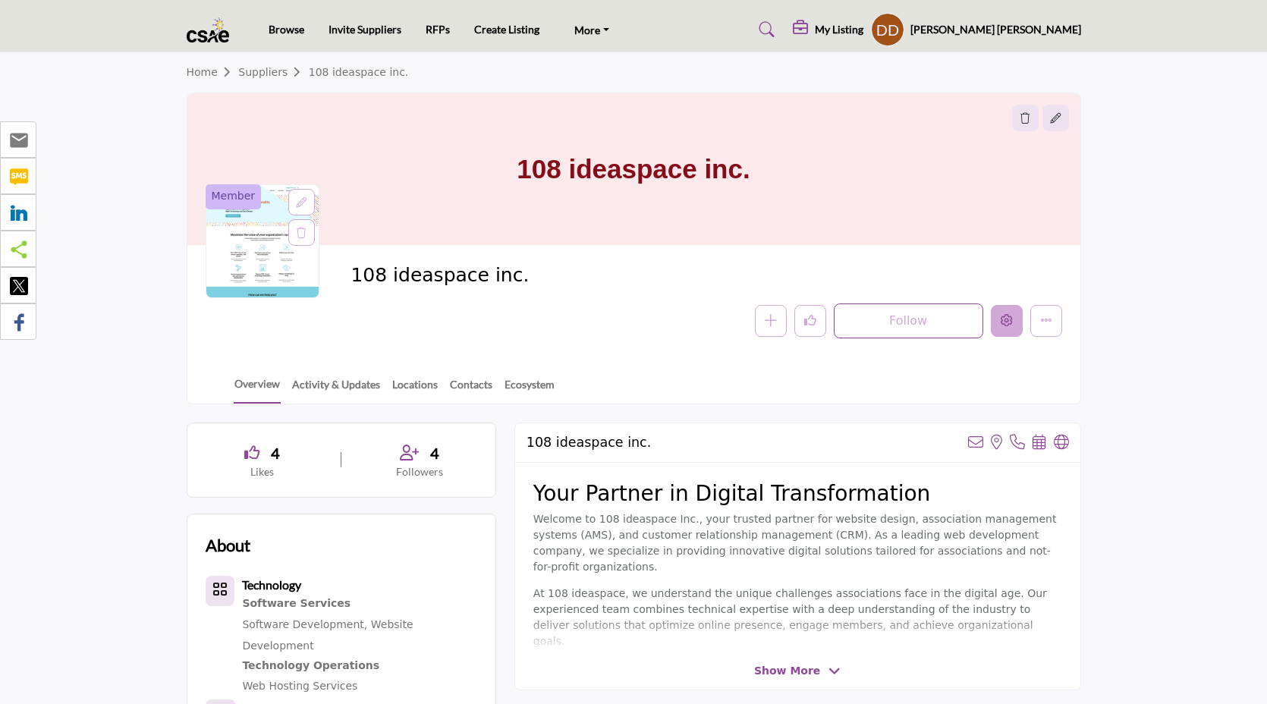
click at [1005, 316] on icon "Edit company" at bounding box center [1007, 320] width 12 height 12
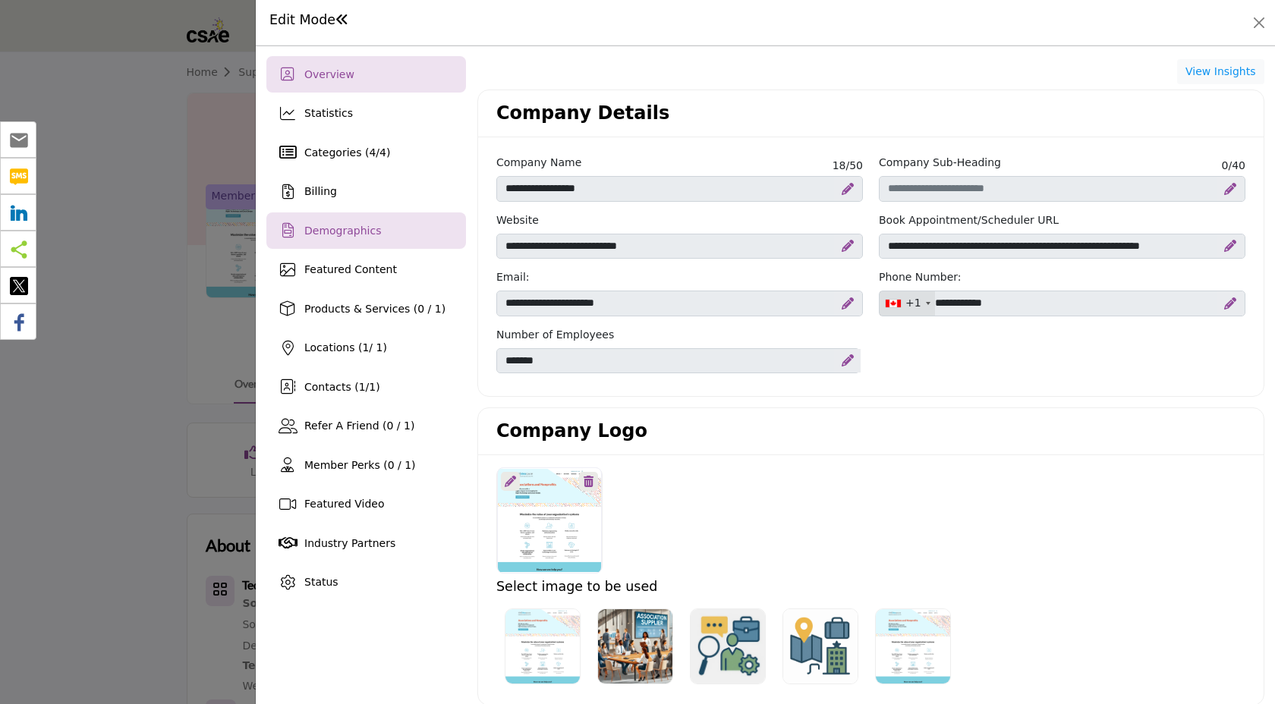
click at [402, 225] on div "Demographics" at bounding box center [366, 230] width 200 height 36
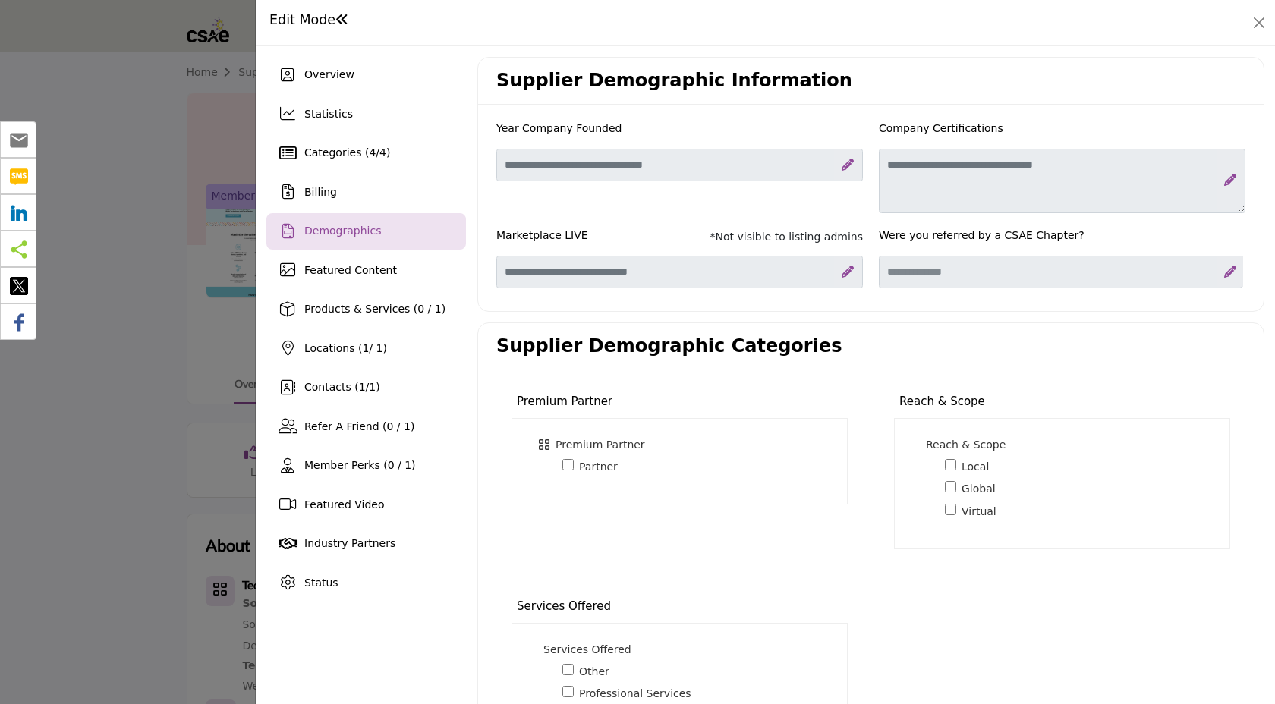
click at [573, 468] on div "Partner 9" at bounding box center [698, 466] width 272 height 17
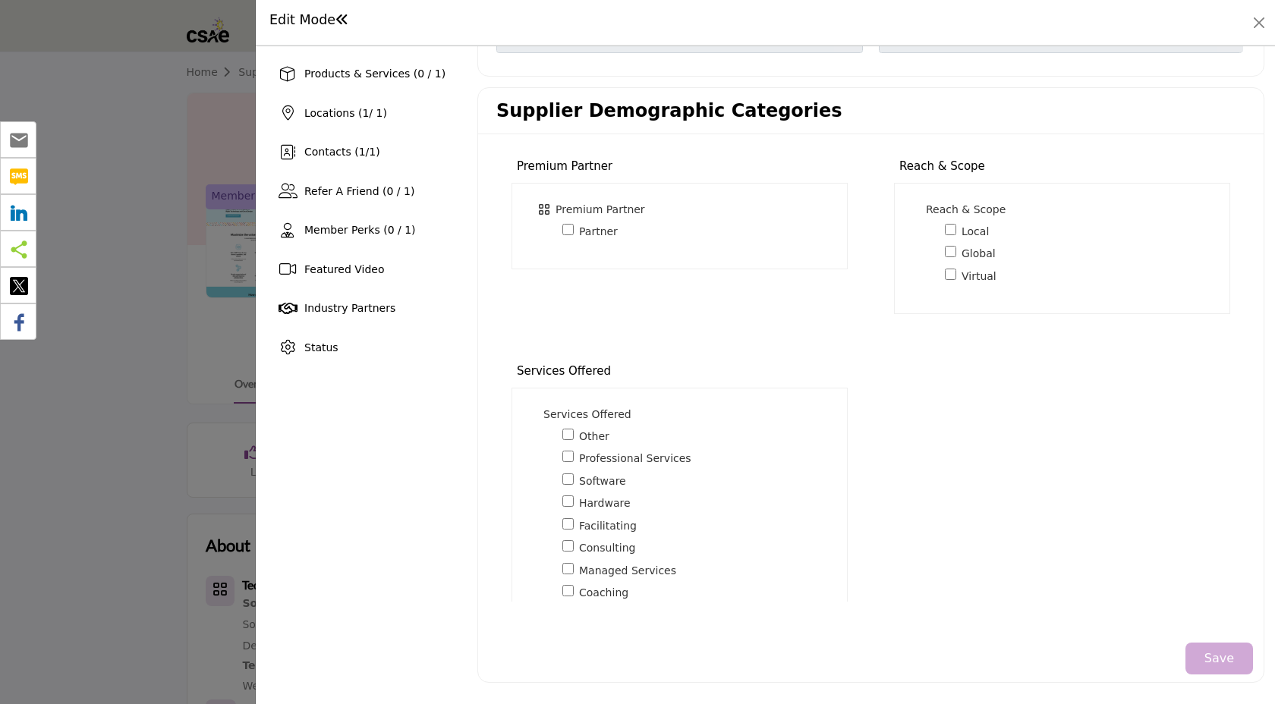
click at [1222, 665] on button "Save" at bounding box center [1219, 659] width 68 height 32
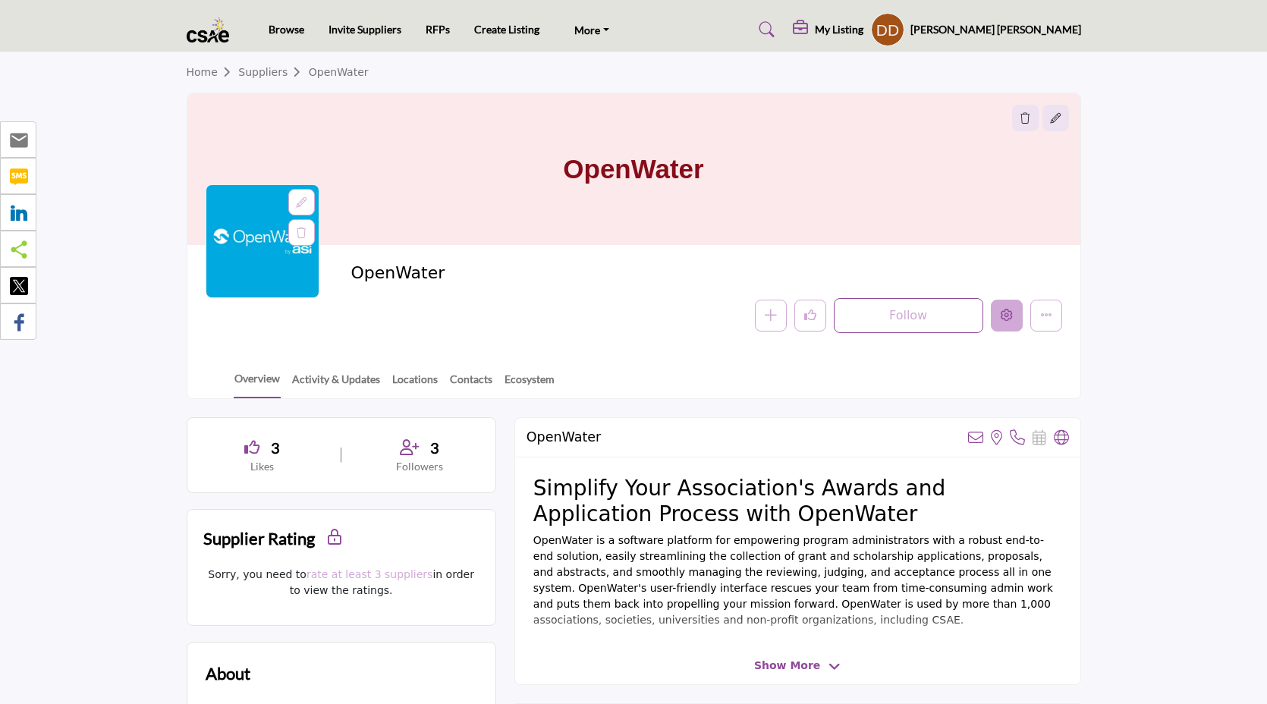
click at [1005, 322] on button "Edit company" at bounding box center [1007, 316] width 32 height 32
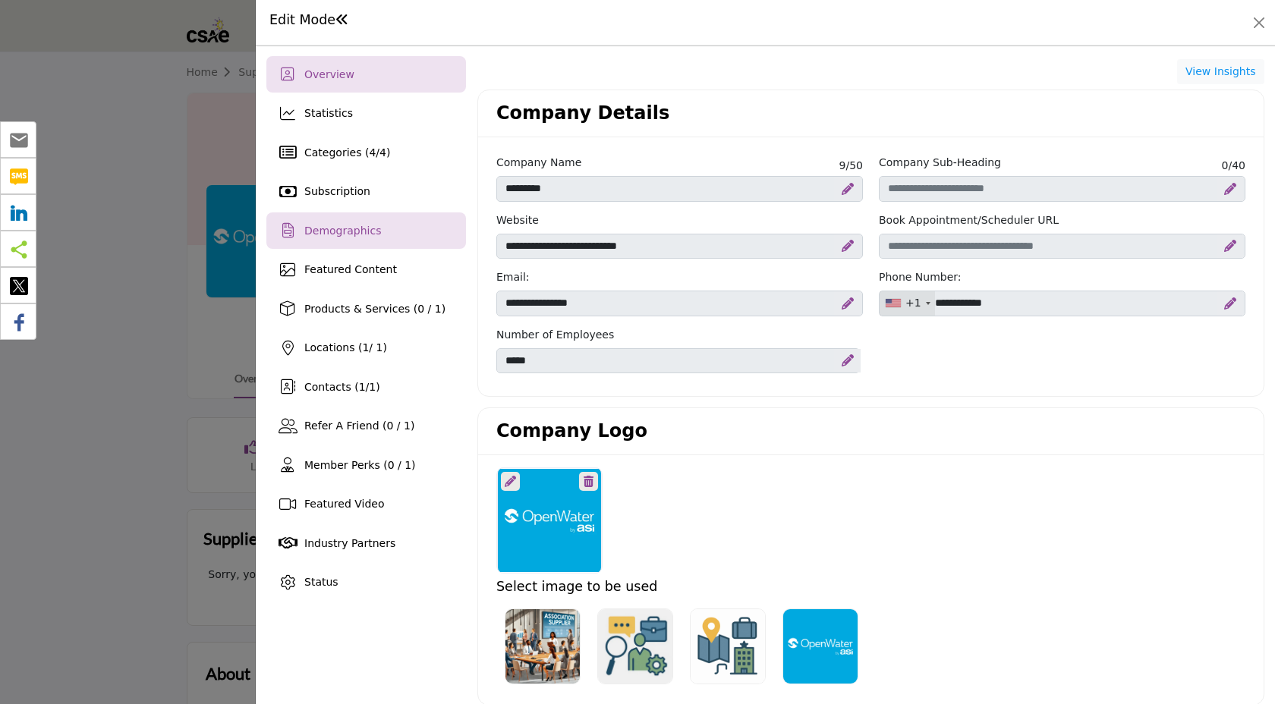
click at [330, 243] on div "Demographics" at bounding box center [366, 230] width 200 height 36
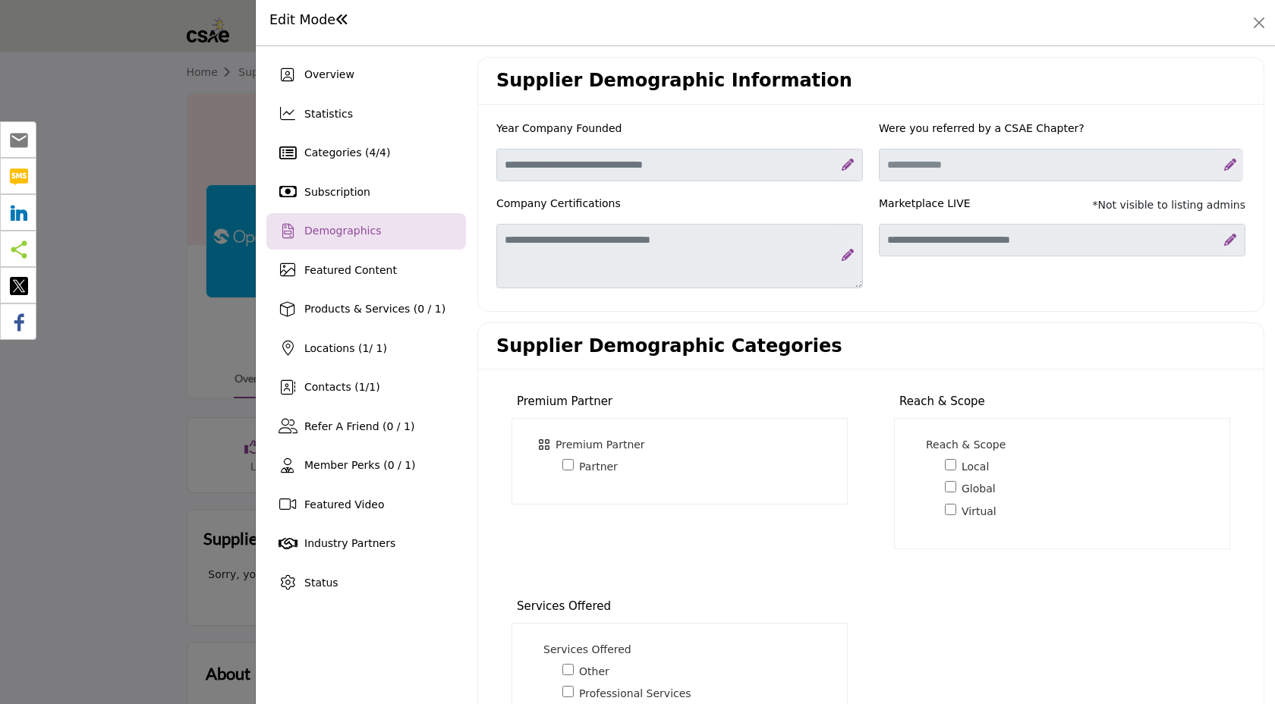
scroll to position [235, 0]
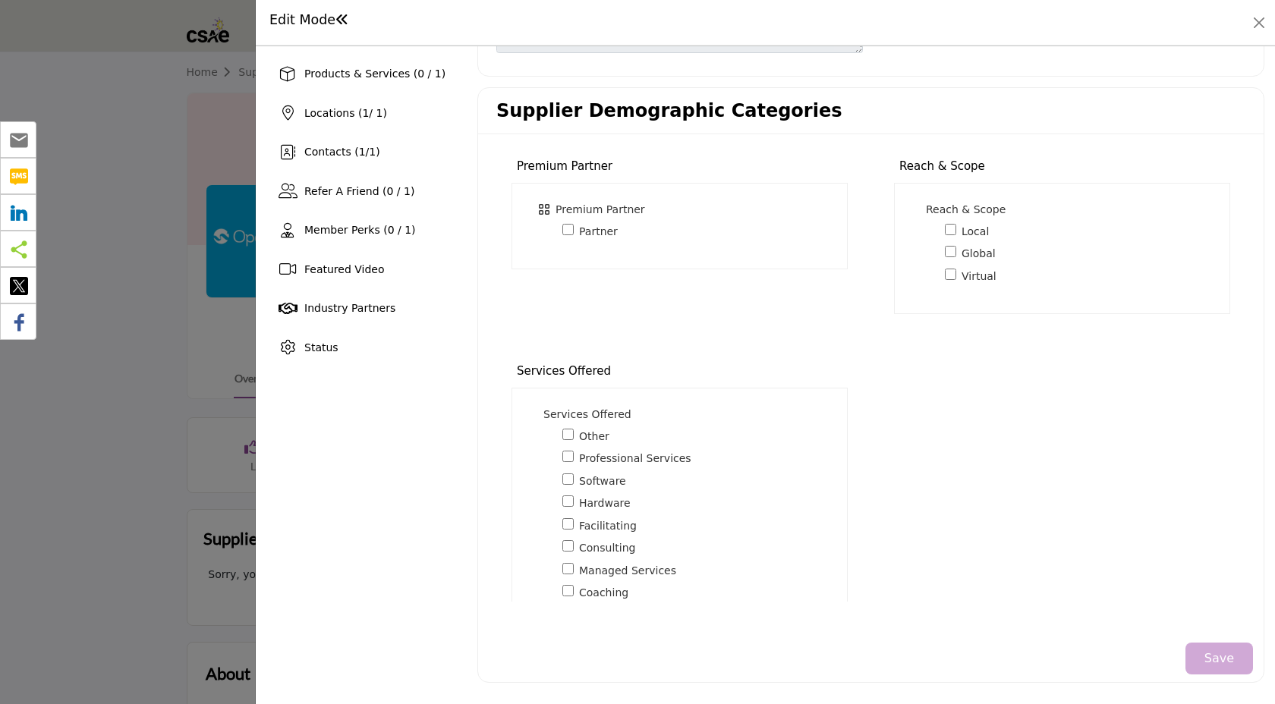
click at [1207, 662] on button "Save" at bounding box center [1219, 659] width 68 height 32
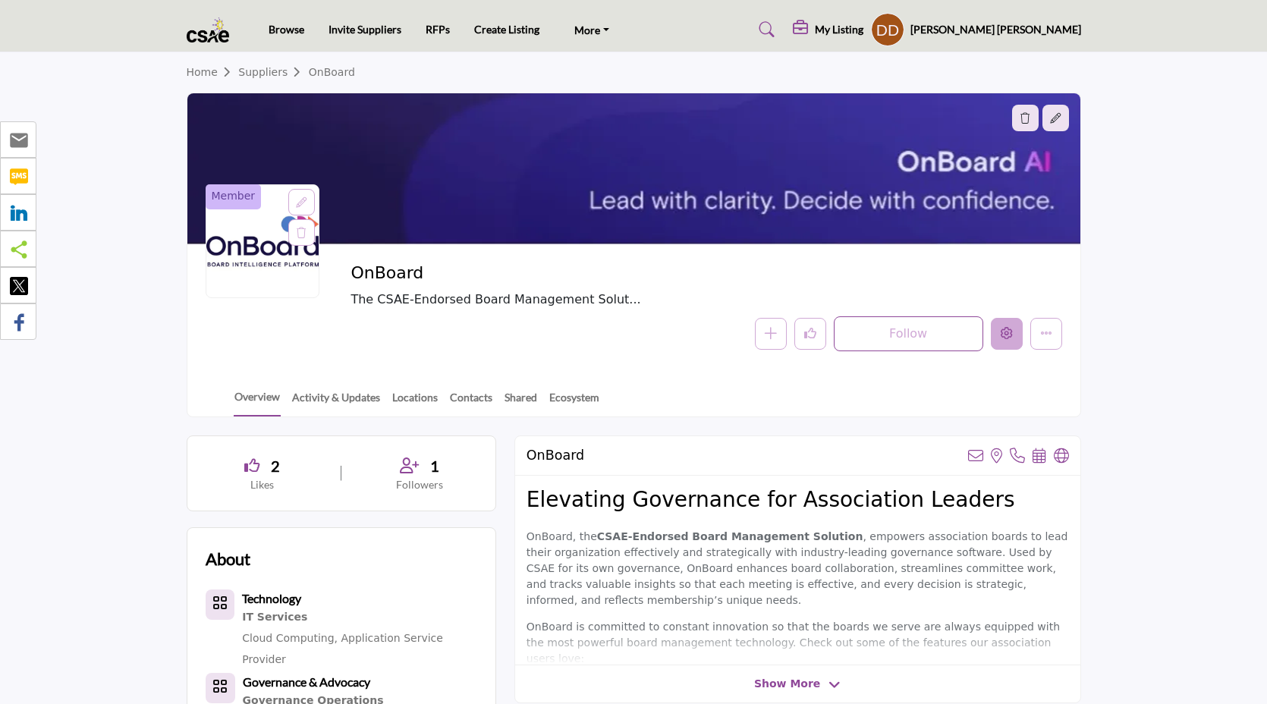
click at [1001, 337] on icon "Edit company" at bounding box center [1007, 333] width 12 height 12
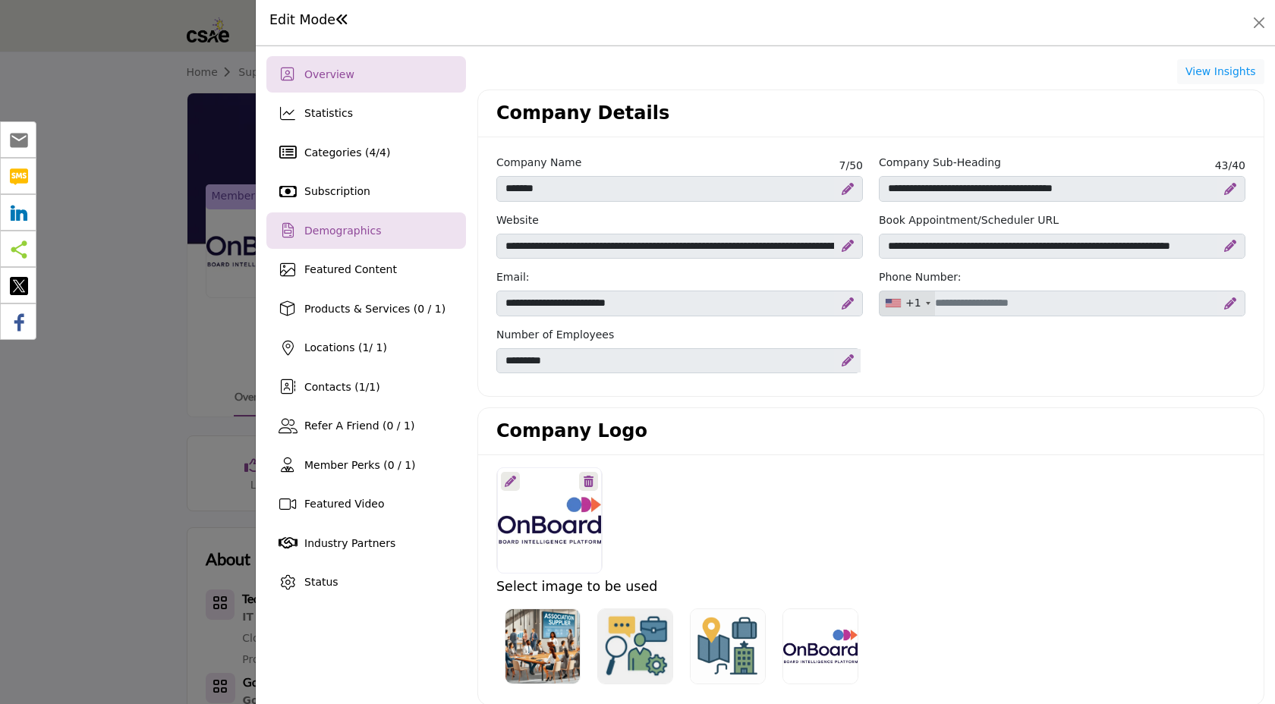
click at [376, 237] on div "Demographics" at bounding box center [366, 230] width 200 height 36
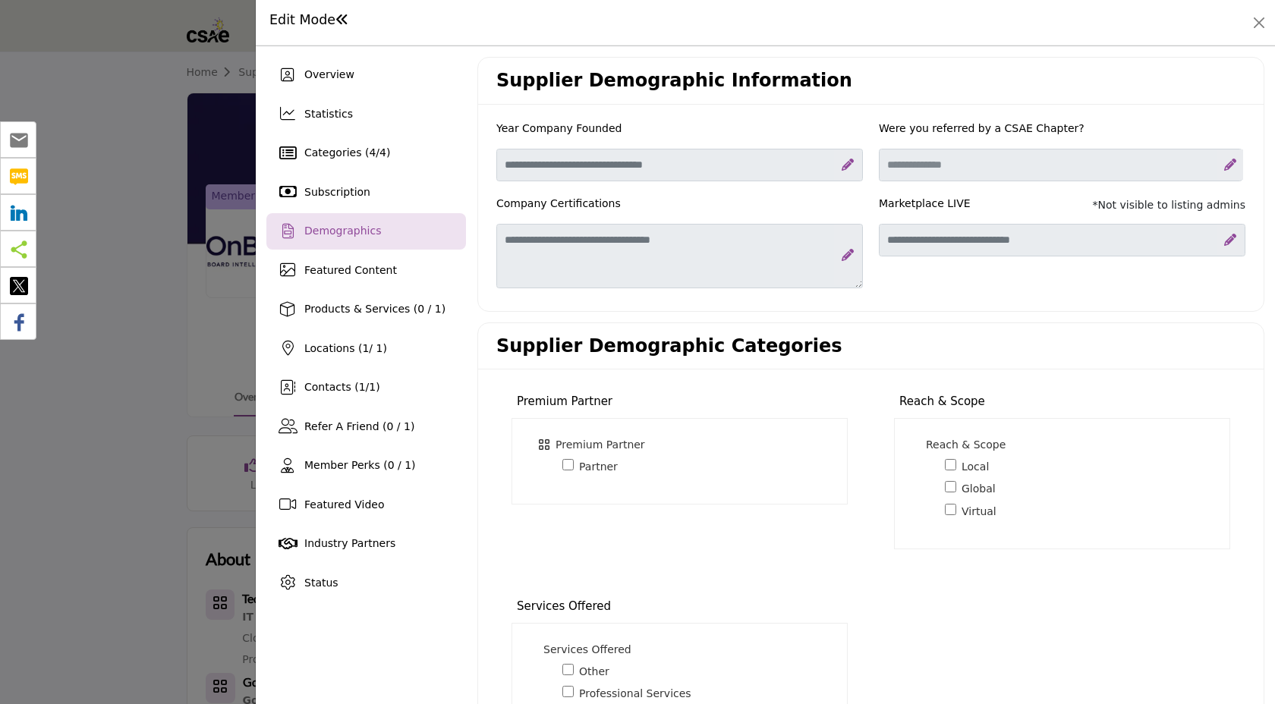
click at [571, 476] on div "Premium Partner * Corporate Partner 7" at bounding box center [679, 461] width 298 height 49
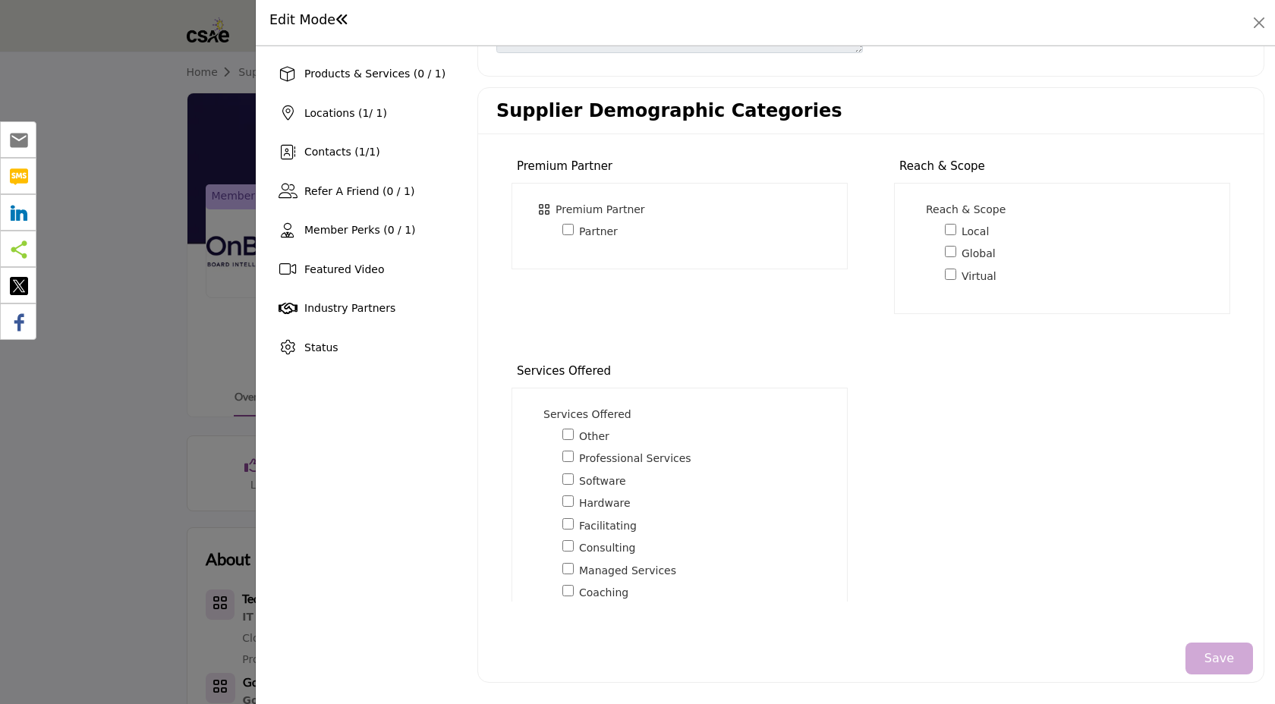
click at [1209, 661] on button "Save" at bounding box center [1219, 659] width 68 height 32
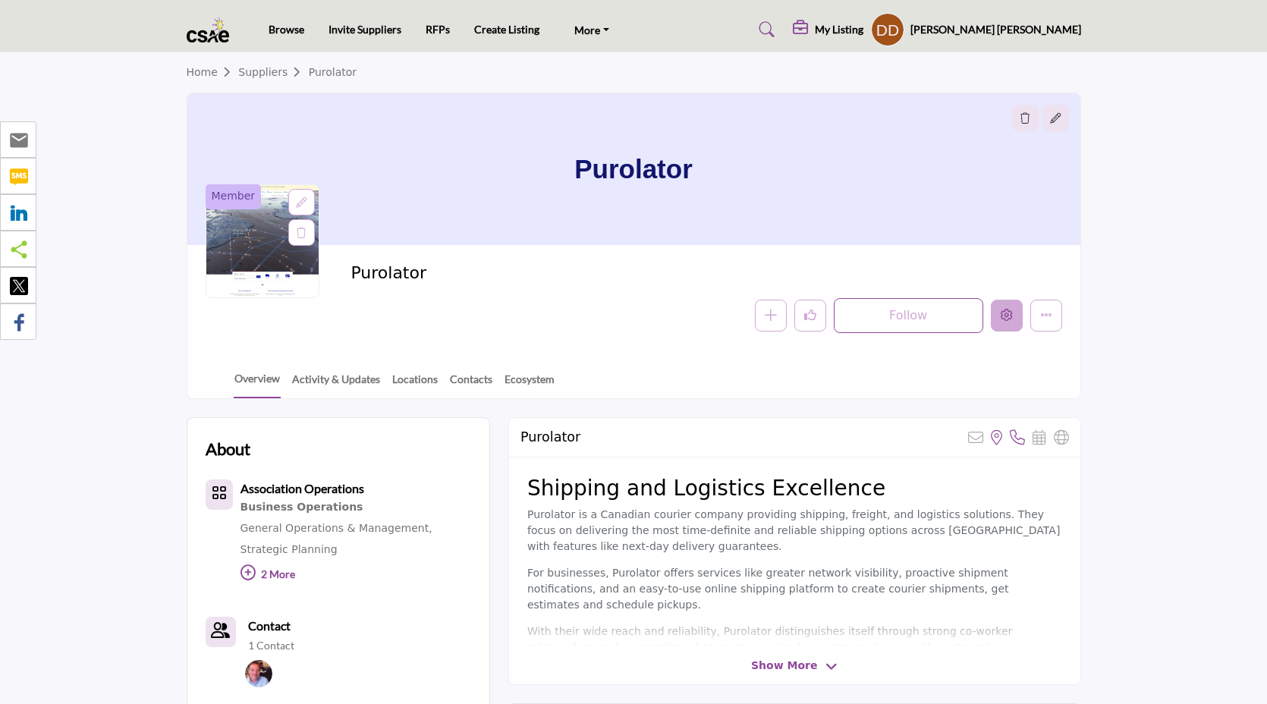
click at [999, 332] on button "Edit company" at bounding box center [1007, 316] width 32 height 32
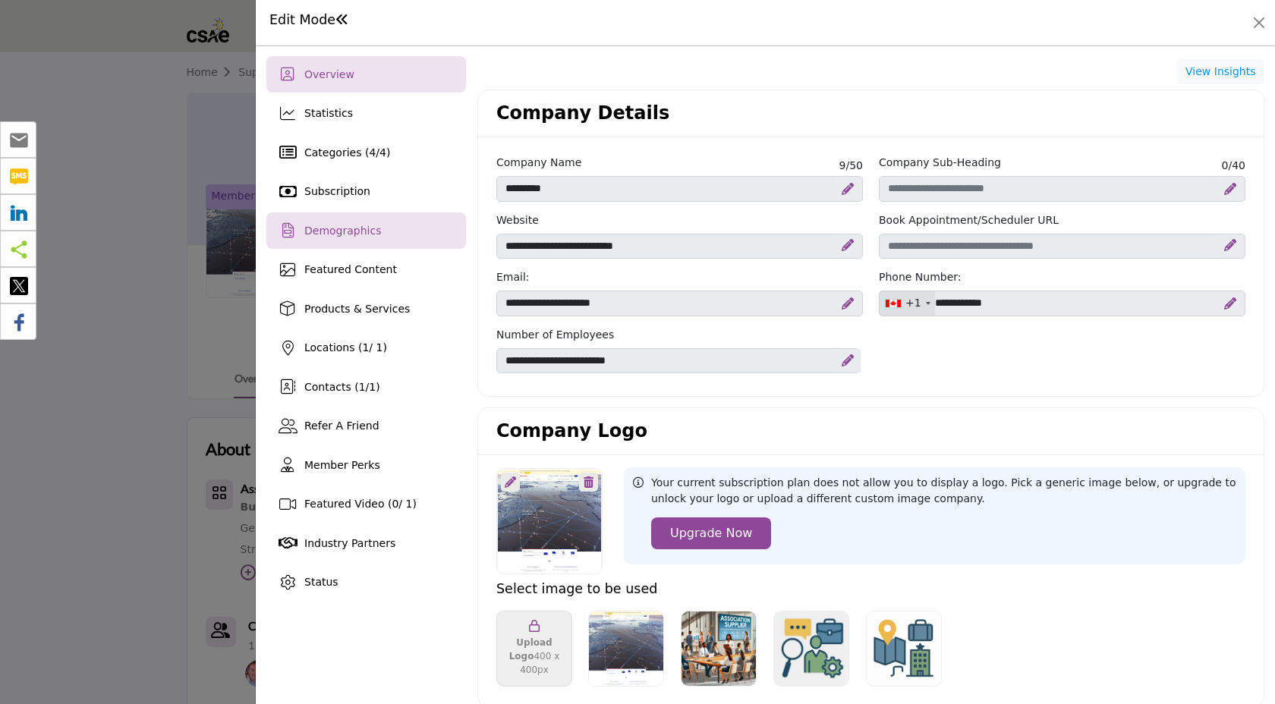
click at [378, 213] on div "Demographics" at bounding box center [366, 230] width 200 height 36
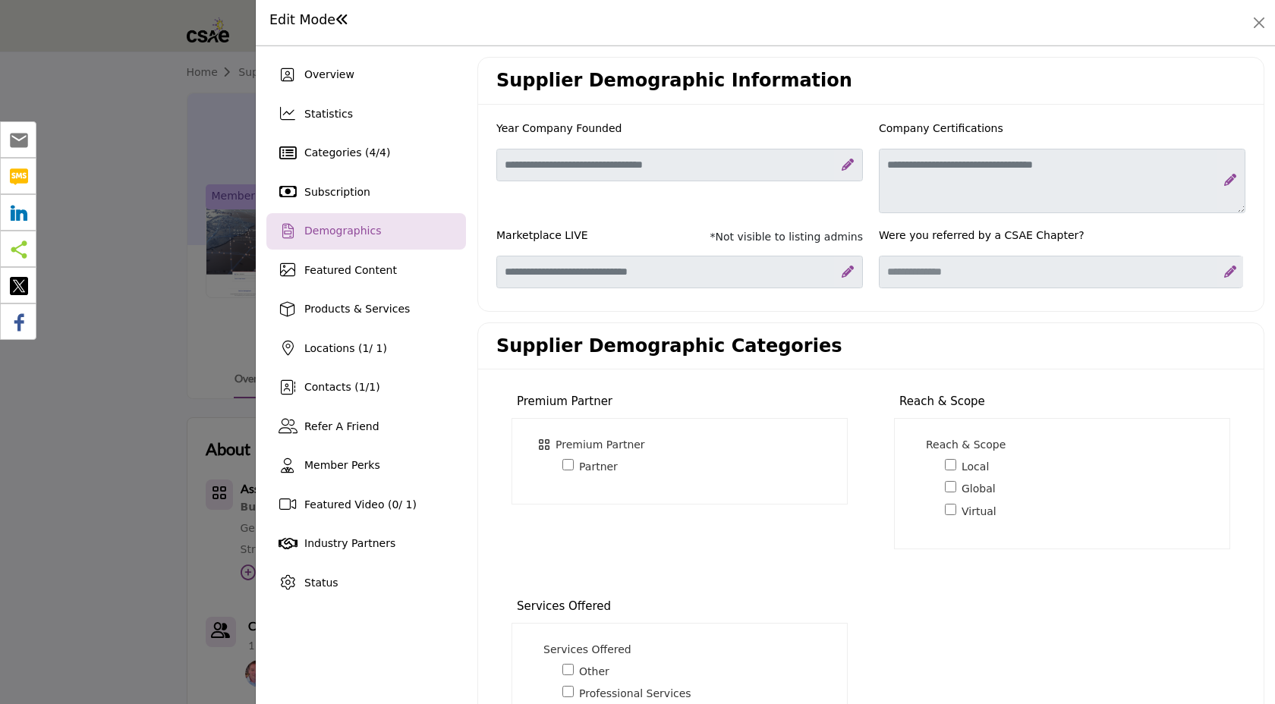
scroll to position [235, 0]
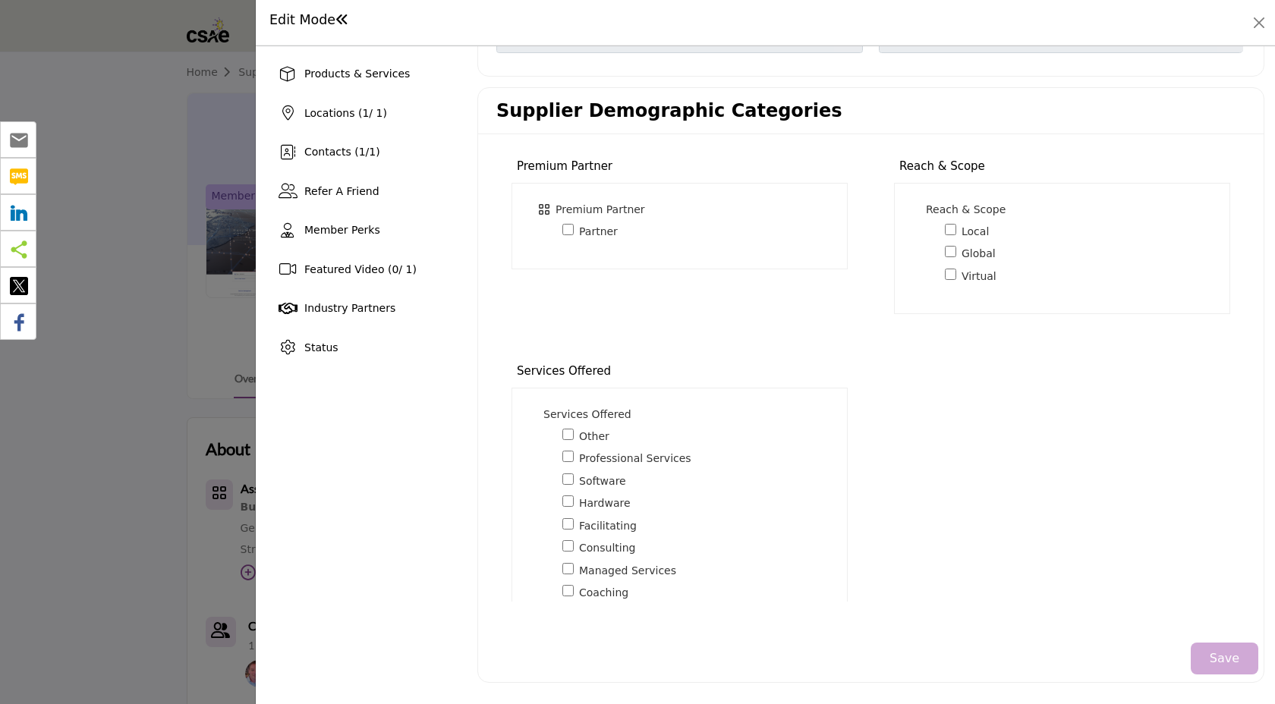
click at [1228, 663] on button "Save" at bounding box center [1224, 659] width 68 height 32
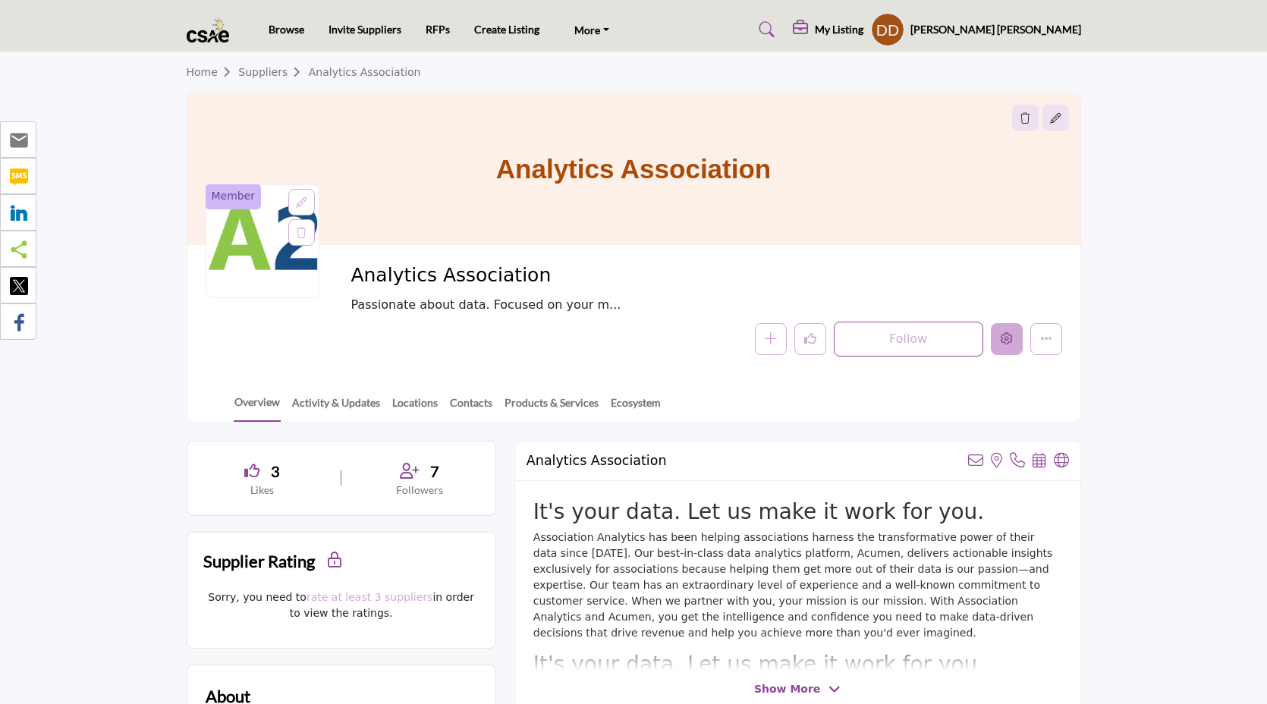
click at [1003, 347] on button "Edit company" at bounding box center [1007, 339] width 32 height 32
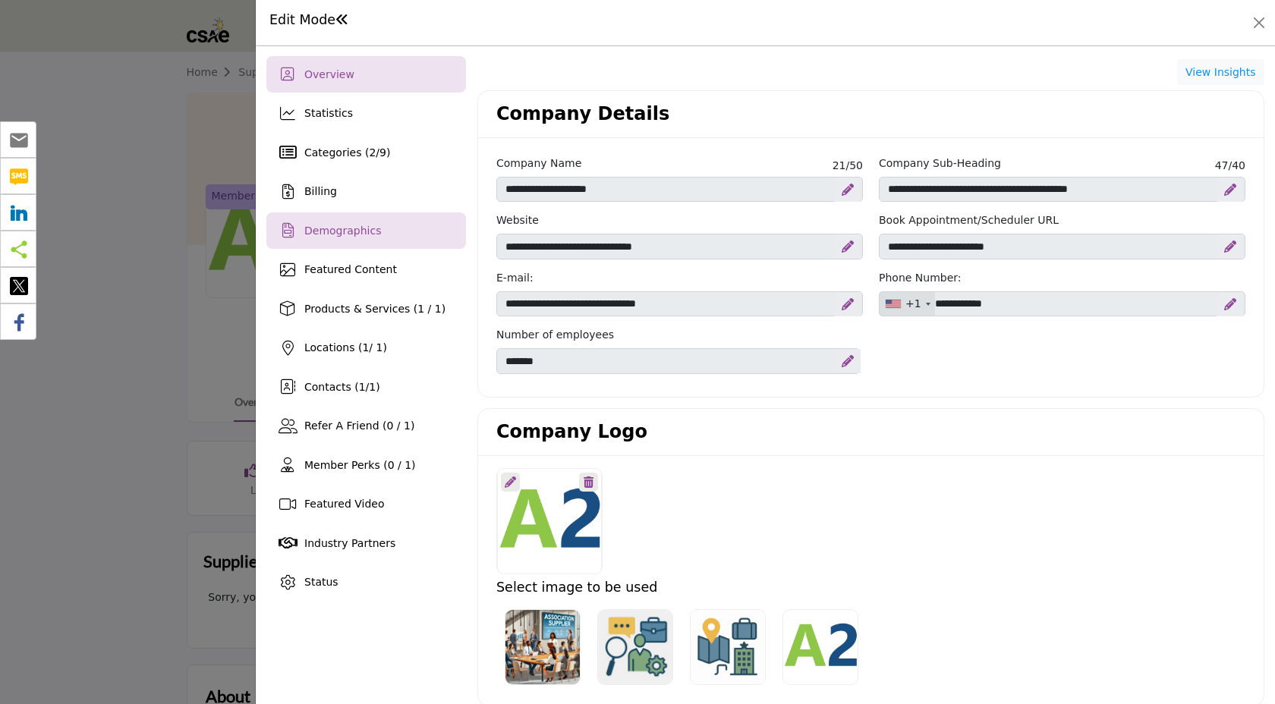
click at [388, 247] on div "Demographics" at bounding box center [366, 230] width 200 height 36
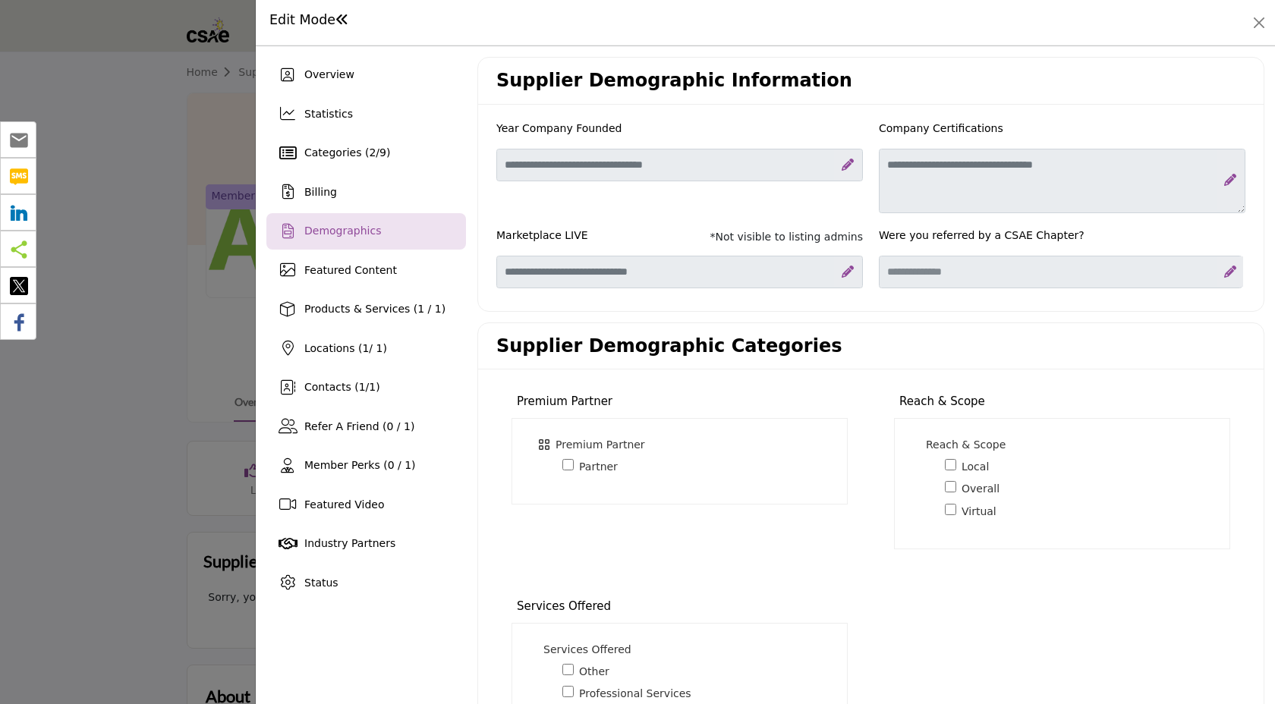
scroll to position [237, 0]
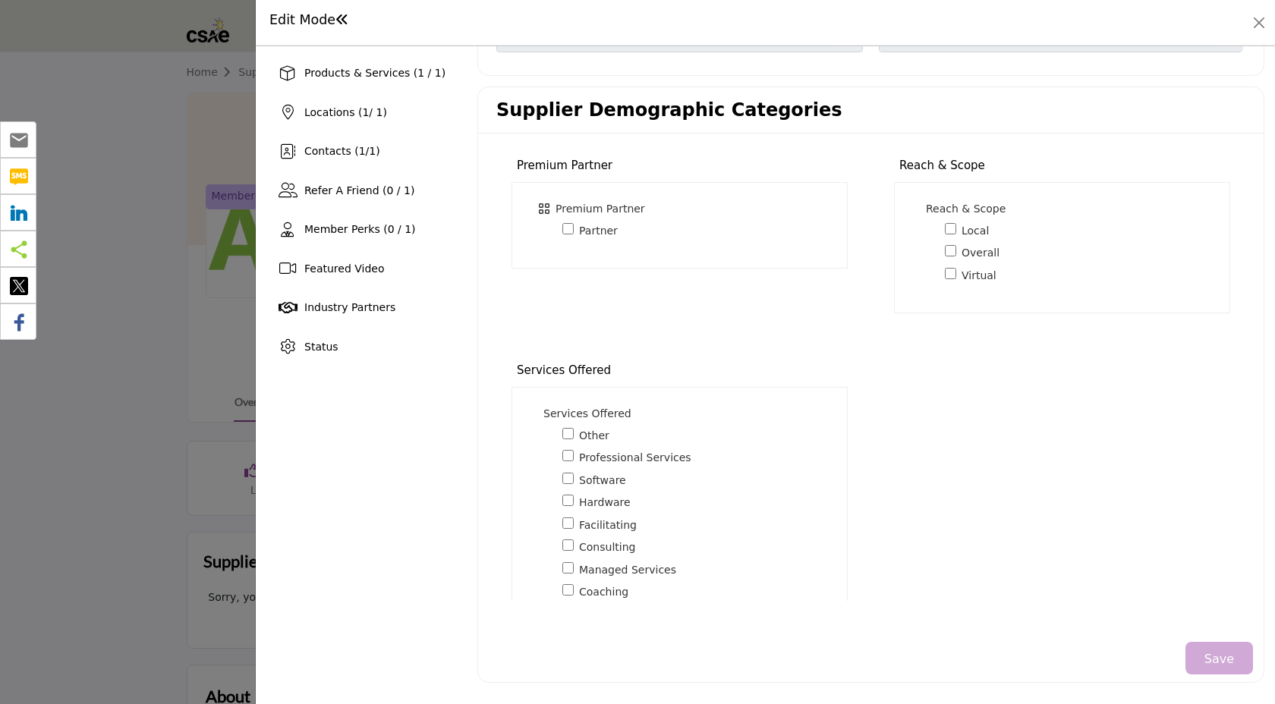
click at [1210, 660] on font "Save" at bounding box center [1219, 658] width 30 height 14
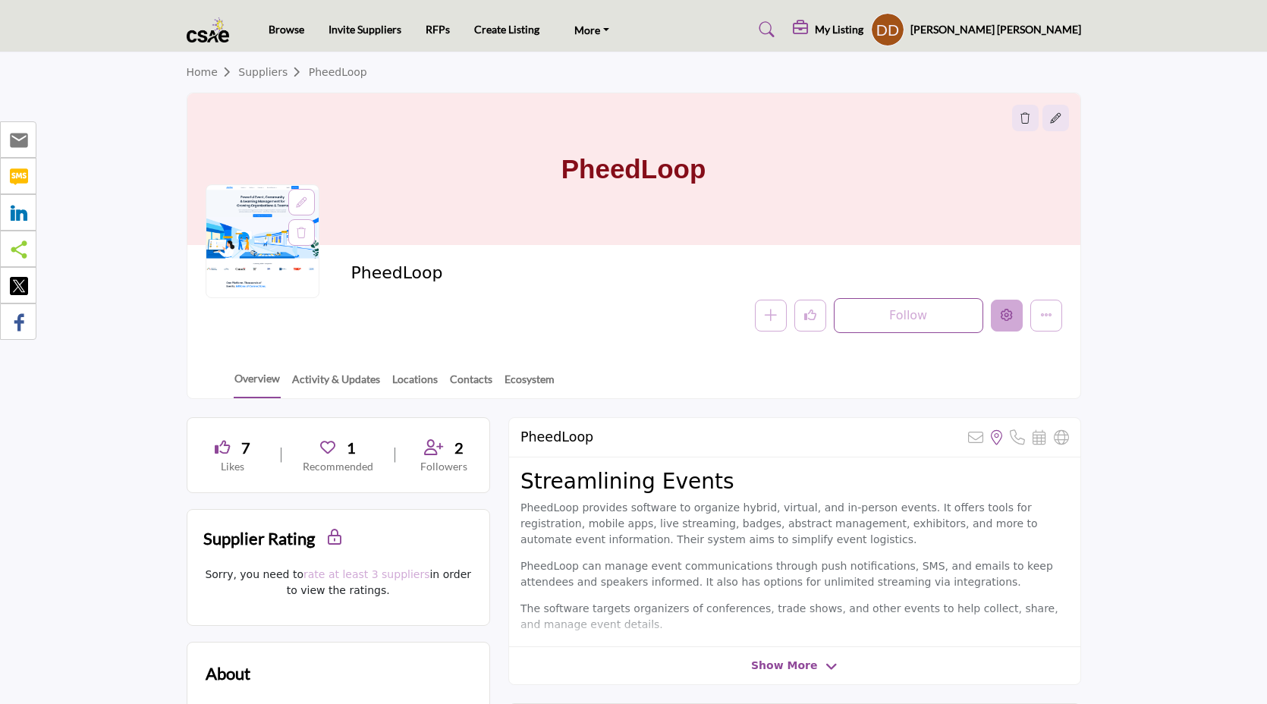
click at [1005, 319] on icon "Edit company" at bounding box center [1007, 315] width 12 height 12
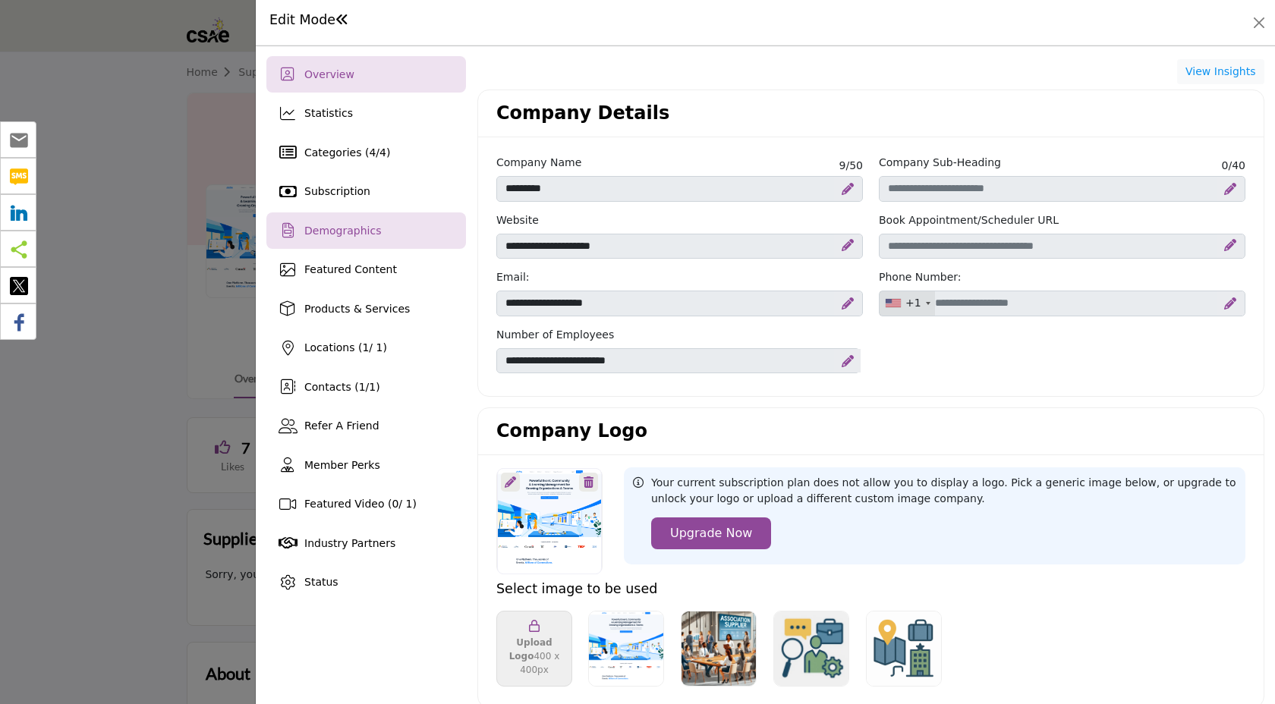
click at [308, 248] on div "Demographics" at bounding box center [366, 230] width 200 height 36
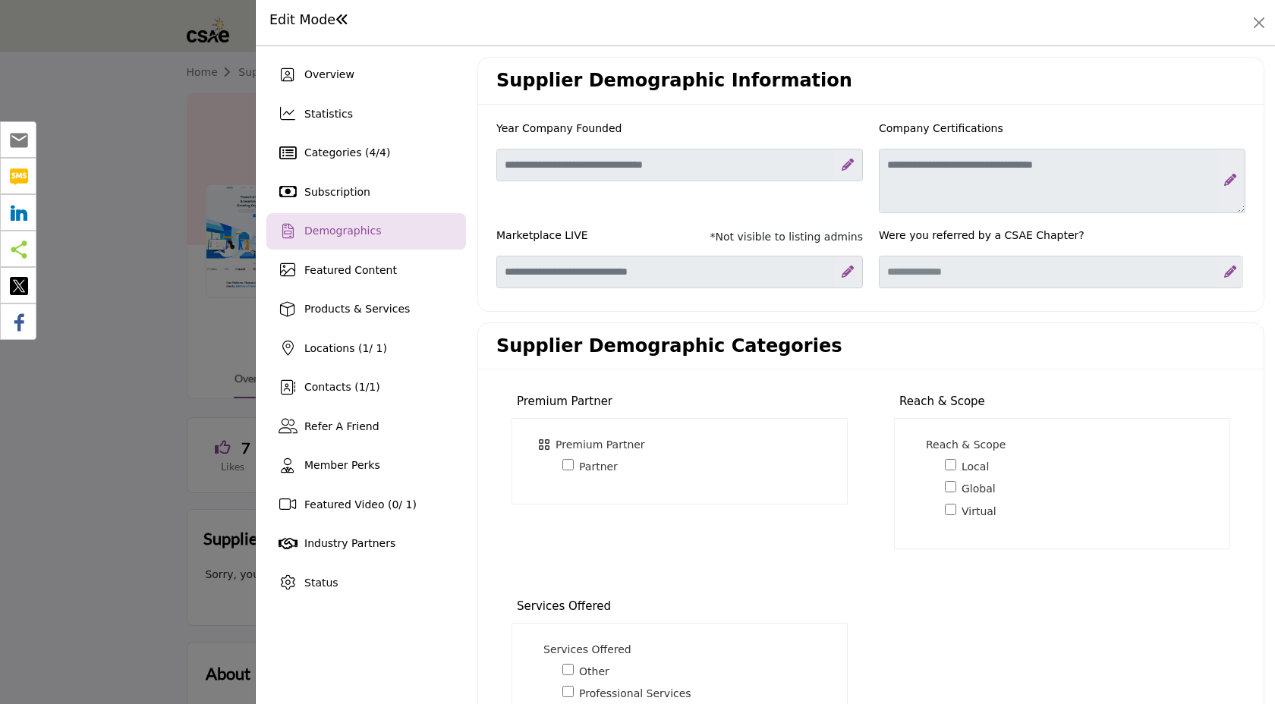
click at [574, 465] on div "Partner 11" at bounding box center [698, 466] width 272 height 17
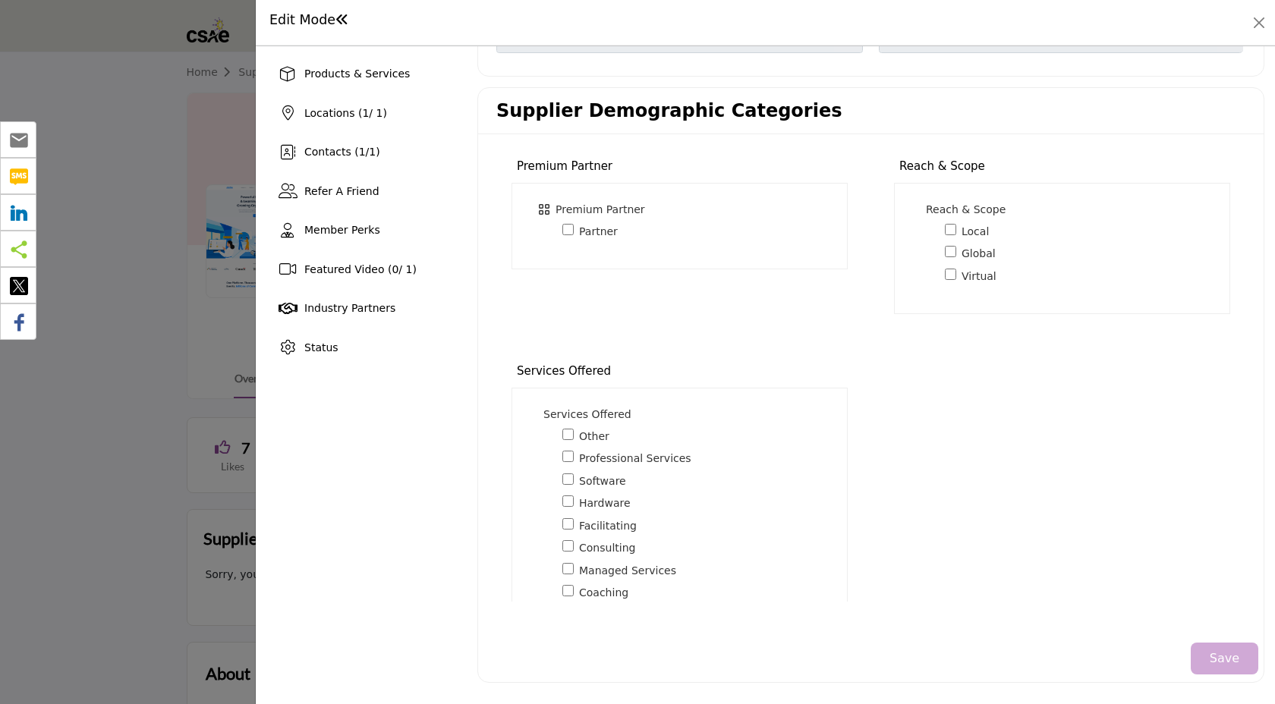
click at [1203, 672] on button "Save" at bounding box center [1224, 659] width 68 height 32
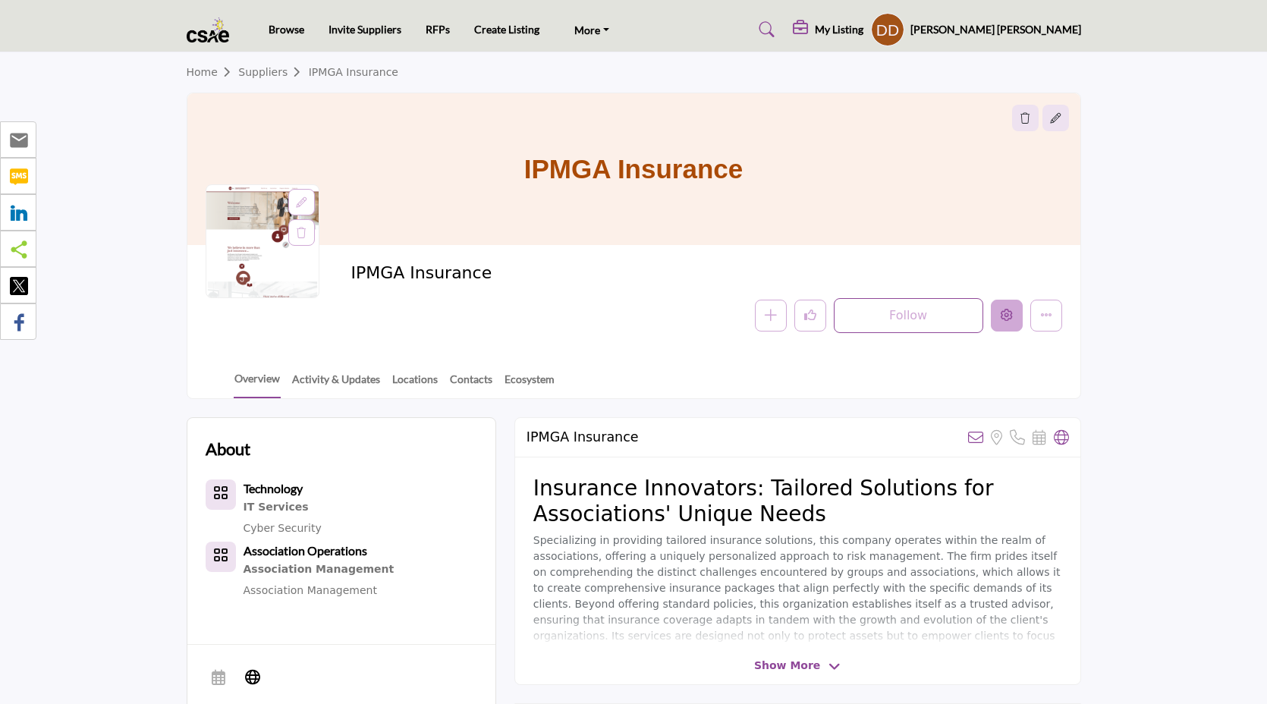
click at [1007, 321] on icon "Edit company" at bounding box center [1007, 315] width 12 height 12
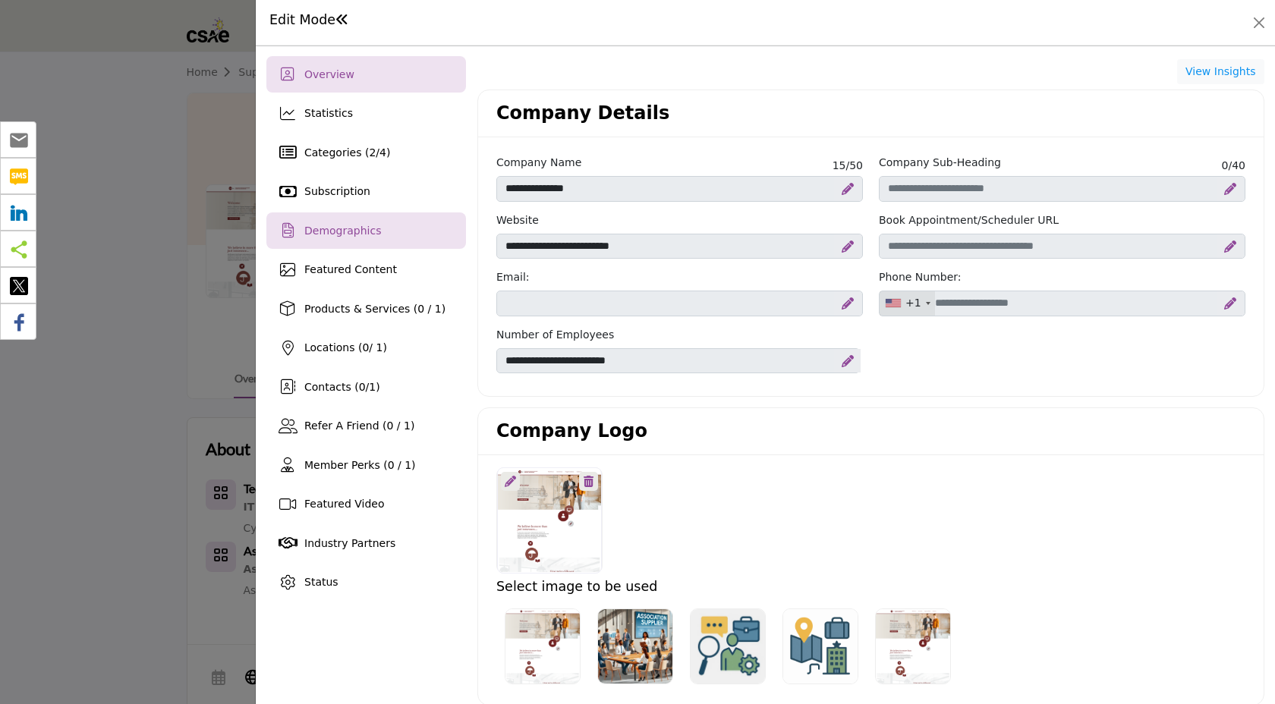
click at [379, 233] on div "Demographics" at bounding box center [366, 230] width 200 height 36
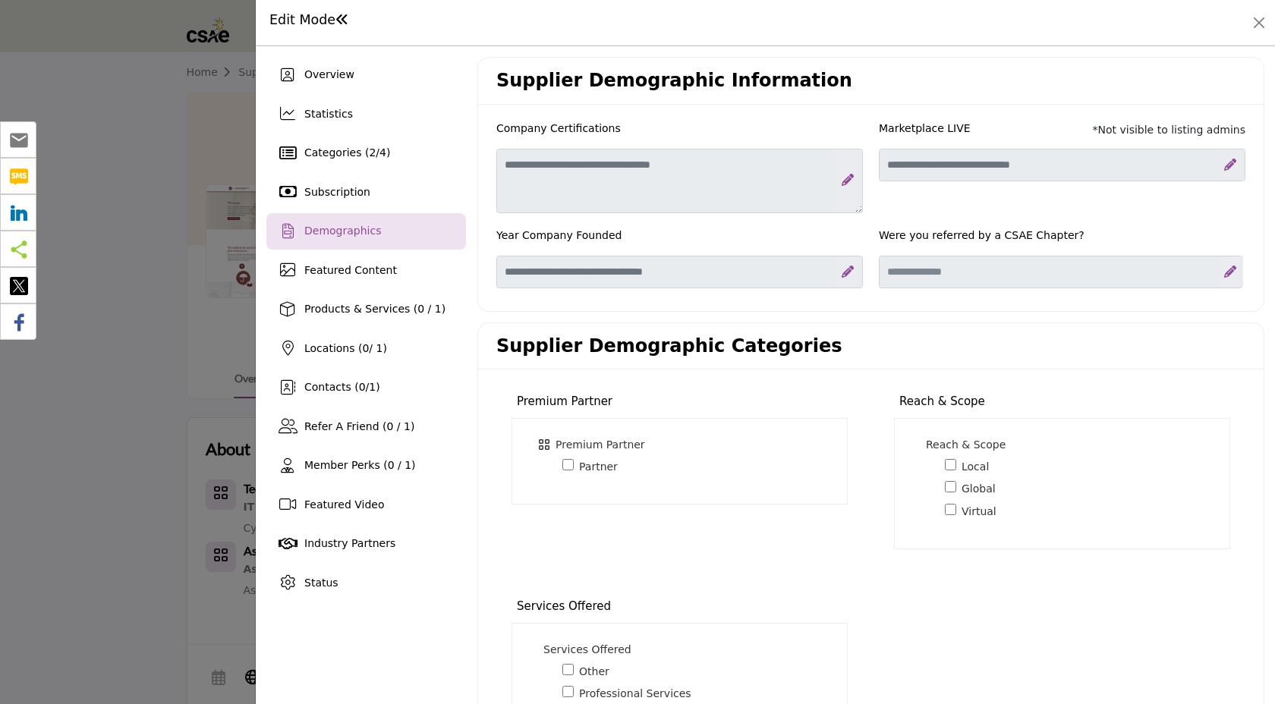
scroll to position [235, 0]
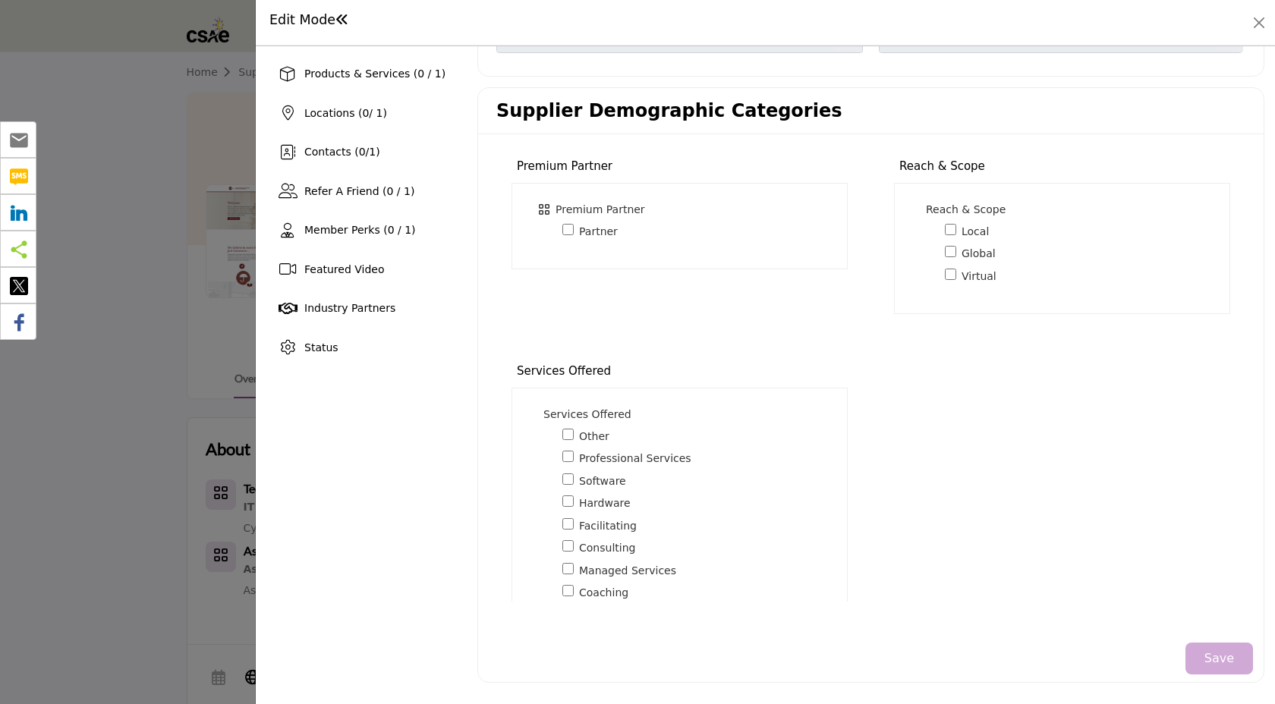
click at [1203, 676] on div "Save" at bounding box center [865, 658] width 775 height 47
click at [1201, 664] on button "Save" at bounding box center [1219, 659] width 68 height 32
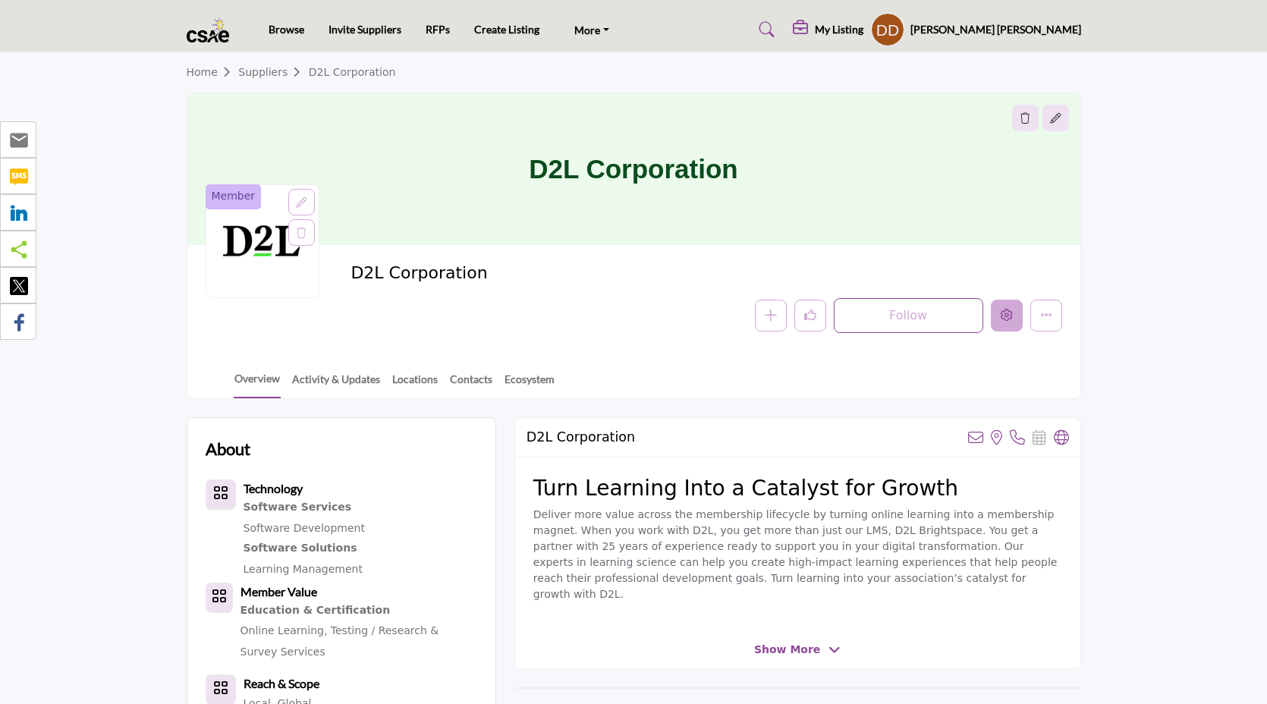
click at [1014, 317] on button "Edit company" at bounding box center [1007, 316] width 32 height 32
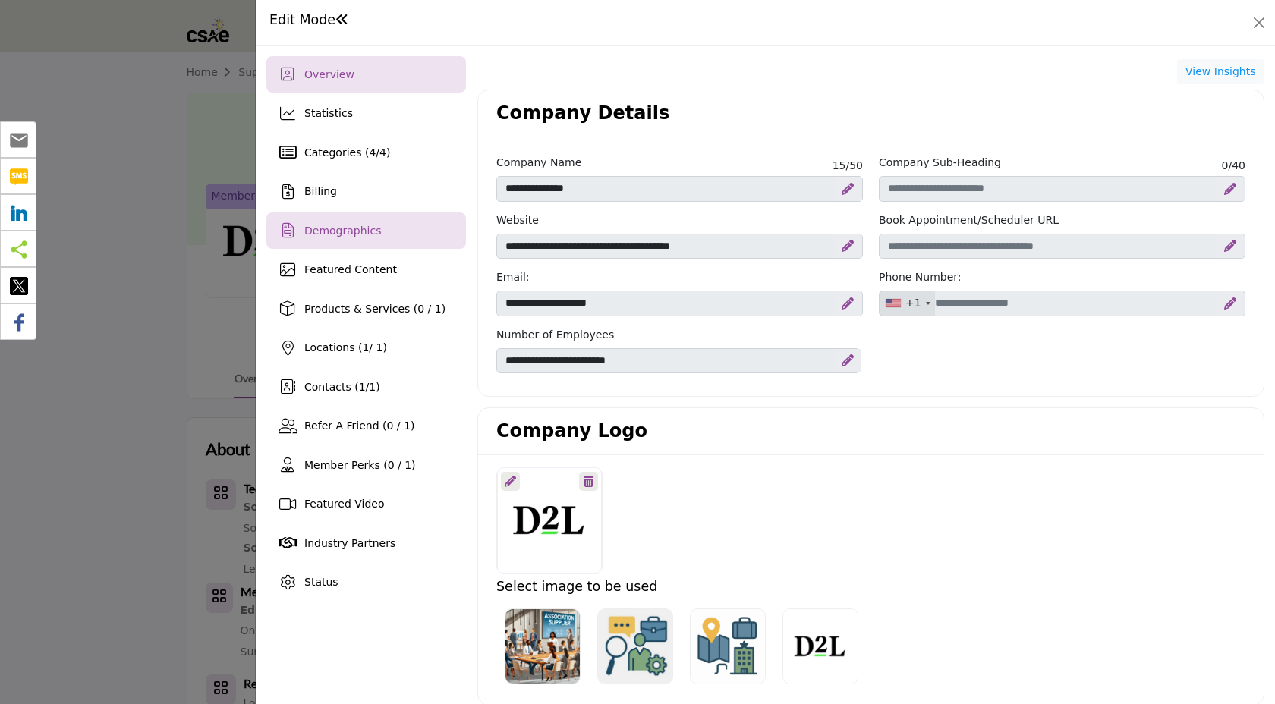
click at [366, 247] on div "Demographics" at bounding box center [366, 230] width 200 height 36
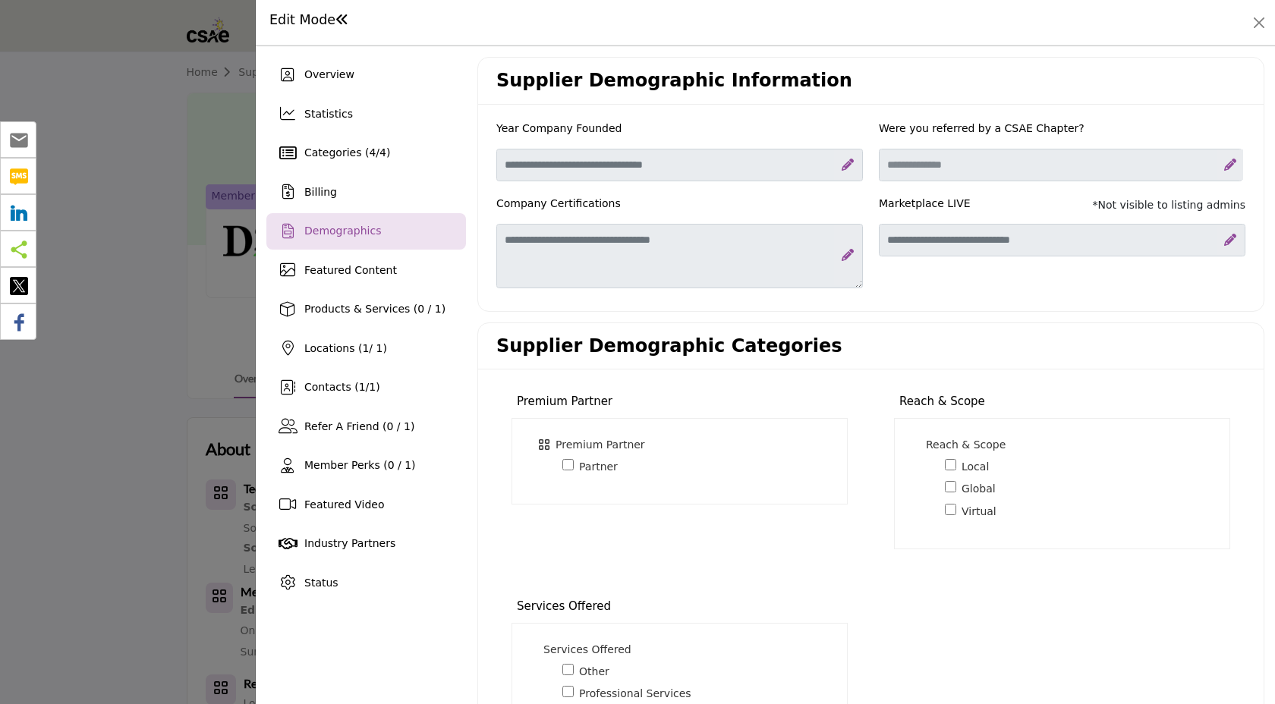
click at [563, 458] on div "Toggle Category" at bounding box center [567, 466] width 11 height 17
click at [573, 470] on div "Partner 15" at bounding box center [698, 466] width 272 height 17
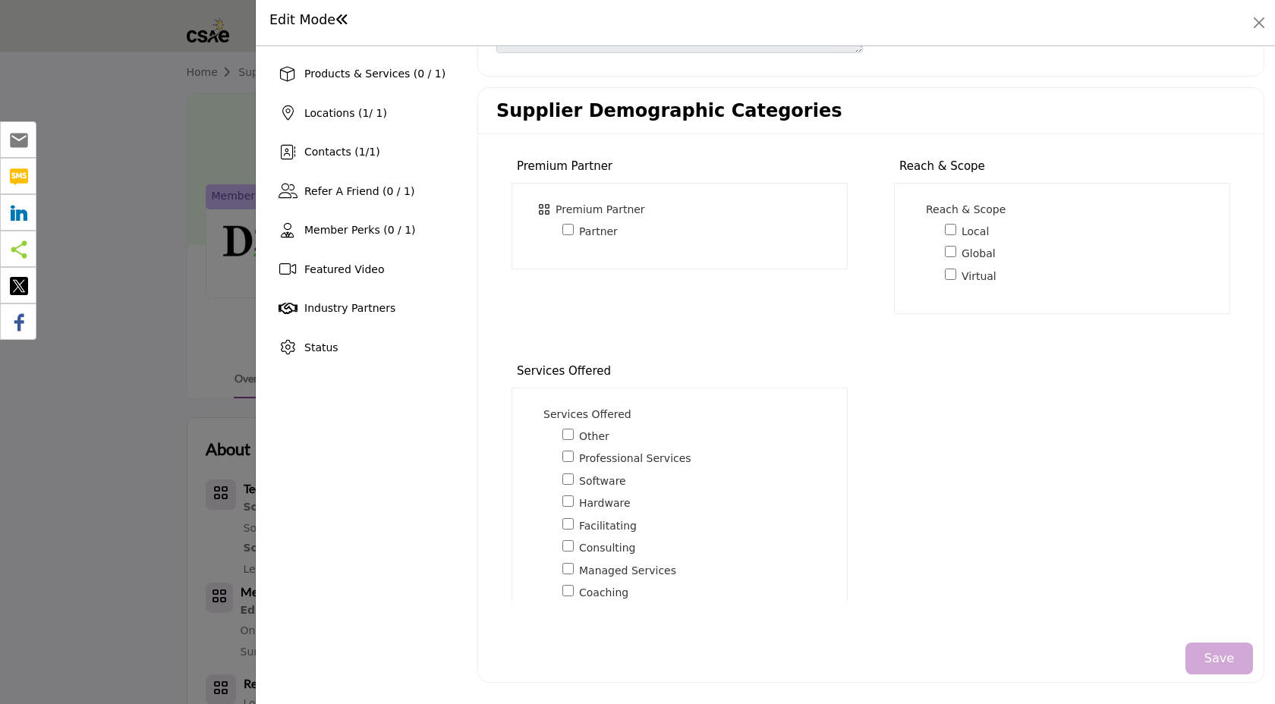
click at [1213, 671] on button "Save" at bounding box center [1219, 659] width 68 height 32
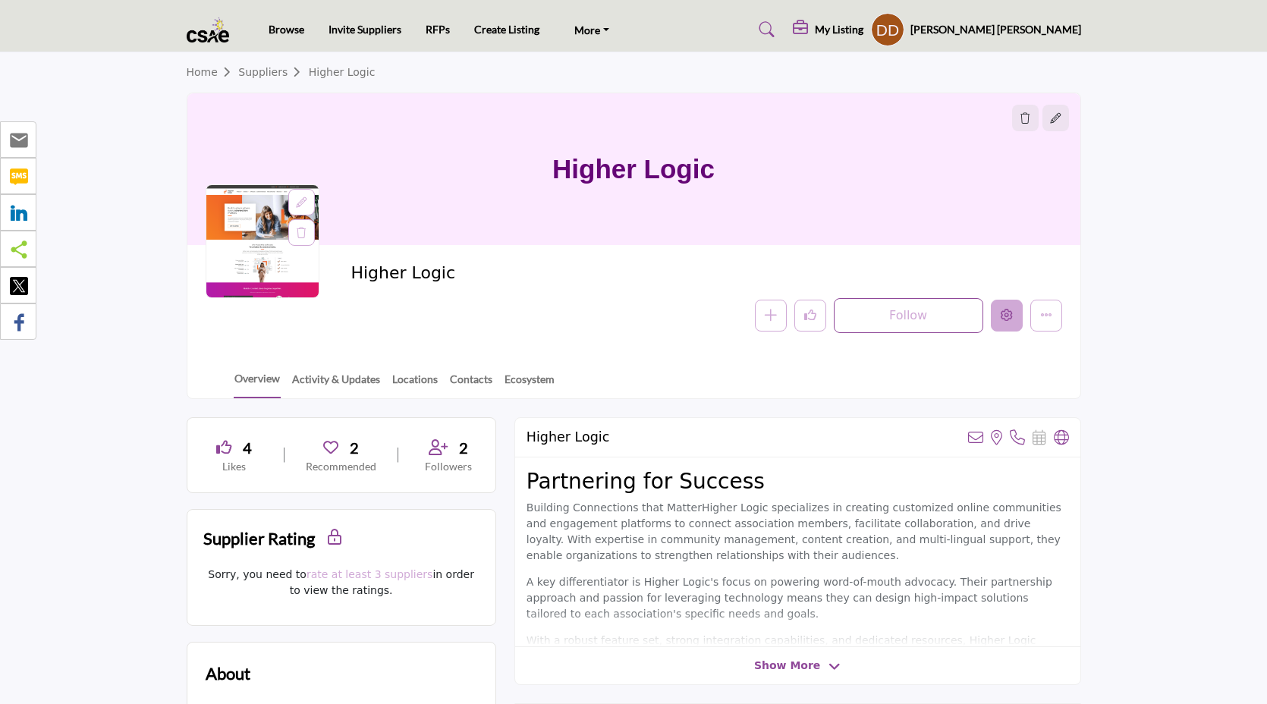
click at [1007, 321] on icon "Edit company" at bounding box center [1007, 315] width 12 height 12
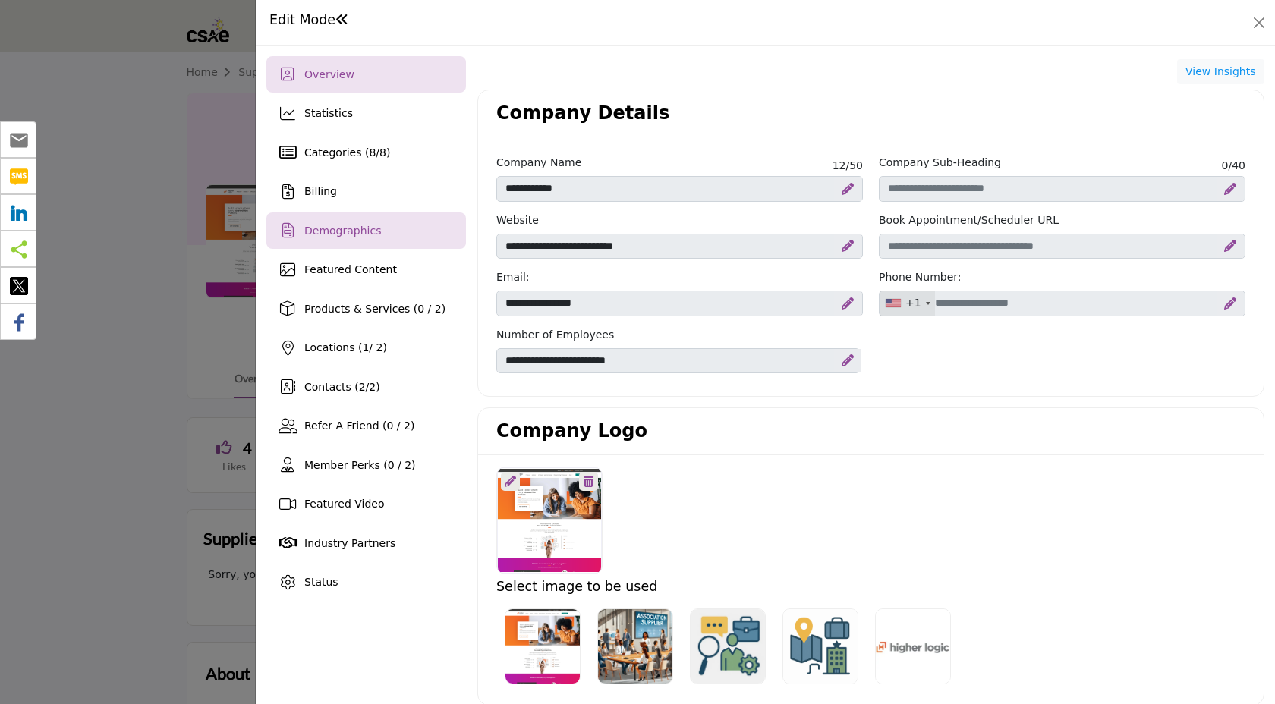
click at [382, 235] on div "Demographics" at bounding box center [366, 230] width 200 height 36
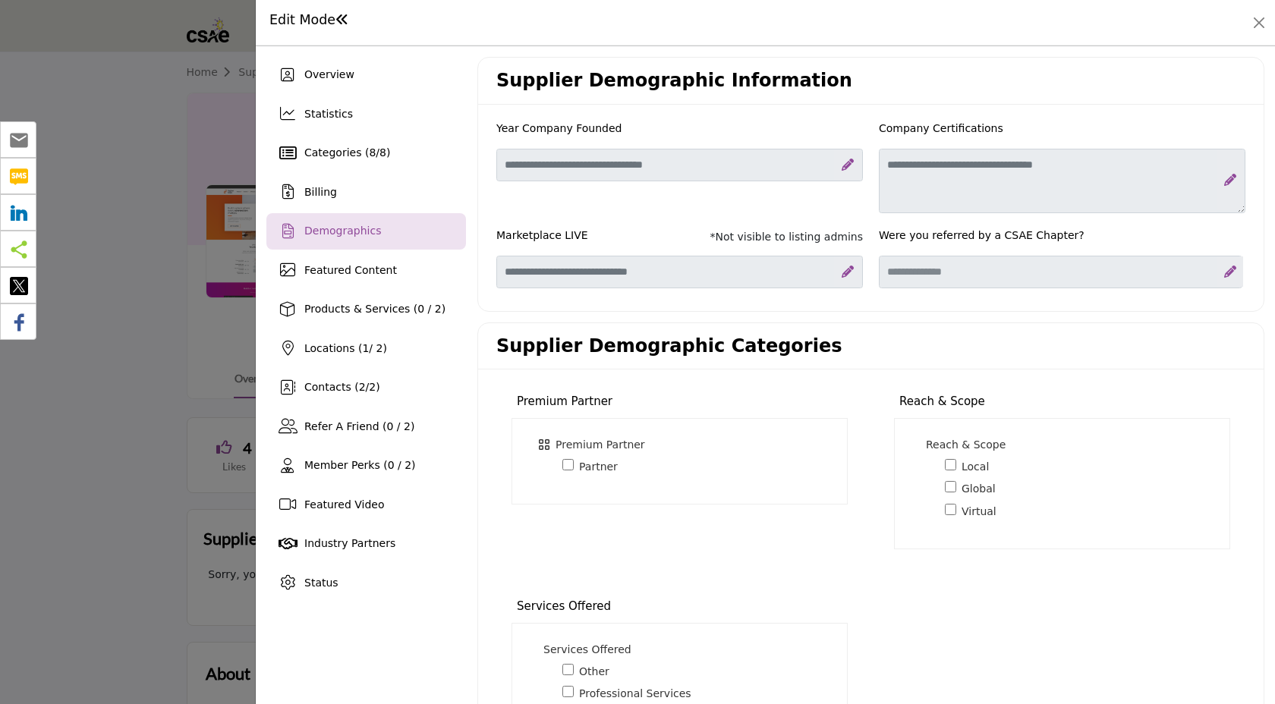
scroll to position [235, 0]
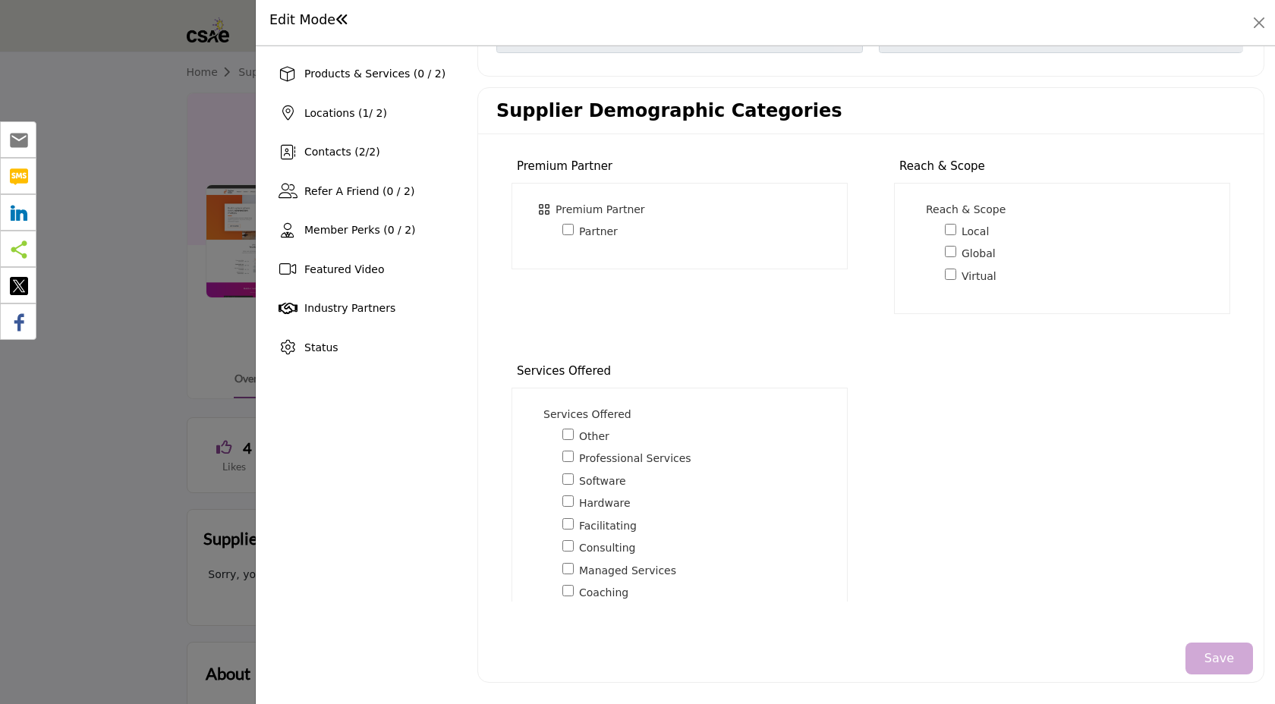
click at [1196, 660] on button "Save" at bounding box center [1219, 659] width 68 height 32
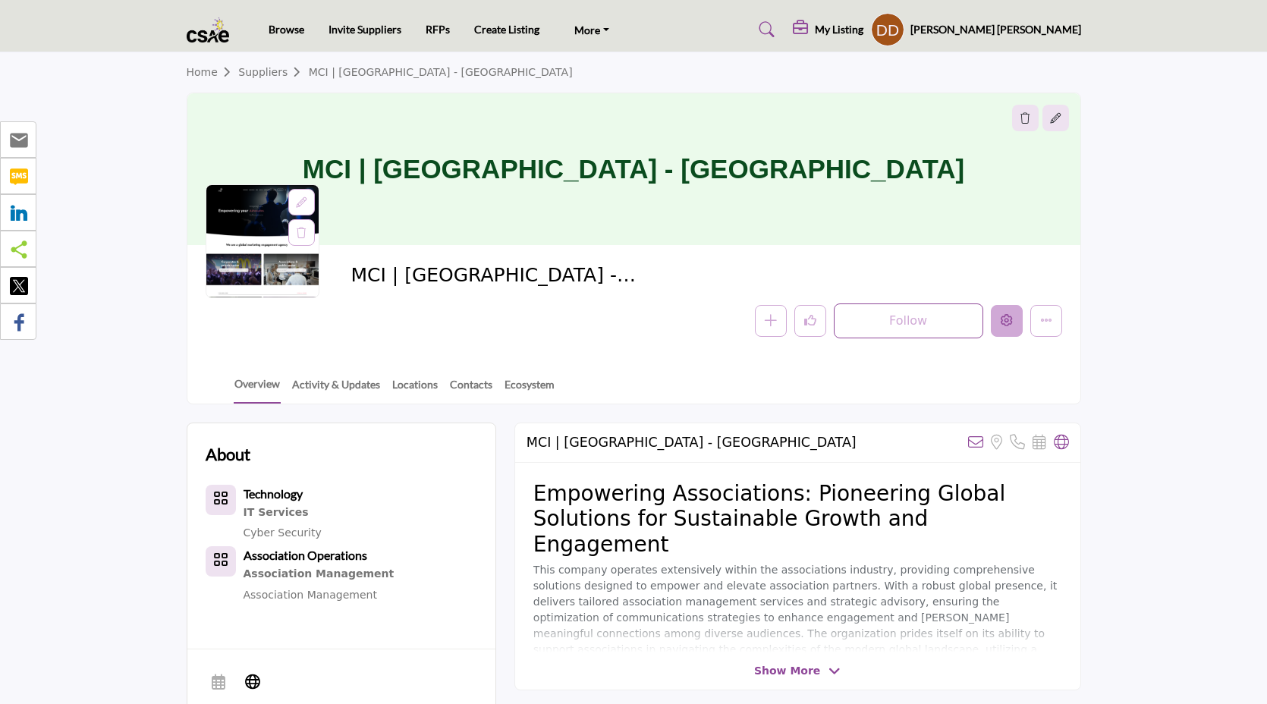
click at [998, 325] on button "Edit company" at bounding box center [1007, 321] width 32 height 32
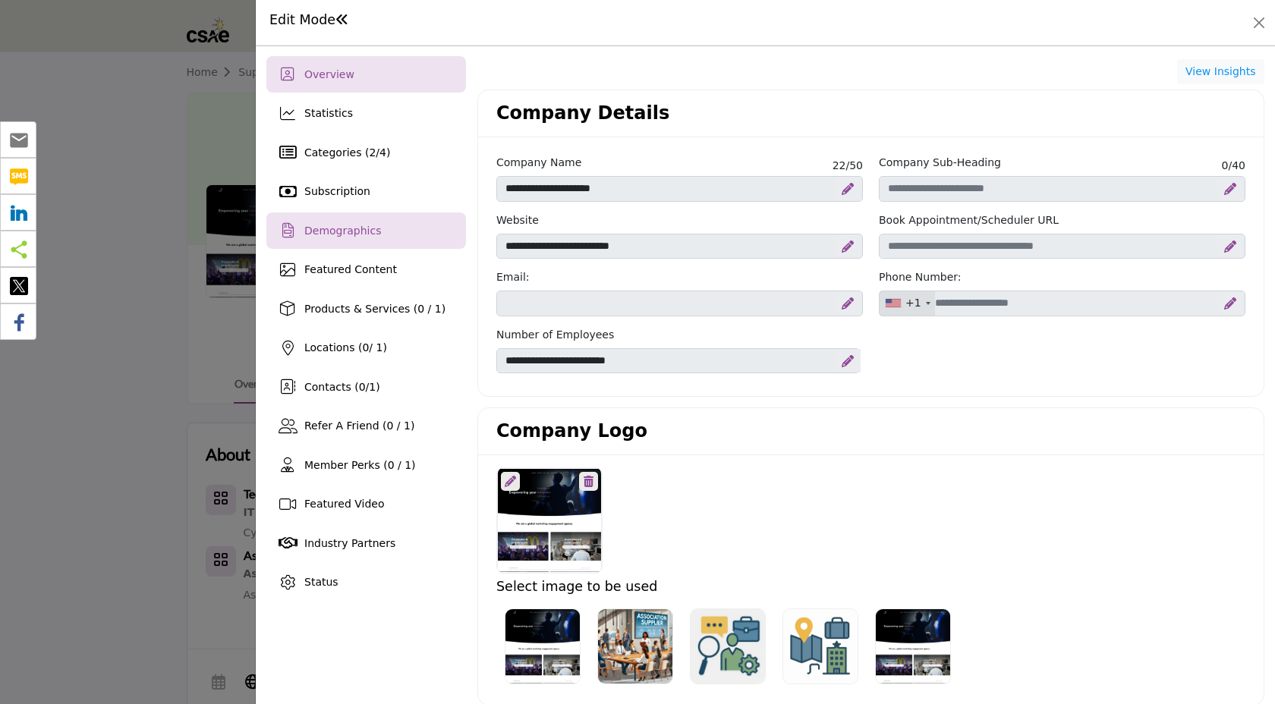
click at [343, 225] on span "Demographics" at bounding box center [342, 231] width 77 height 12
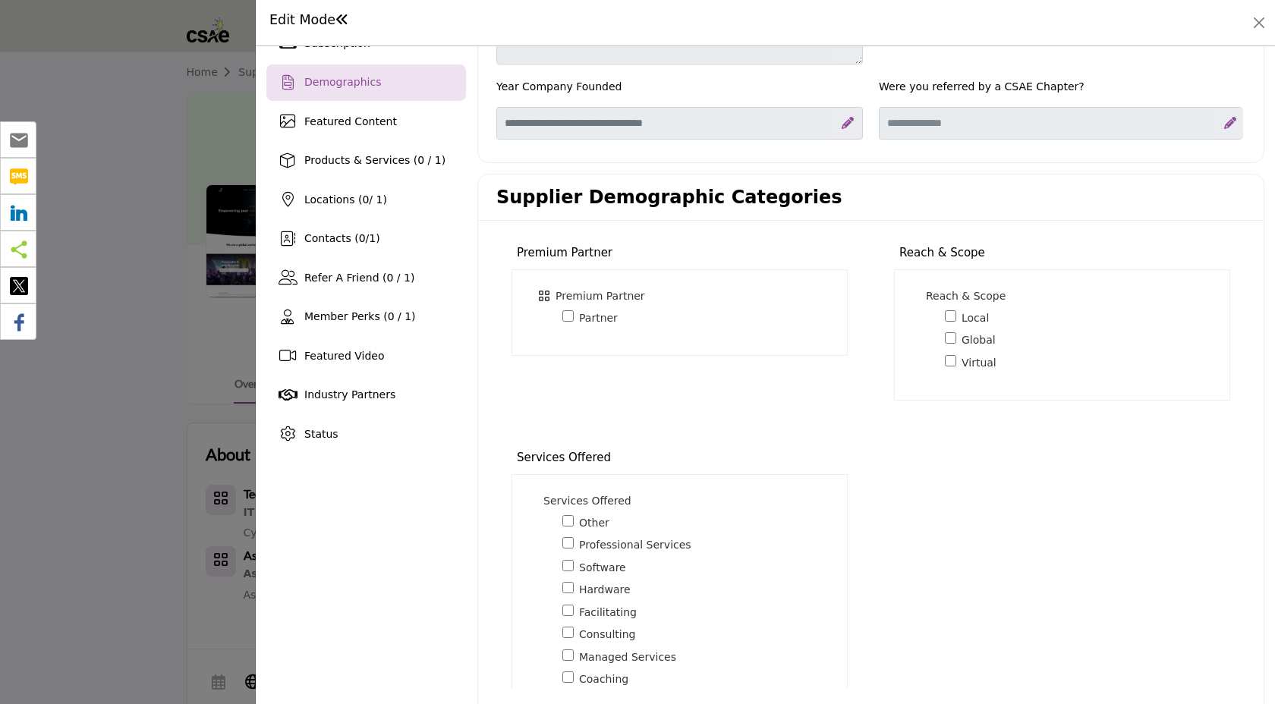
scroll to position [235, 0]
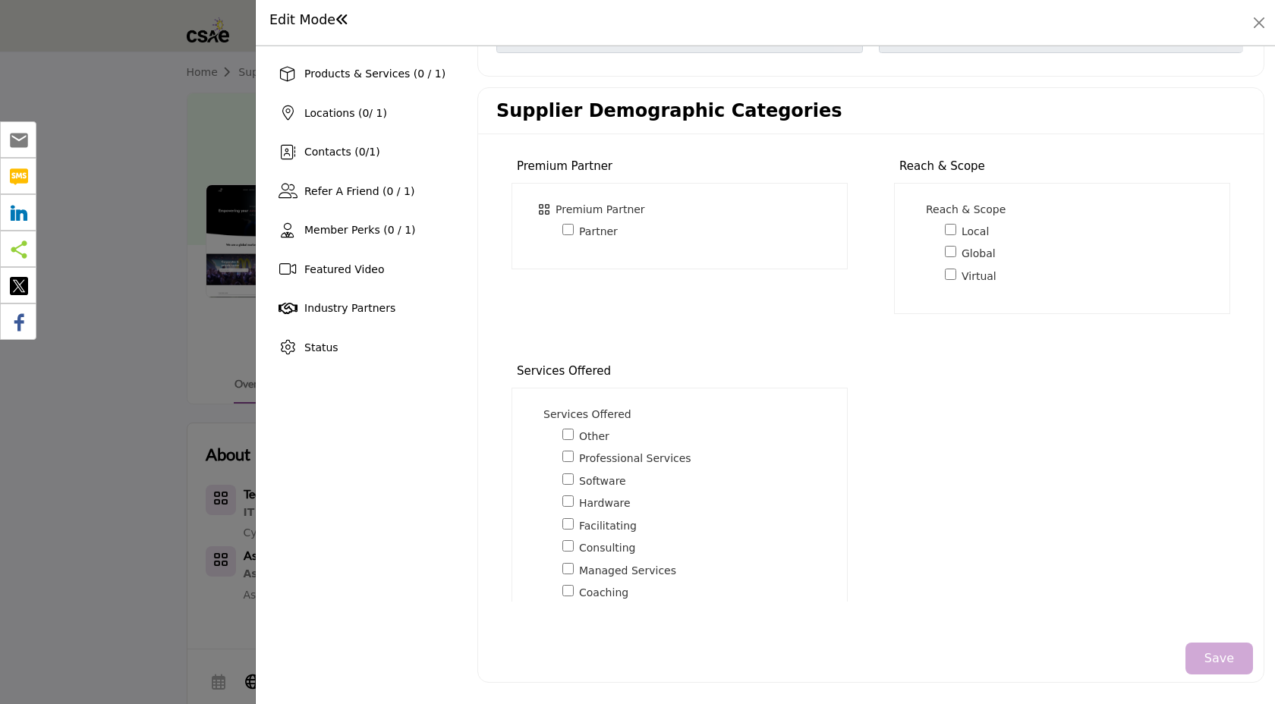
click at [1206, 673] on button "Save" at bounding box center [1219, 659] width 68 height 32
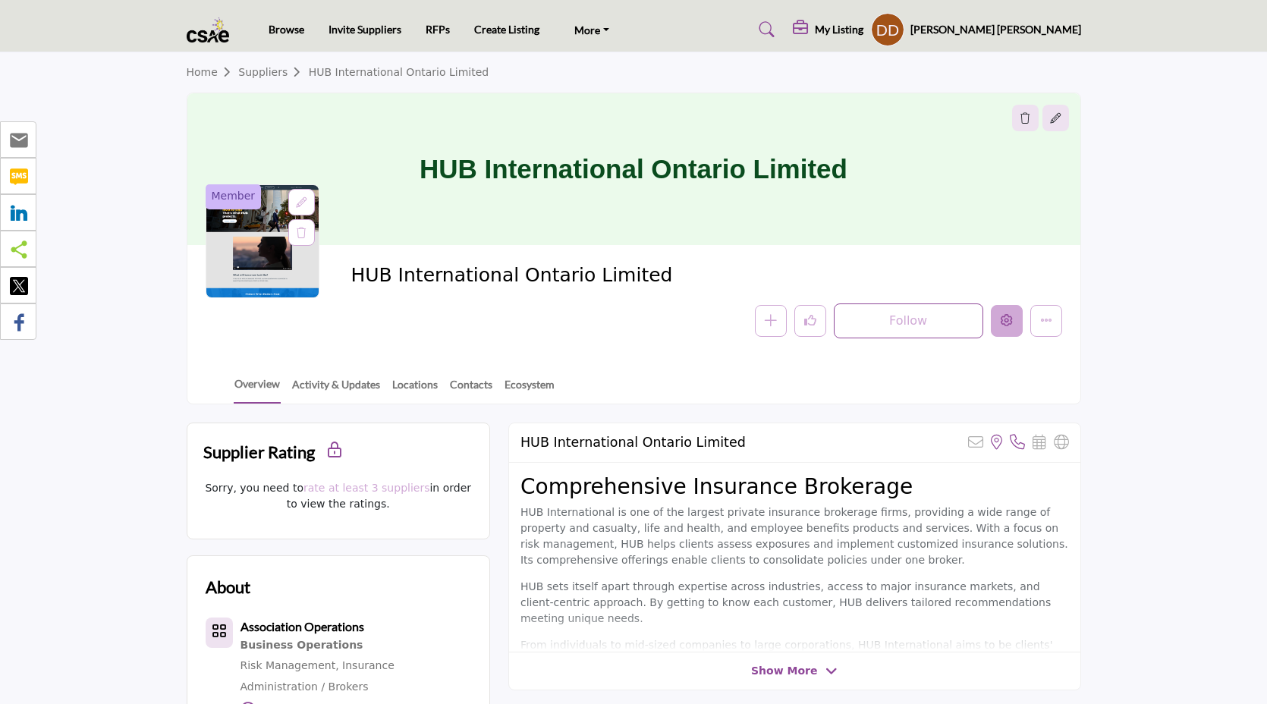
click at [1010, 325] on icon "Edit company" at bounding box center [1007, 320] width 12 height 12
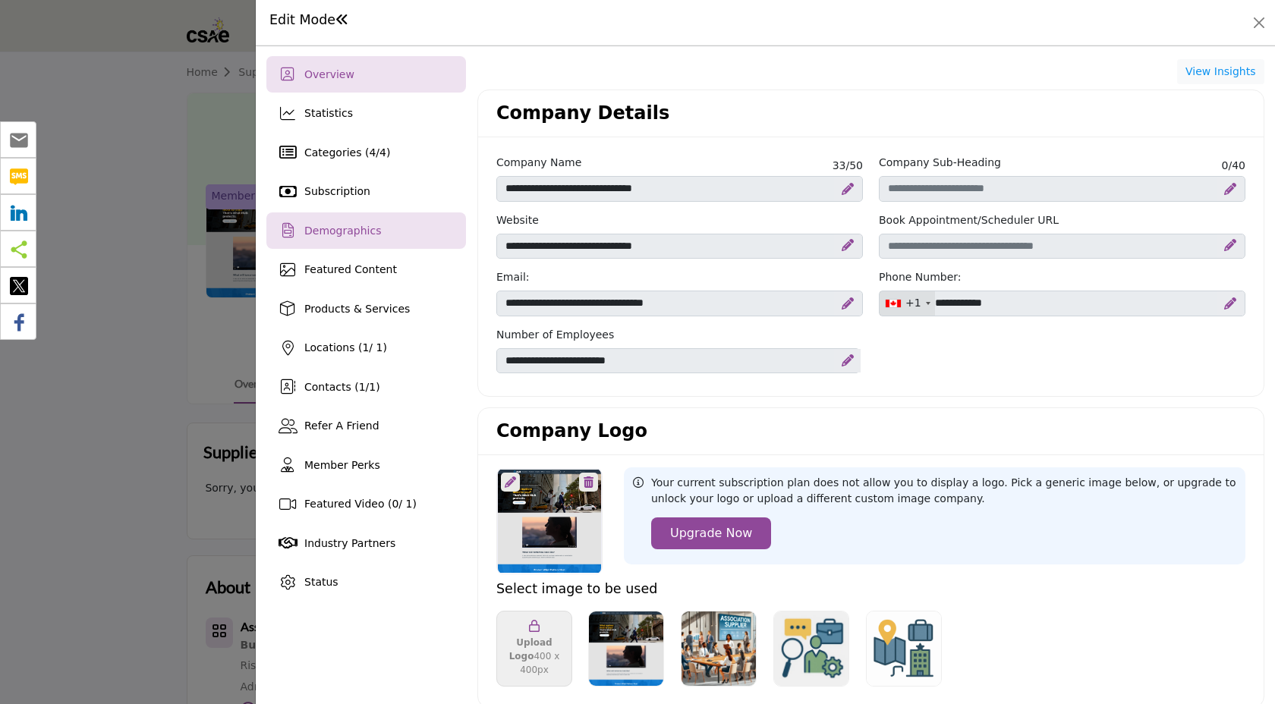
click at [346, 225] on span "Demographics" at bounding box center [342, 231] width 77 height 12
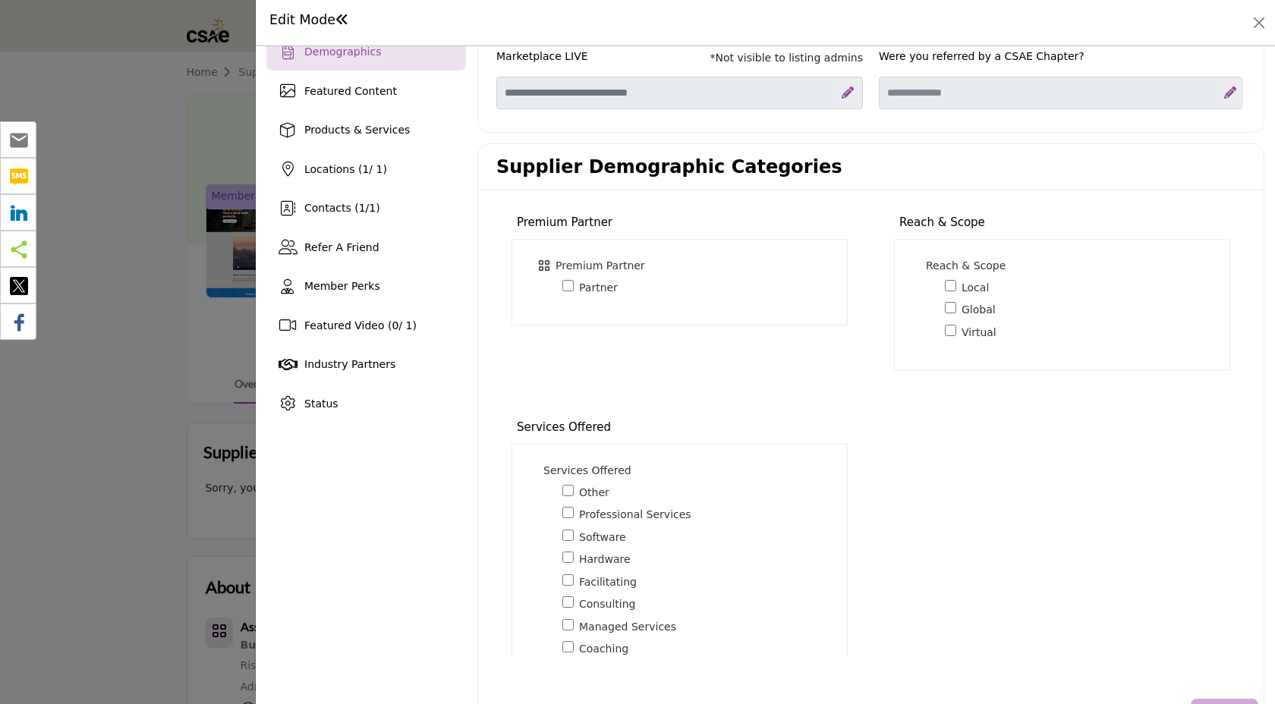
scroll to position [235, 0]
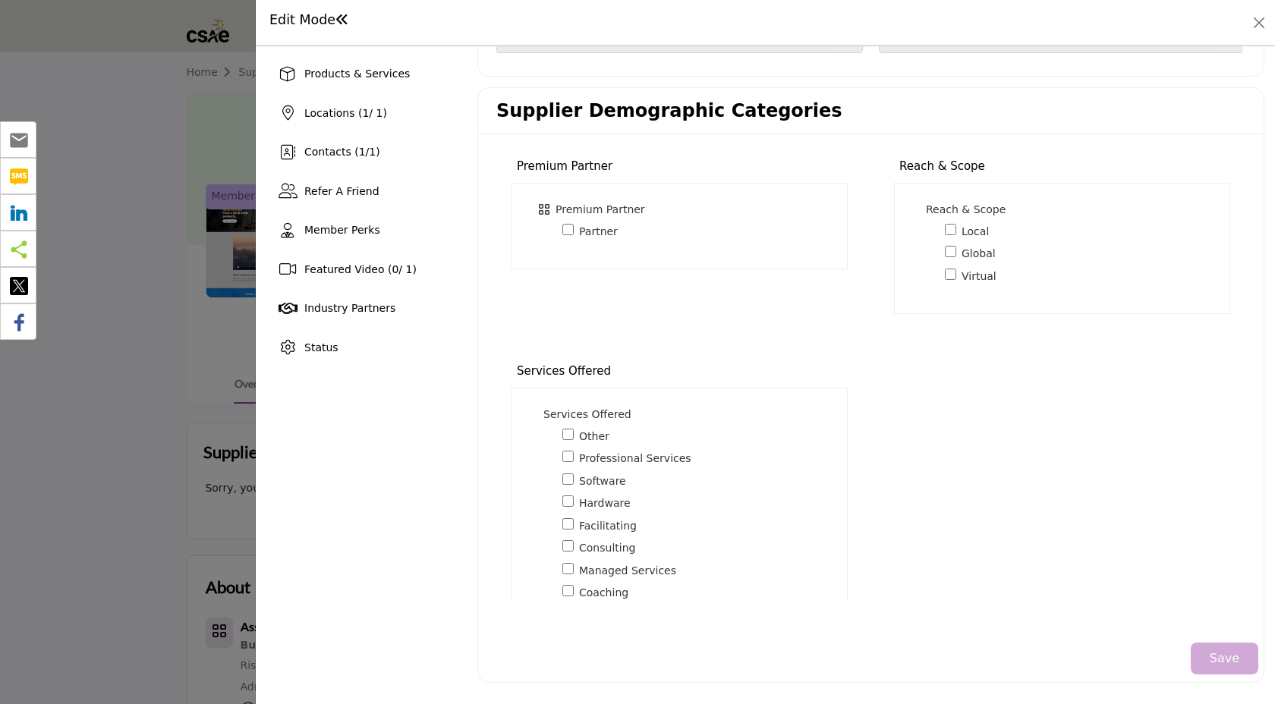
click at [1200, 669] on button "Save" at bounding box center [1224, 659] width 68 height 32
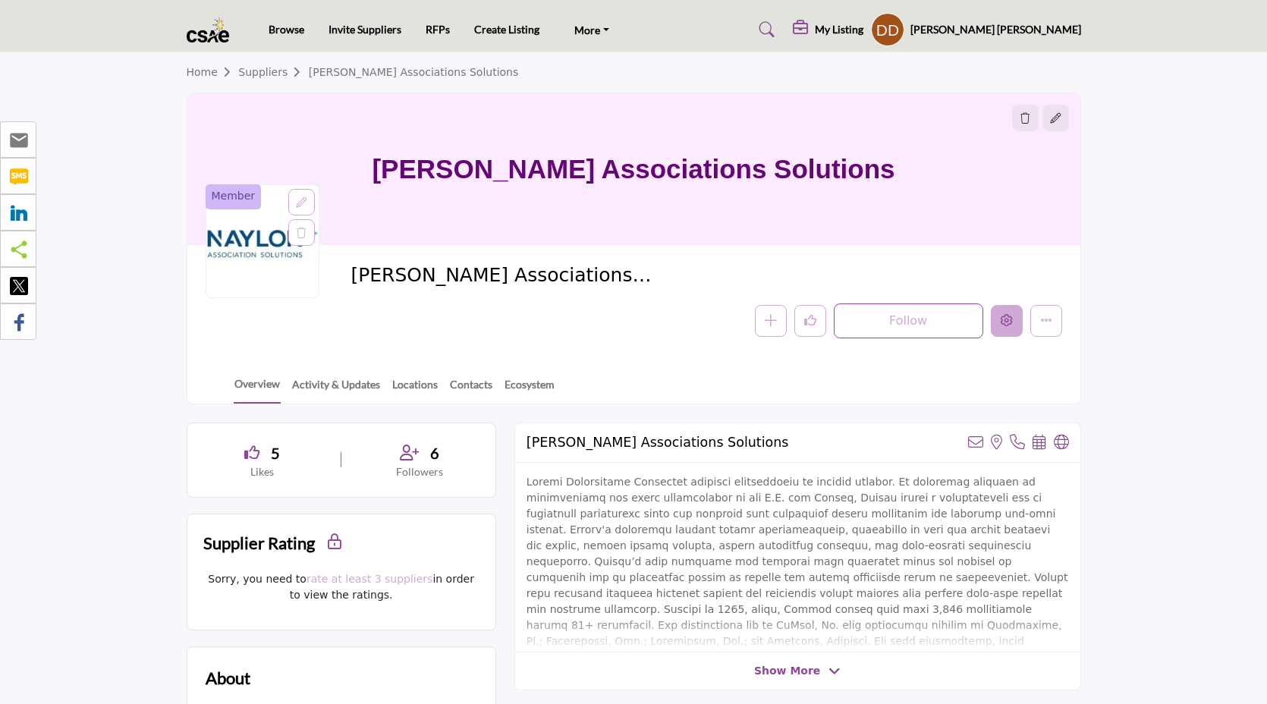
click at [1007, 307] on button "Edit company" at bounding box center [1007, 321] width 32 height 32
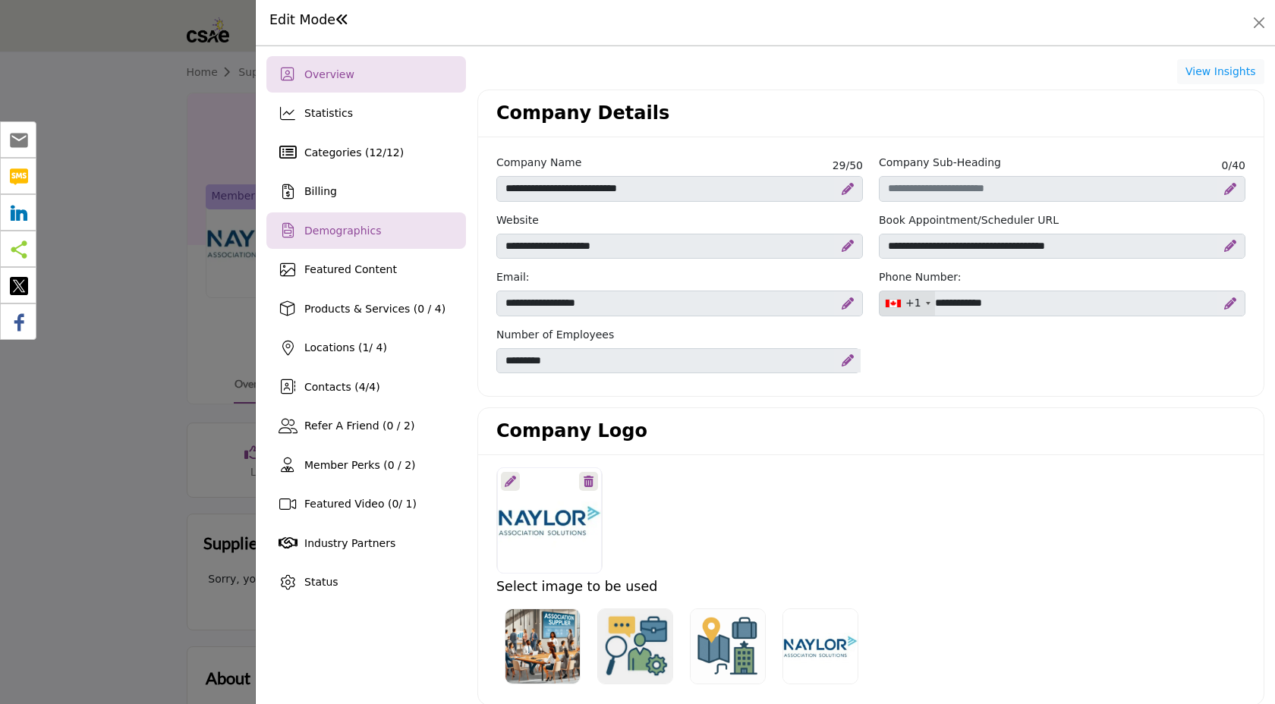
click at [346, 231] on span "Demographics" at bounding box center [342, 231] width 77 height 12
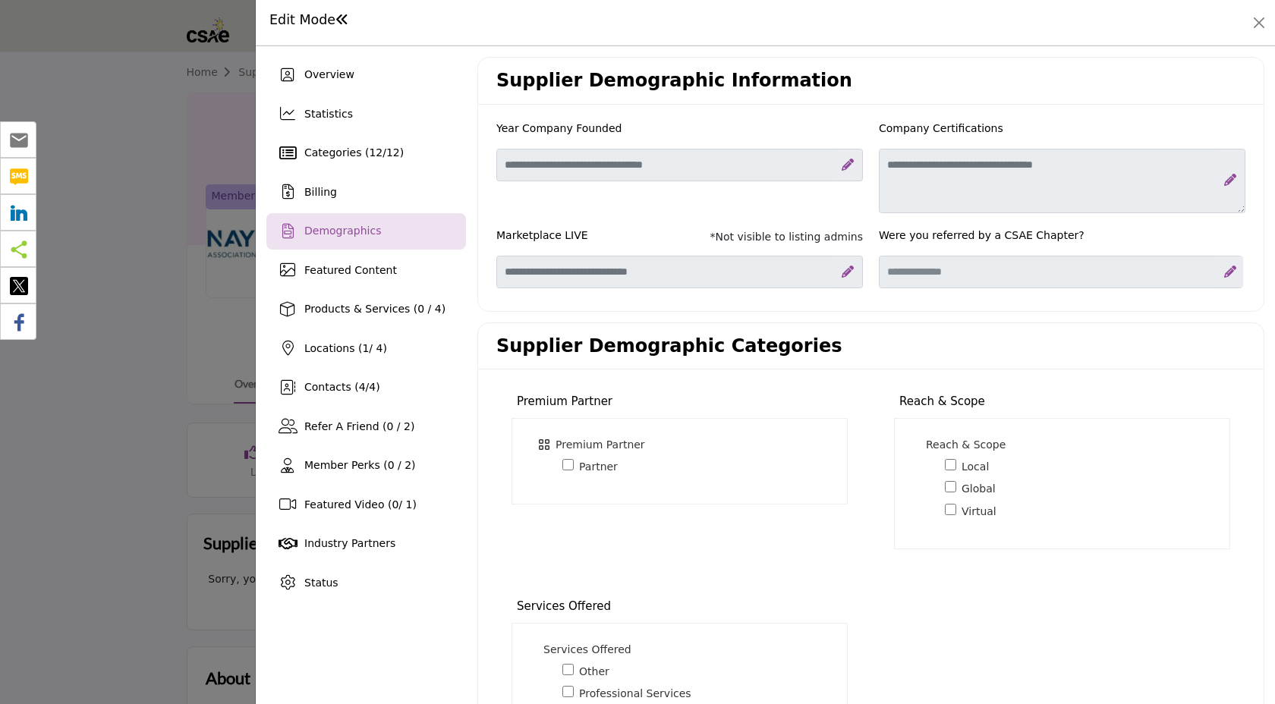
scroll to position [235, 0]
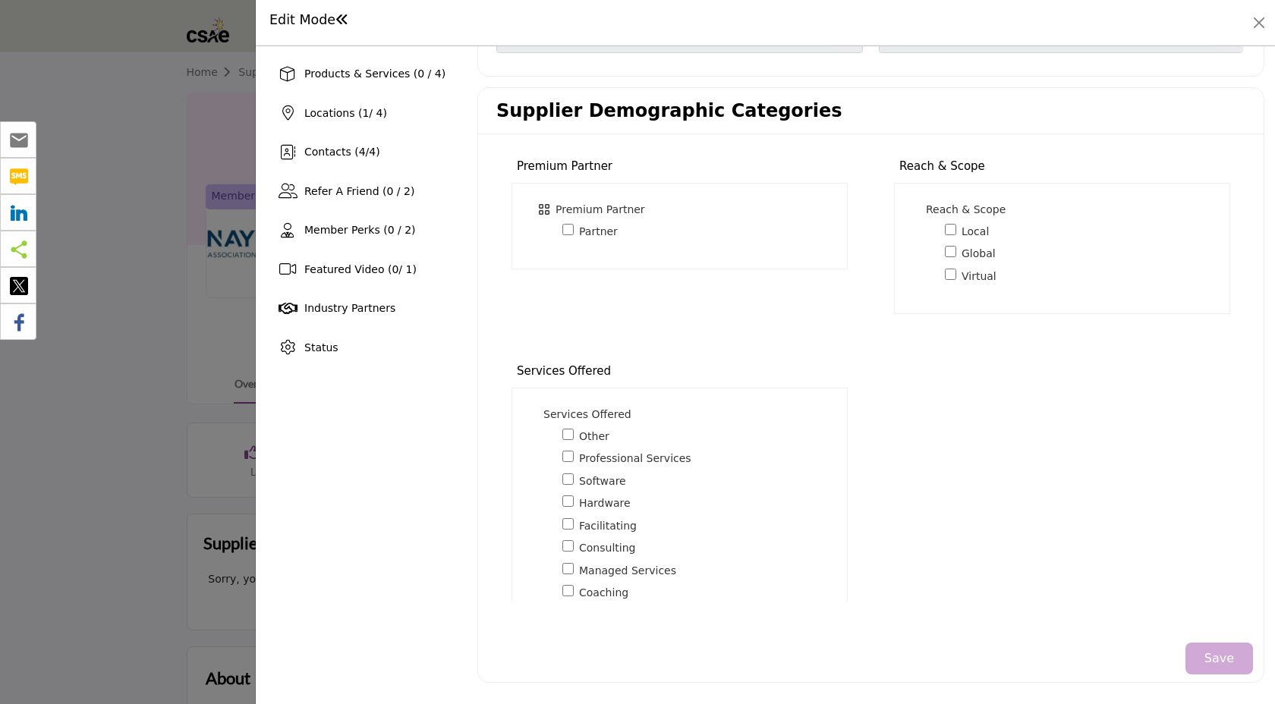
drag, startPoint x: 1214, startPoint y: 659, endPoint x: 954, endPoint y: 575, distance: 273.5
click at [1214, 659] on button "Save" at bounding box center [1219, 659] width 68 height 32
